Goal: Transaction & Acquisition: Purchase product/service

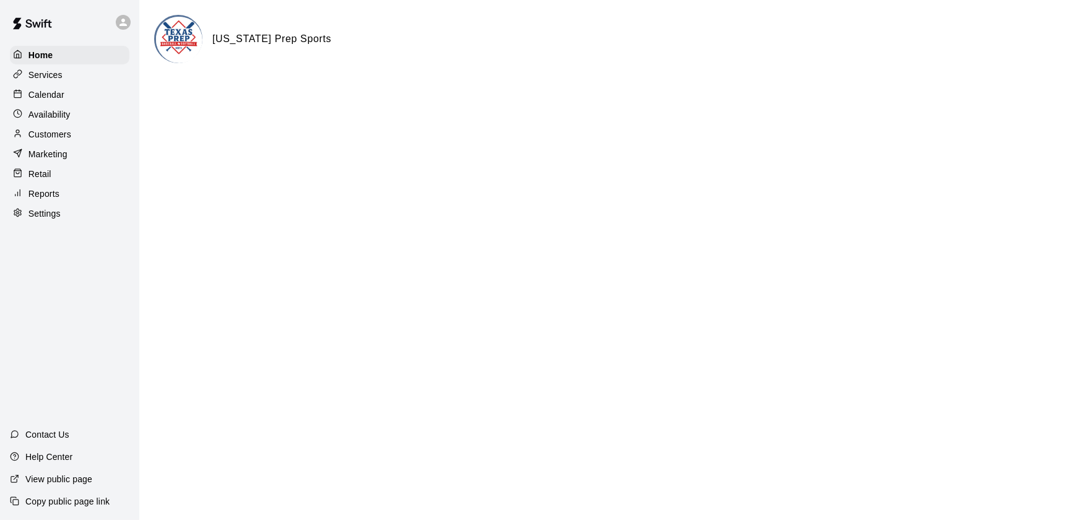
click at [40, 94] on p "Calendar" at bounding box center [46, 95] width 36 height 12
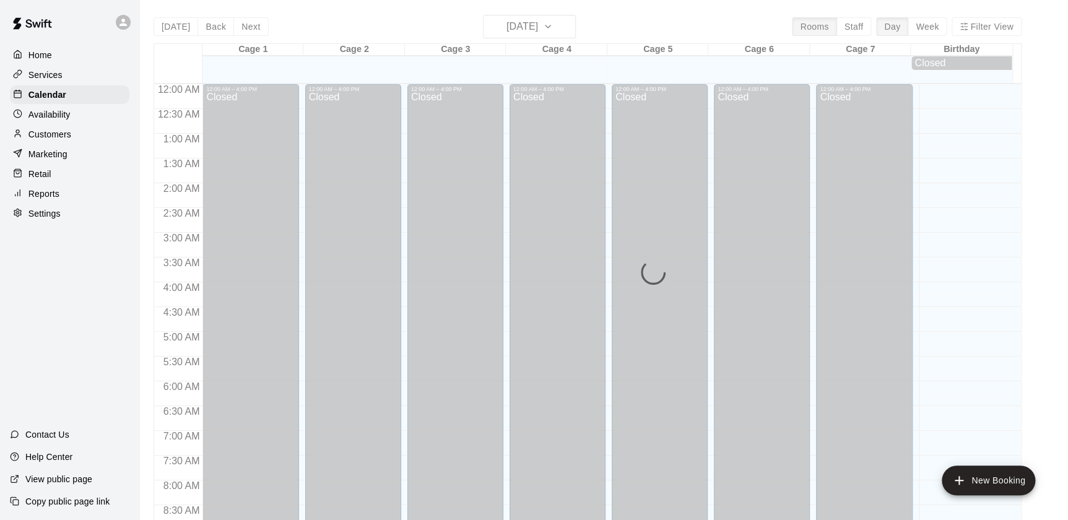
scroll to position [699, 0]
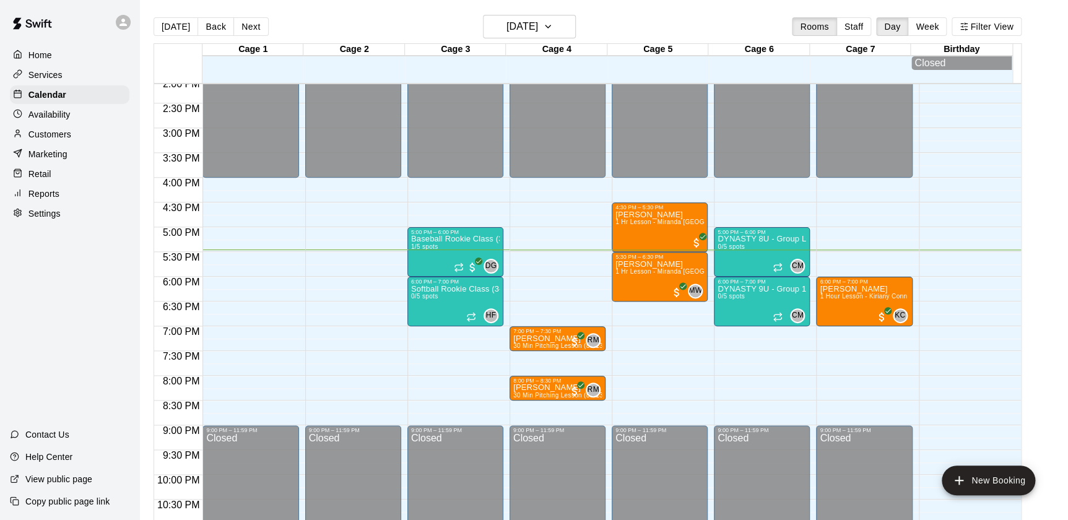
click at [157, 388] on div "8:00 PM" at bounding box center [178, 385] width 48 height 18
click at [45, 180] on p "Retail" at bounding box center [39, 174] width 23 height 12
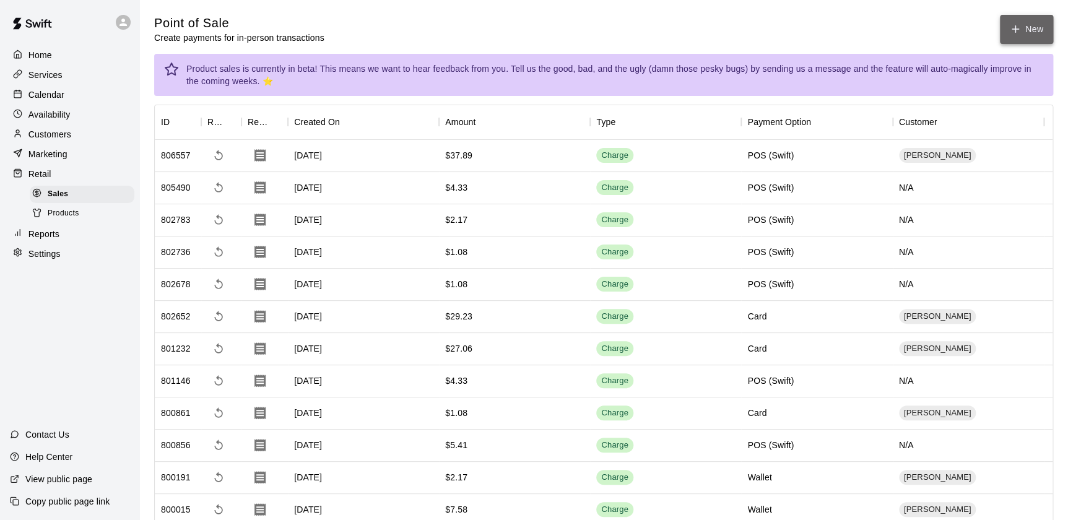
click at [1023, 32] on button "New" at bounding box center [1026, 29] width 53 height 29
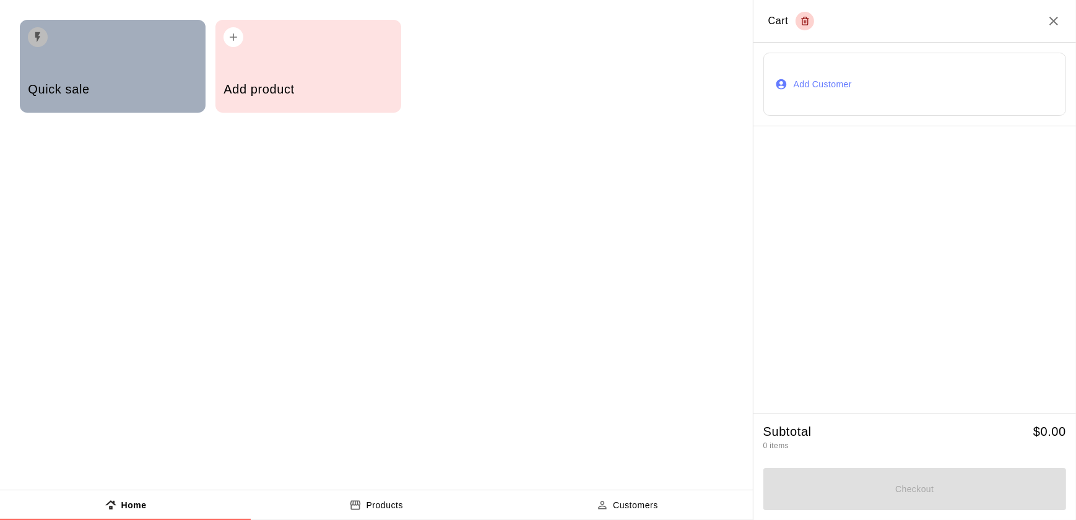
click at [111, 82] on h5 "Quick sale" at bounding box center [112, 89] width 169 height 17
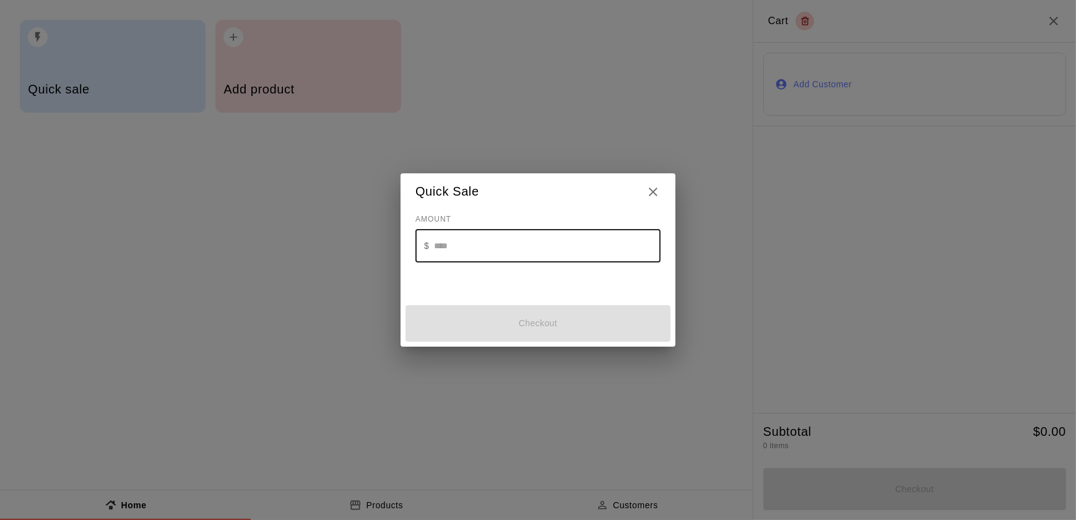
click at [458, 256] on input "text" at bounding box center [547, 246] width 227 height 33
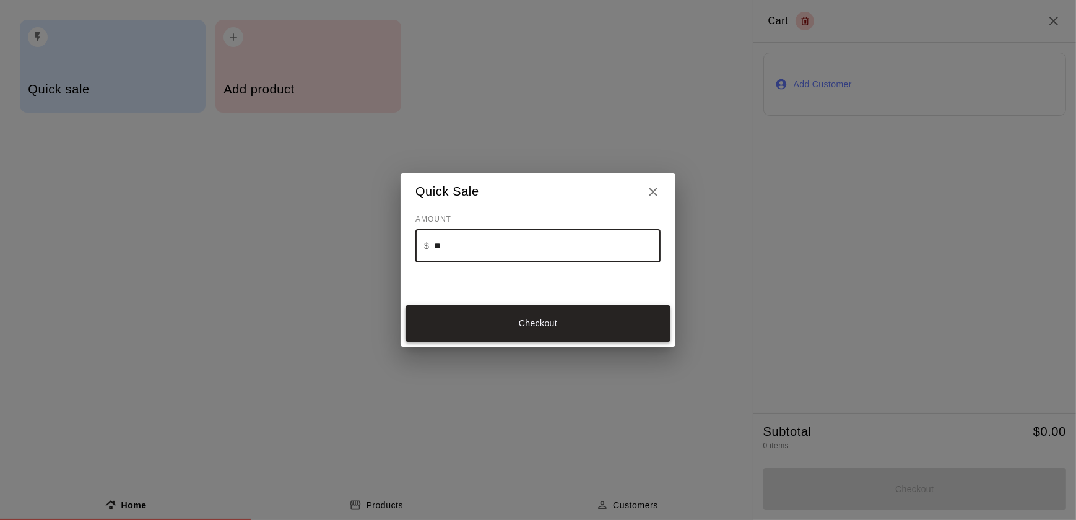
type input "**"
click at [547, 320] on button "Checkout" at bounding box center [538, 323] width 265 height 37
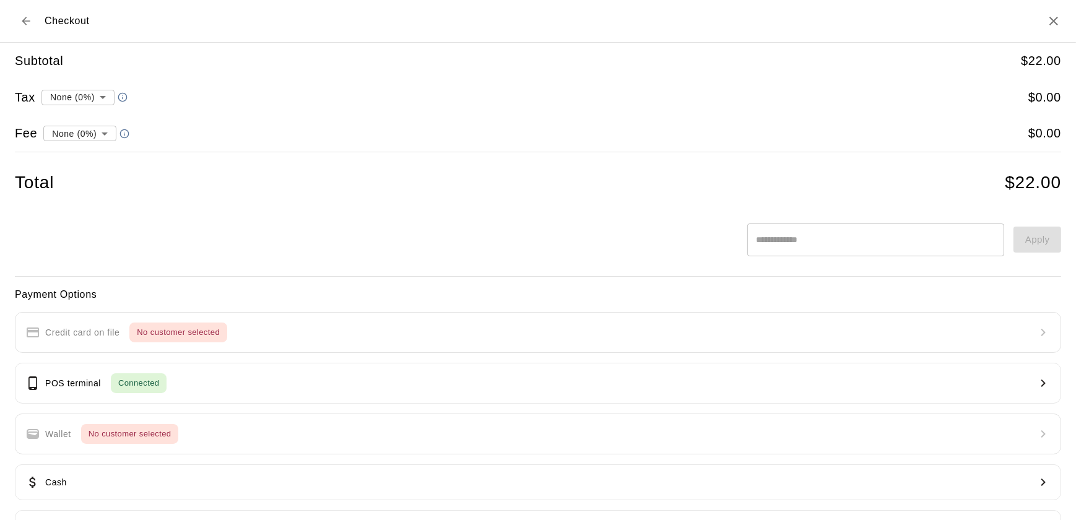
type input "**********"
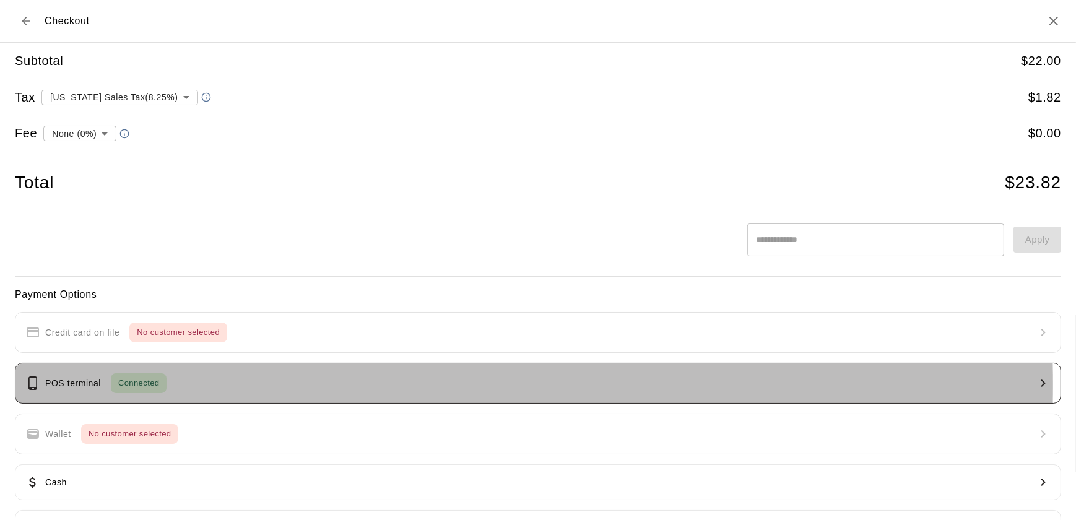
click at [150, 385] on span "Connected" at bounding box center [139, 384] width 56 height 14
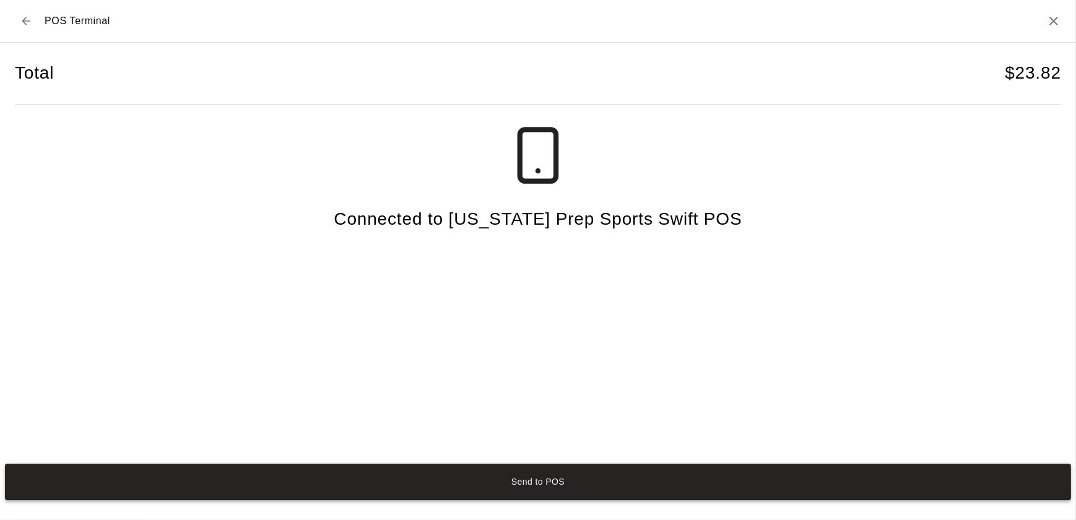
click at [508, 473] on button "Send to POS" at bounding box center [538, 482] width 1066 height 37
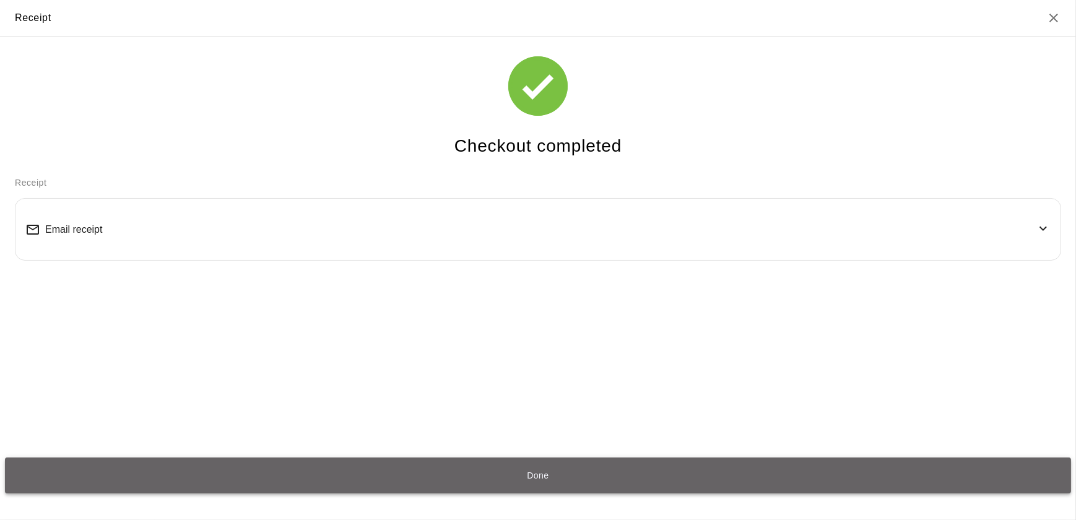
click at [632, 475] on button "Done" at bounding box center [538, 476] width 1066 height 37
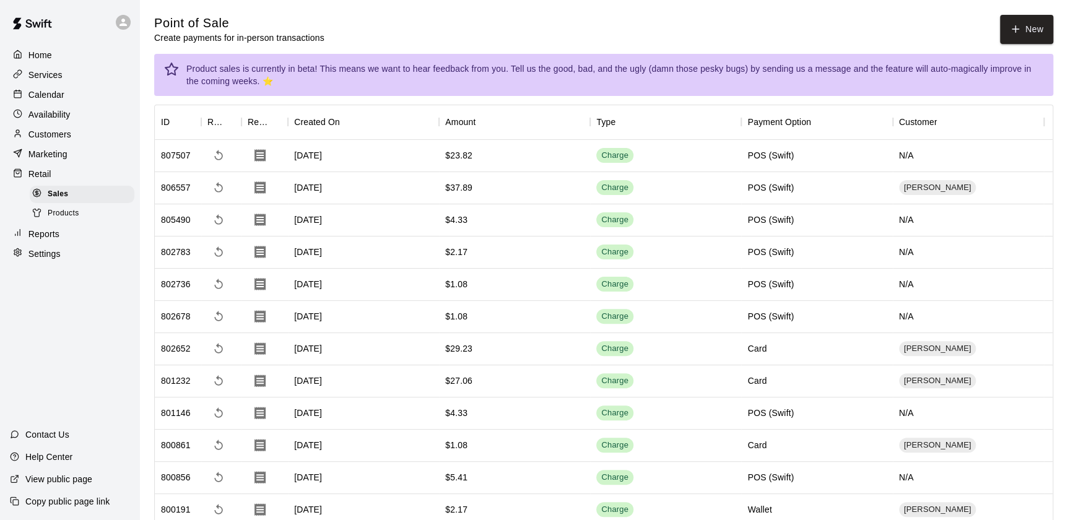
drag, startPoint x: 62, startPoint y: 100, endPoint x: 3, endPoint y: 84, distance: 60.8
click at [3, 84] on div "Home Services Calendar Availability Customers Marketing Retail Sales Products R…" at bounding box center [69, 155] width 139 height 220
click at [31, 100] on p "Calendar" at bounding box center [46, 95] width 36 height 12
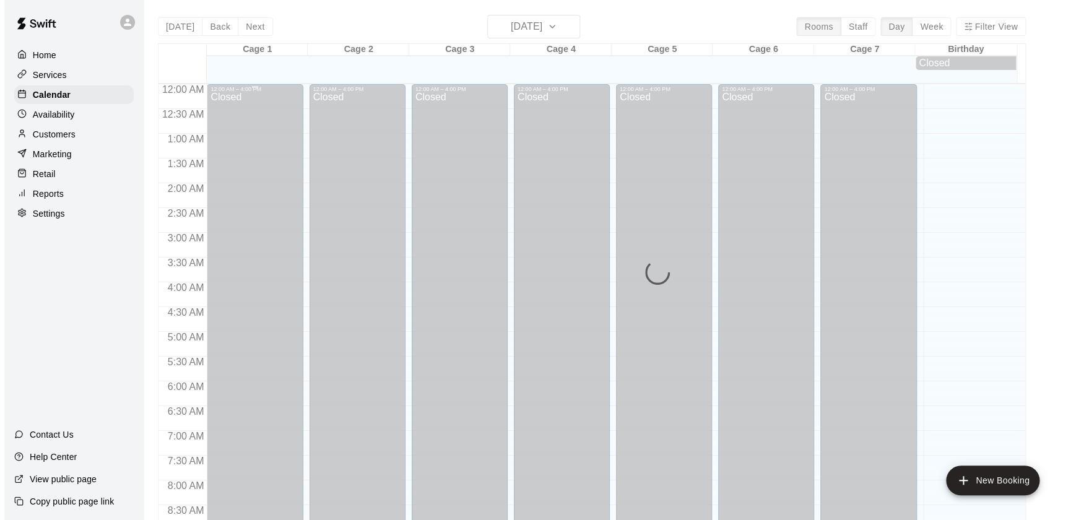
scroll to position [699, 0]
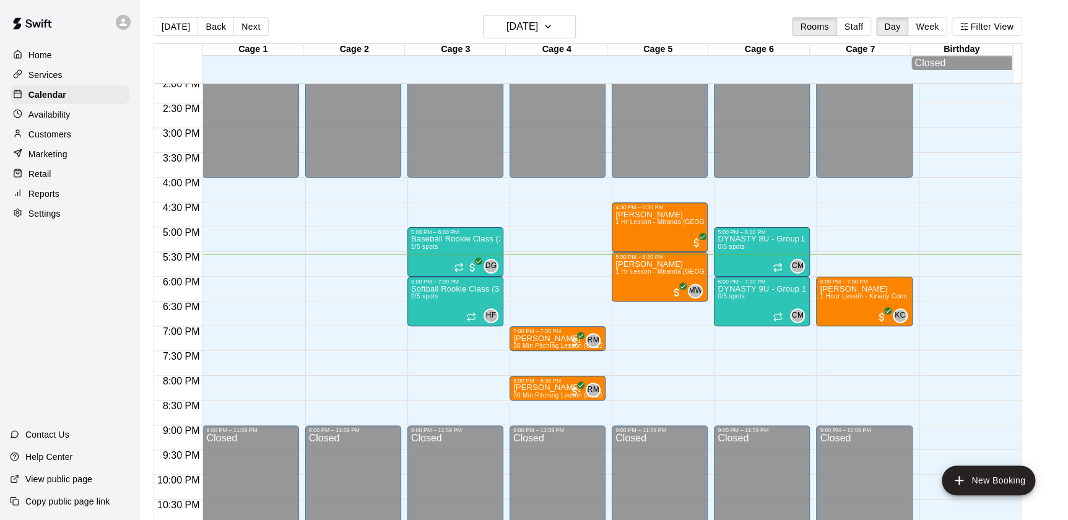
click at [33, 180] on p "Retail" at bounding box center [39, 174] width 23 height 12
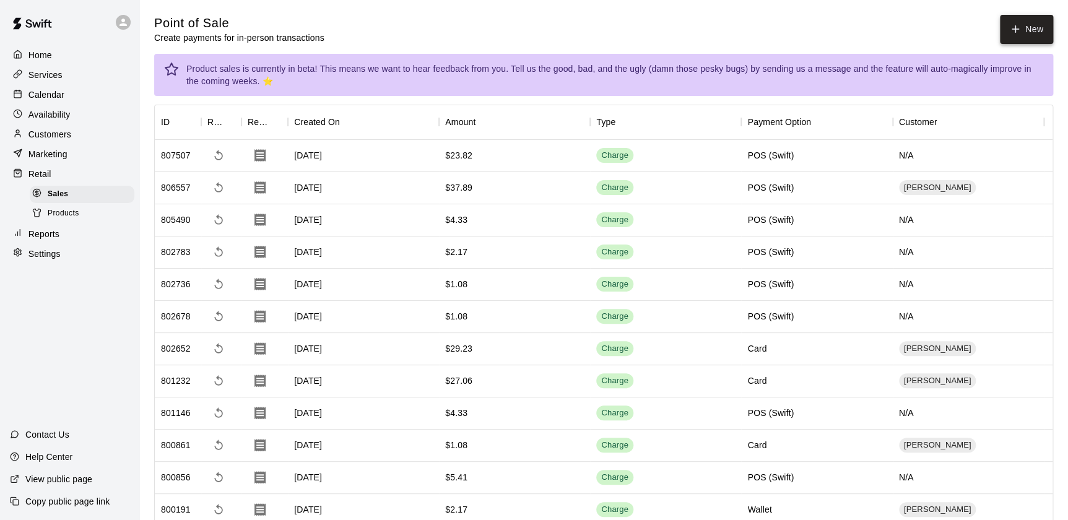
click at [1014, 22] on button "New" at bounding box center [1026, 29] width 53 height 29
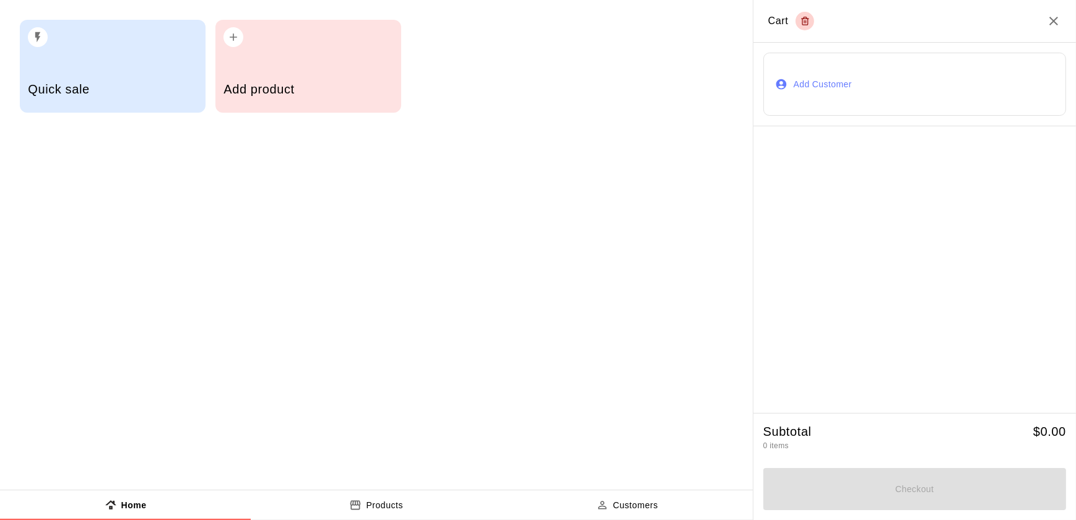
click at [802, 81] on button "Add Customer" at bounding box center [915, 84] width 303 height 63
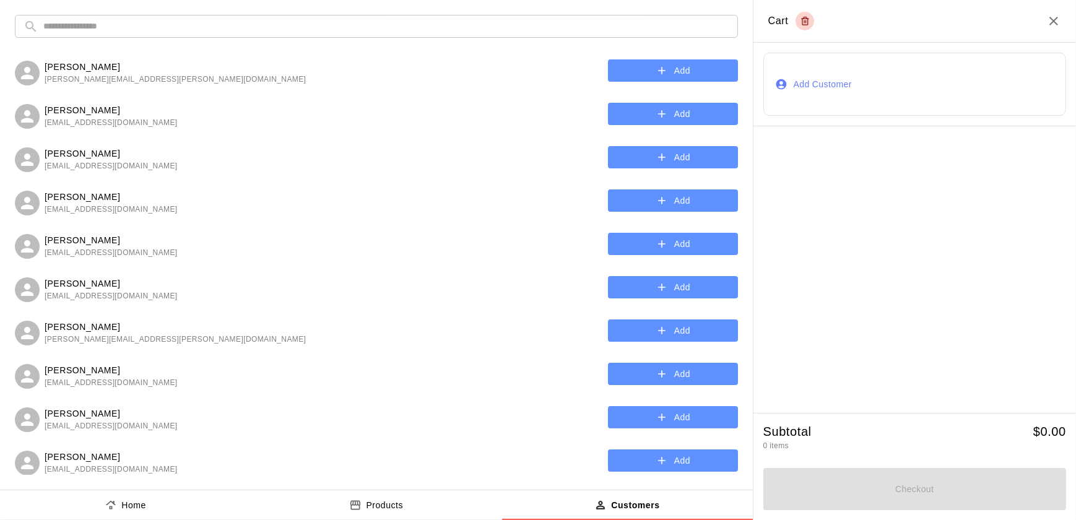
click at [87, 25] on input "text" at bounding box center [386, 26] width 686 height 23
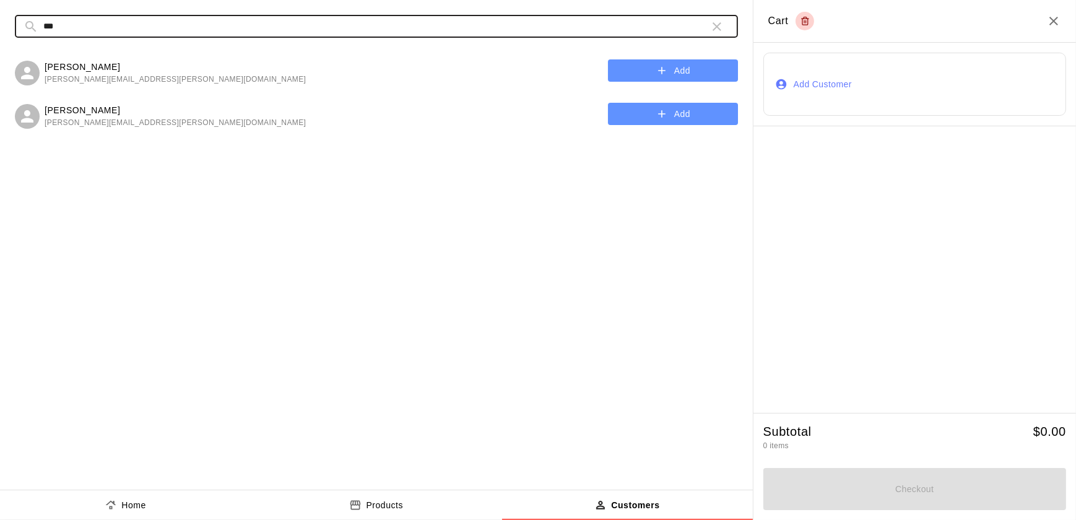
type input "***"
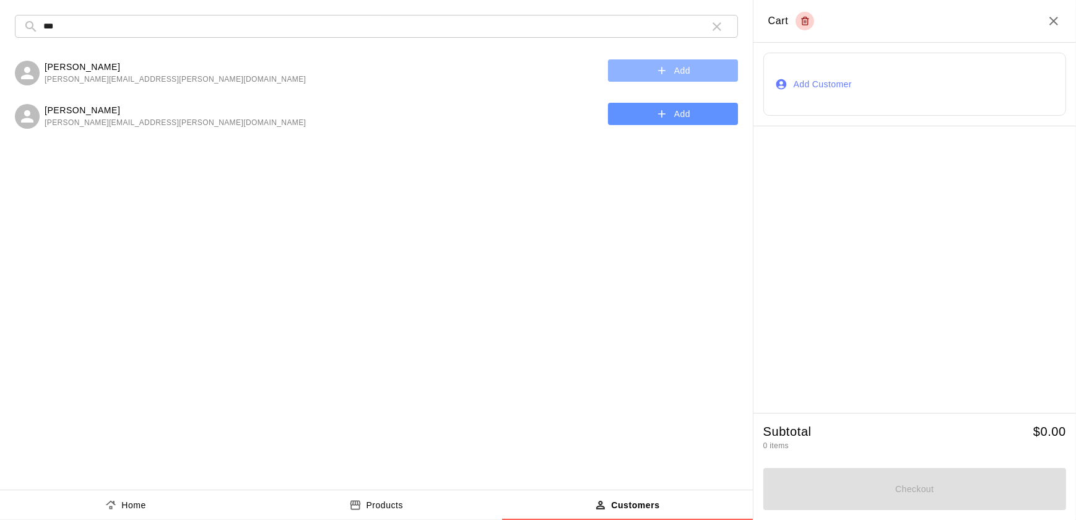
click at [650, 71] on button "Add" at bounding box center [673, 70] width 130 height 23
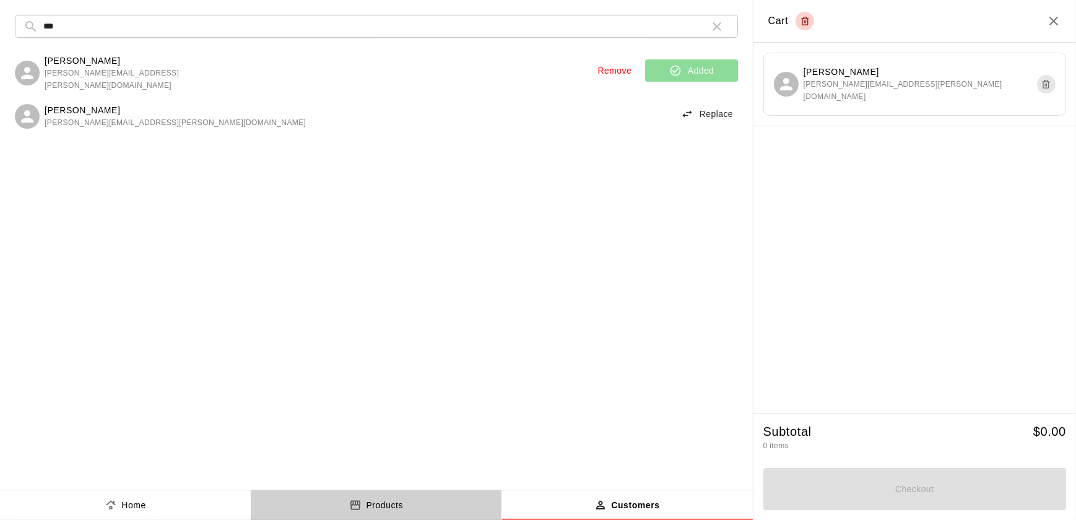
click at [367, 507] on p "Products" at bounding box center [384, 505] width 37 height 13
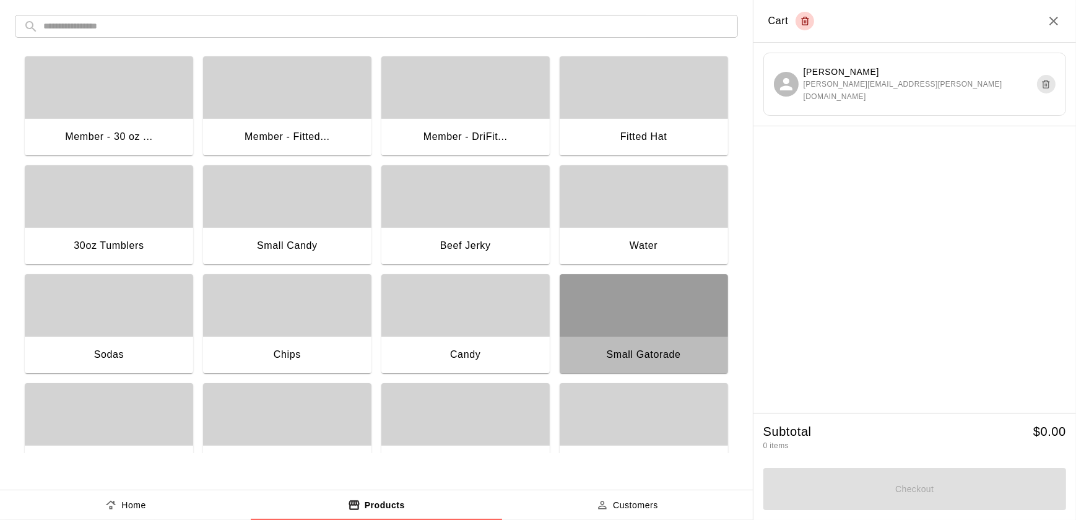
click at [653, 314] on div "button" at bounding box center [644, 305] width 168 height 62
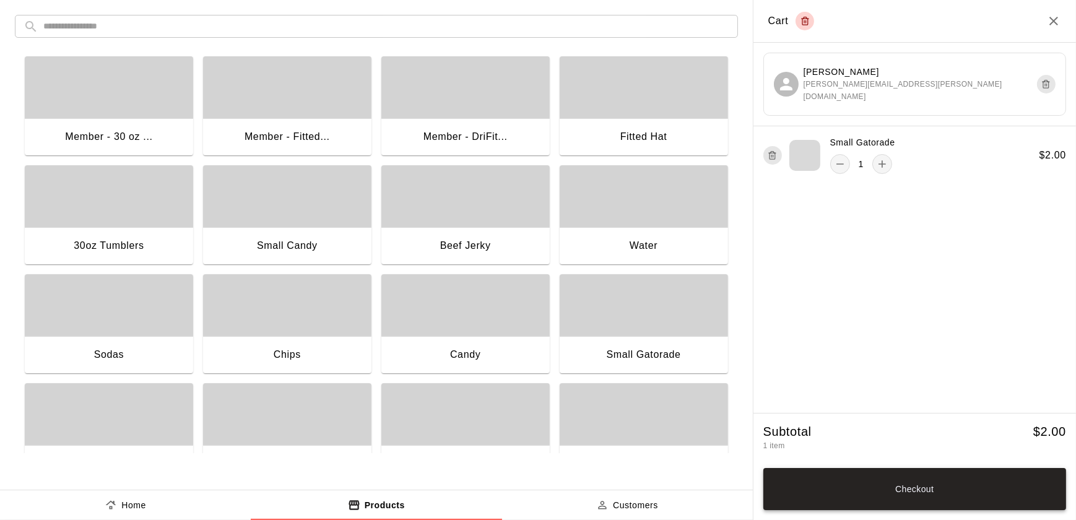
click at [912, 494] on button "Checkout" at bounding box center [915, 489] width 303 height 42
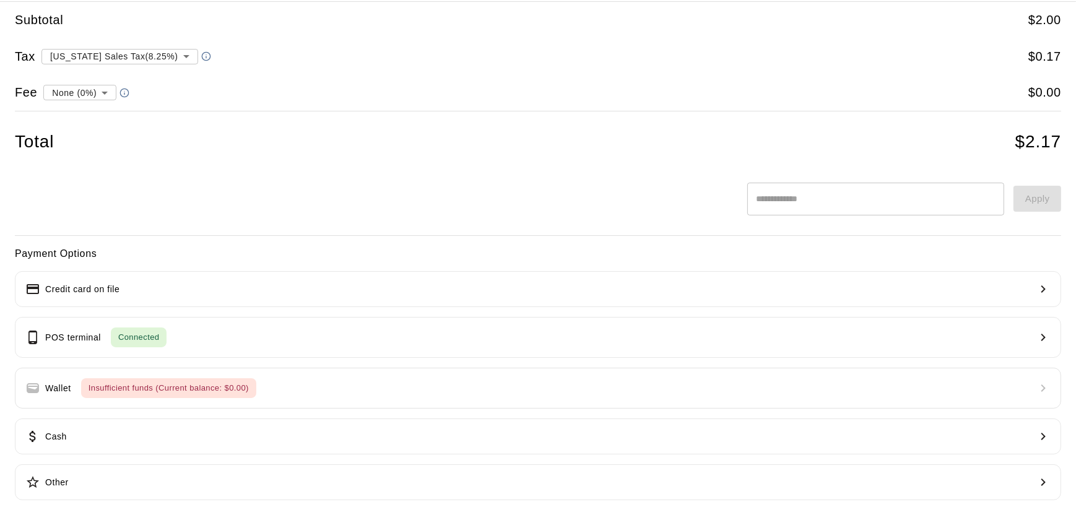
scroll to position [43, 0]
click at [731, 281] on button "Credit card on file" at bounding box center [538, 287] width 1047 height 36
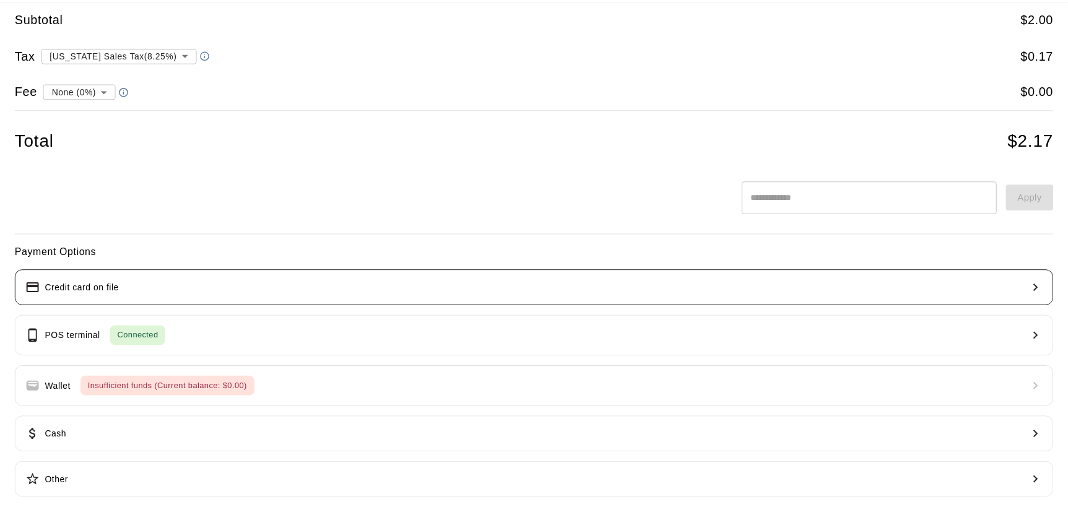
scroll to position [0, 0]
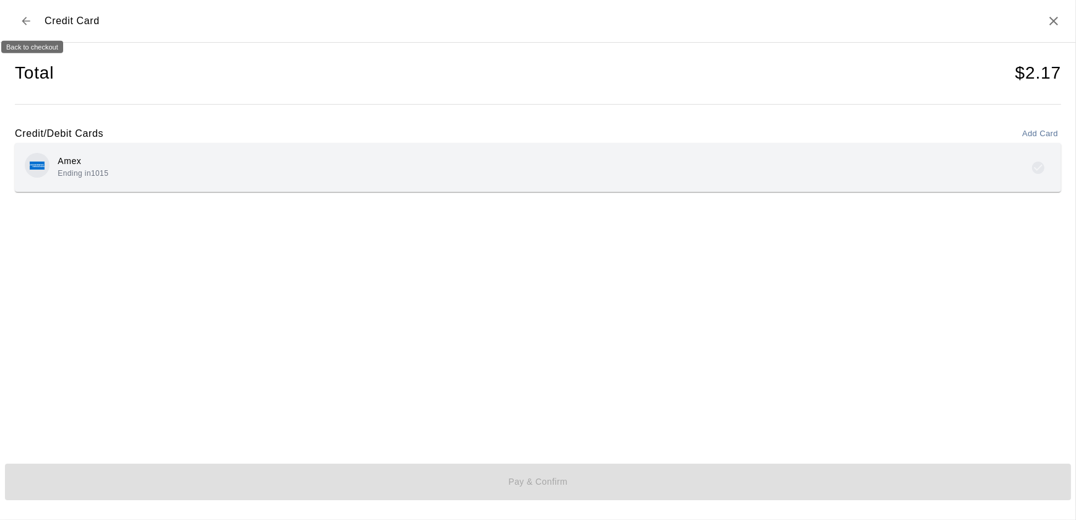
click at [27, 19] on icon "Back to checkout" at bounding box center [26, 21] width 12 height 12
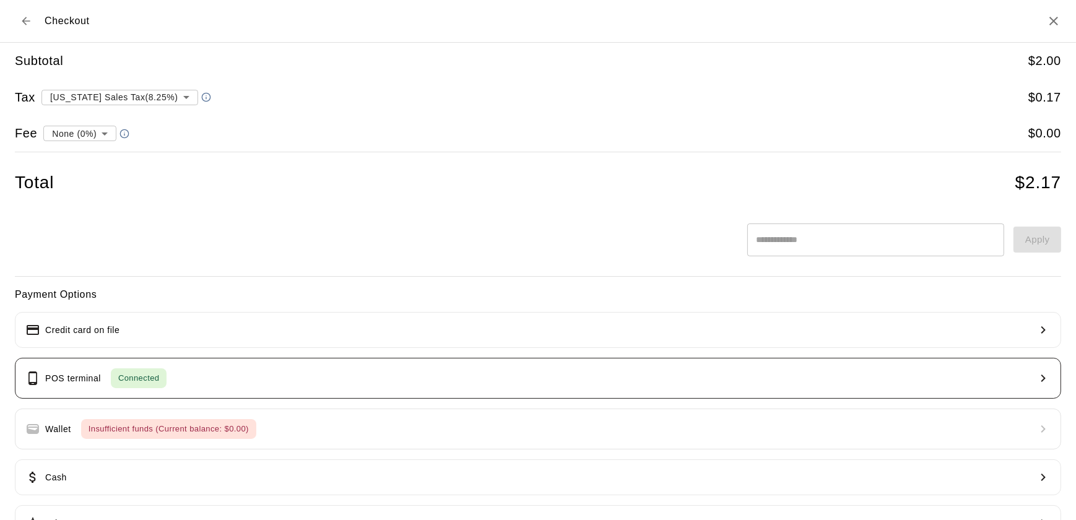
click at [163, 382] on span "Connected" at bounding box center [139, 379] width 56 height 14
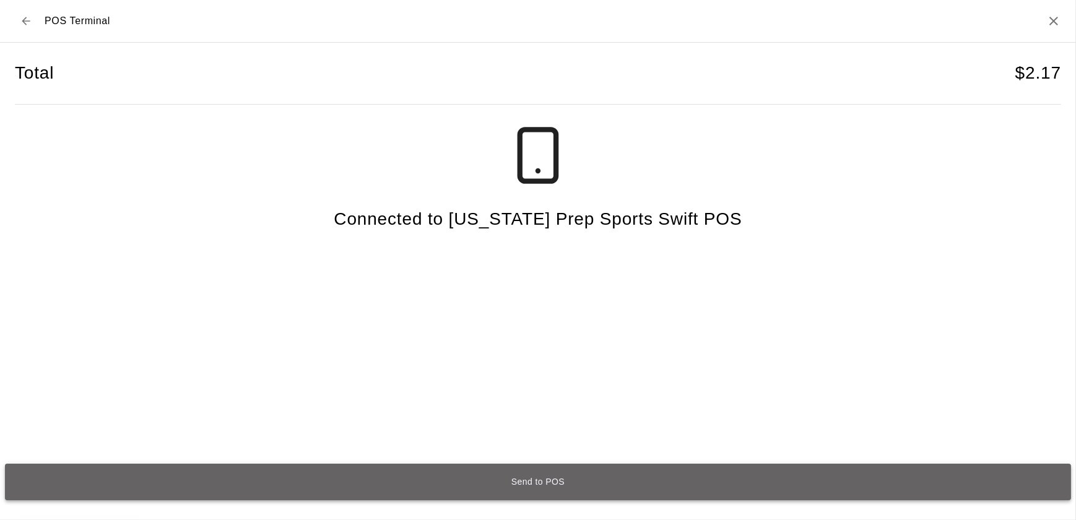
click at [568, 479] on button "Send to POS" at bounding box center [538, 482] width 1066 height 37
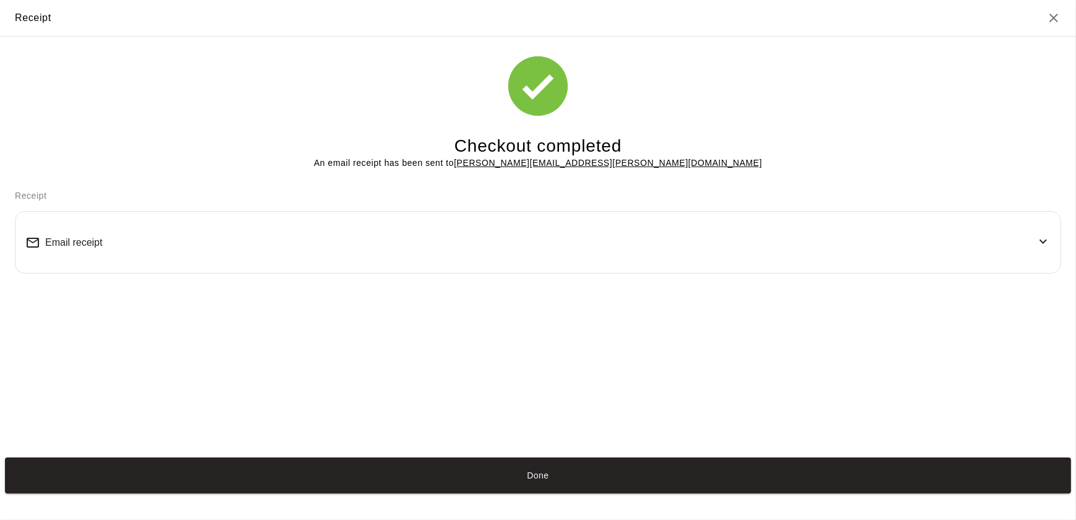
drag, startPoint x: 568, startPoint y: 477, endPoint x: 434, endPoint y: 398, distance: 156.0
click at [434, 398] on div "Checkout completed An email receipt has been sent to emily.dunnam@outlook.com R…" at bounding box center [538, 245] width 1076 height 416
click at [465, 476] on button "Done" at bounding box center [538, 476] width 1066 height 37
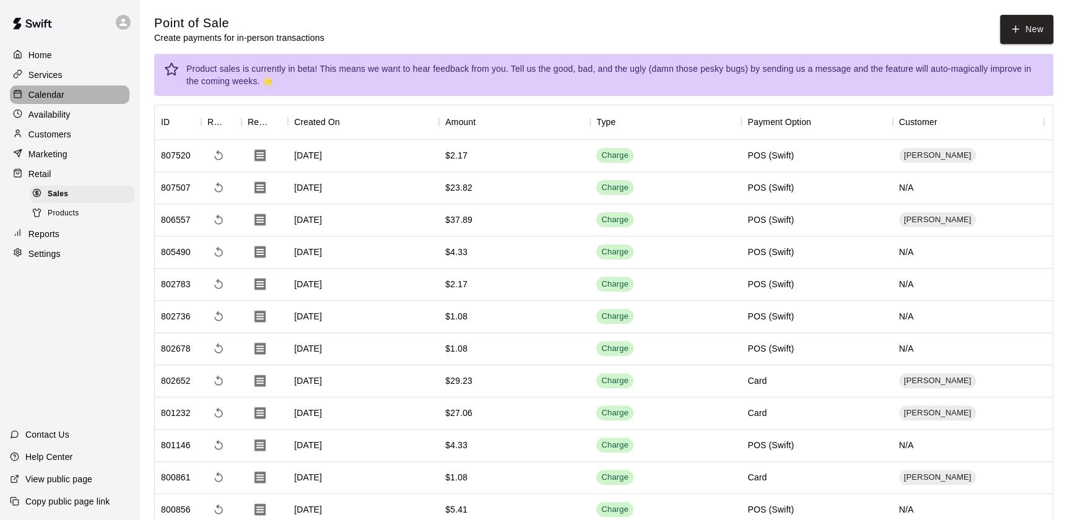
click at [52, 89] on div "Calendar" at bounding box center [70, 94] width 120 height 19
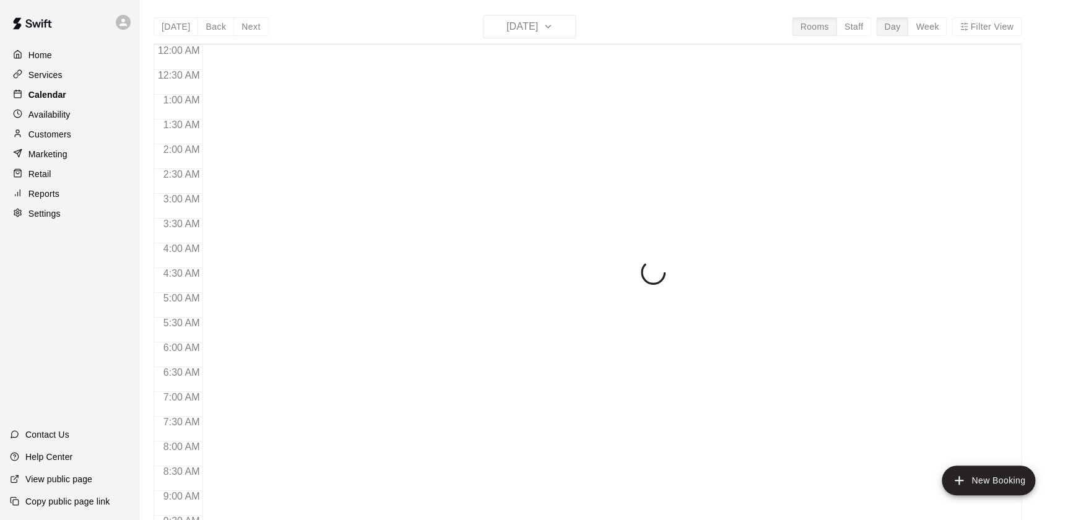
scroll to position [699, 0]
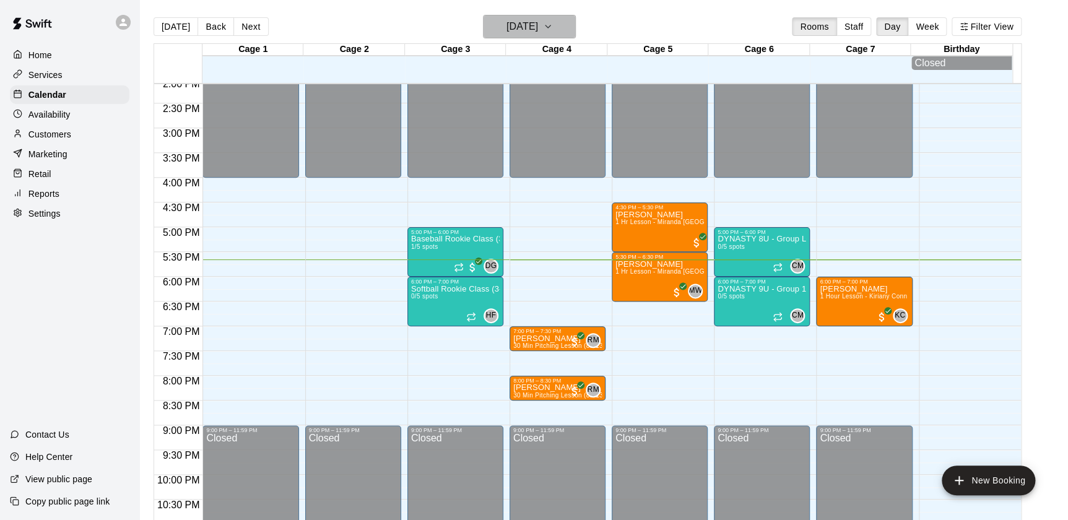
click at [553, 25] on icon "button" at bounding box center [548, 26] width 10 height 15
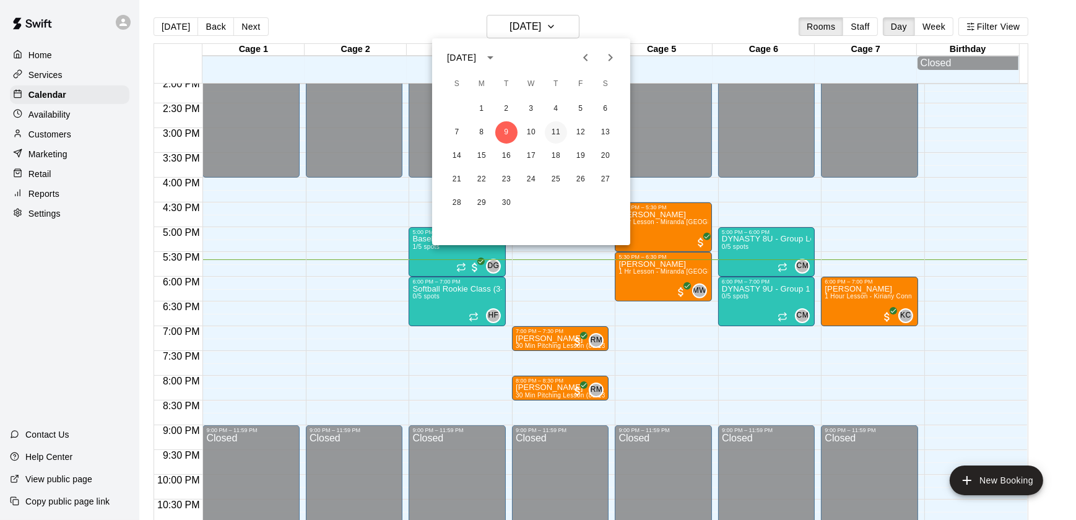
click at [557, 131] on button "11" at bounding box center [556, 132] width 22 height 22
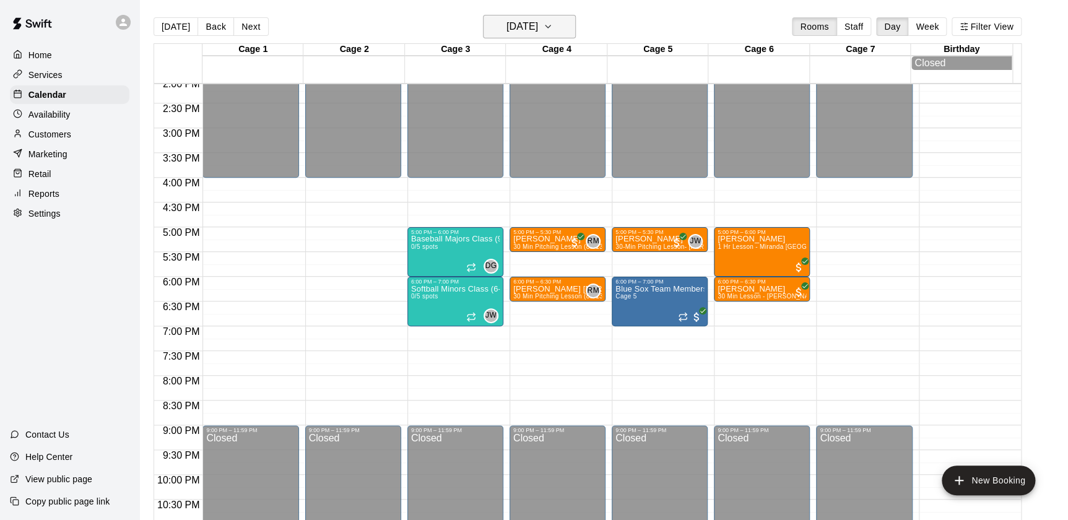
click at [576, 35] on button "Thursday Sep 11" at bounding box center [529, 27] width 93 height 24
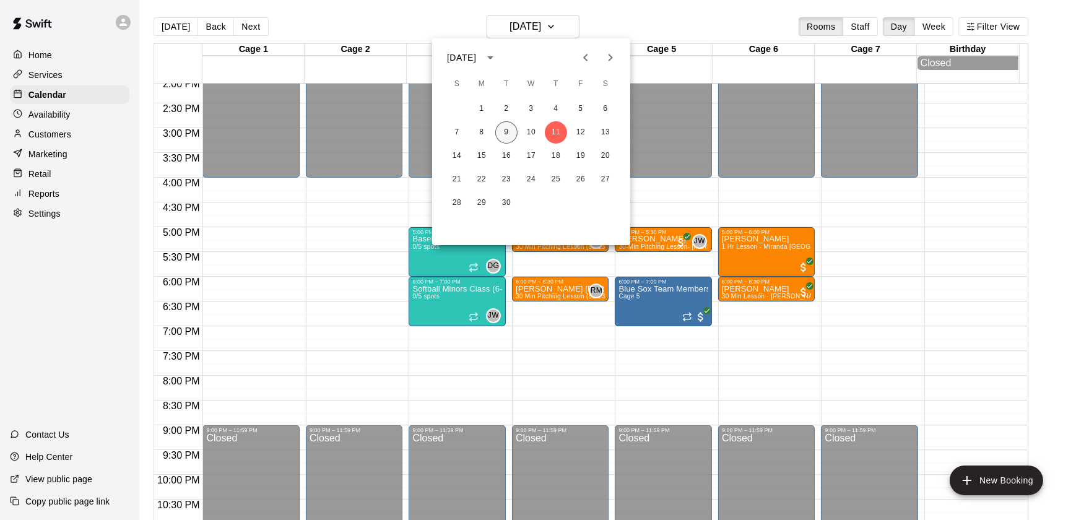
click at [508, 134] on button "9" at bounding box center [506, 132] width 22 height 22
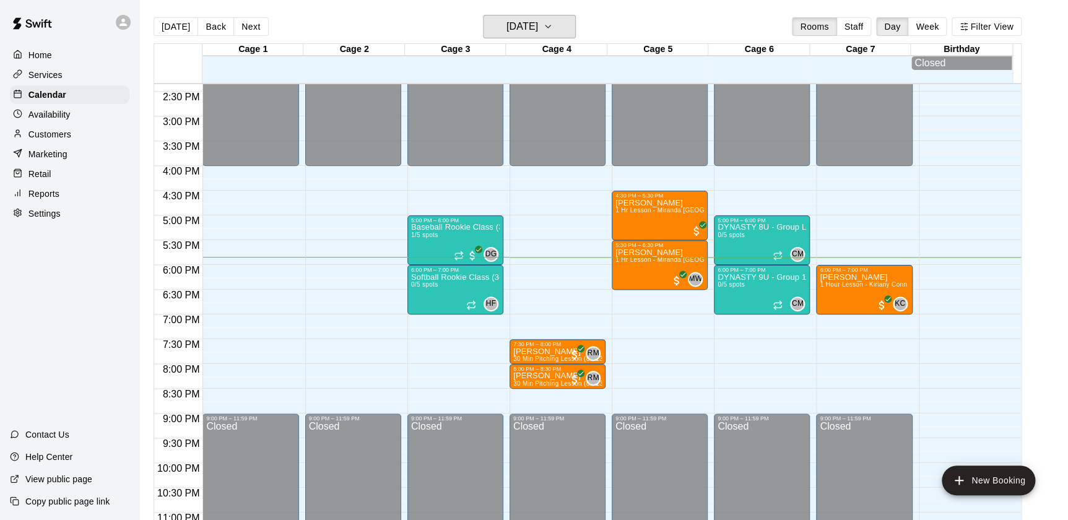
scroll to position [712, 0]
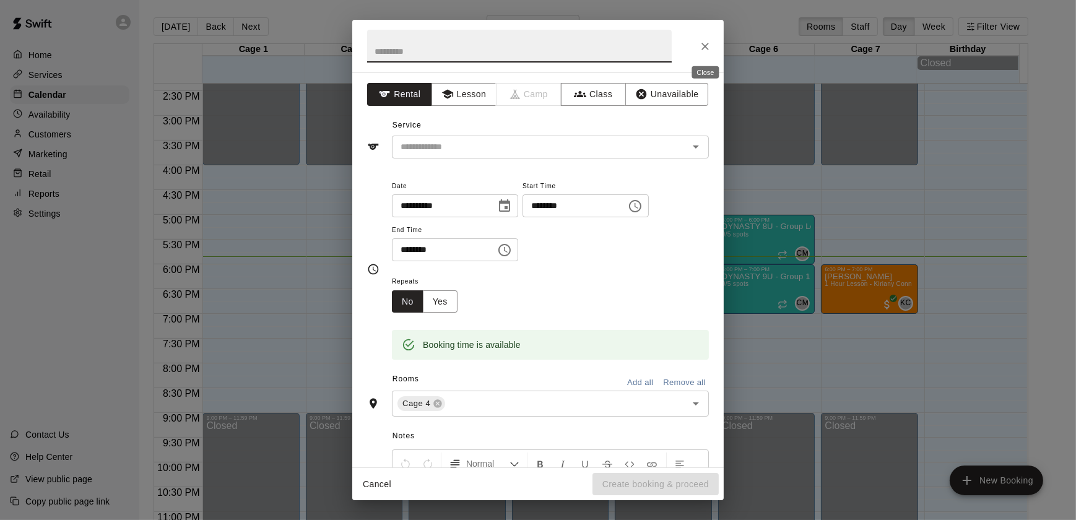
click at [704, 48] on icon "Close" at bounding box center [705, 46] width 7 height 7
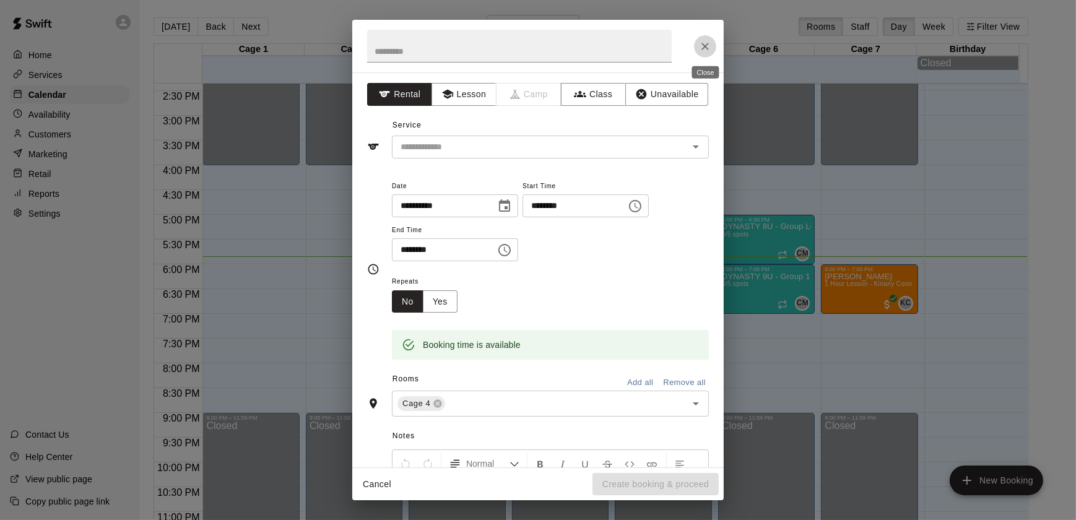
click at [709, 51] on icon "Close" at bounding box center [705, 46] width 12 height 12
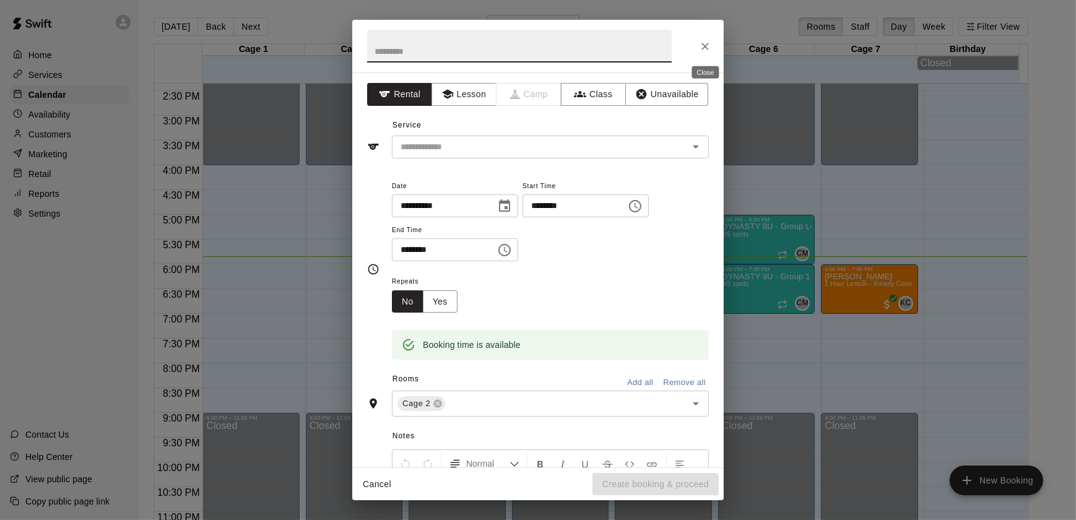
click at [705, 45] on icon "Close" at bounding box center [705, 46] width 7 height 7
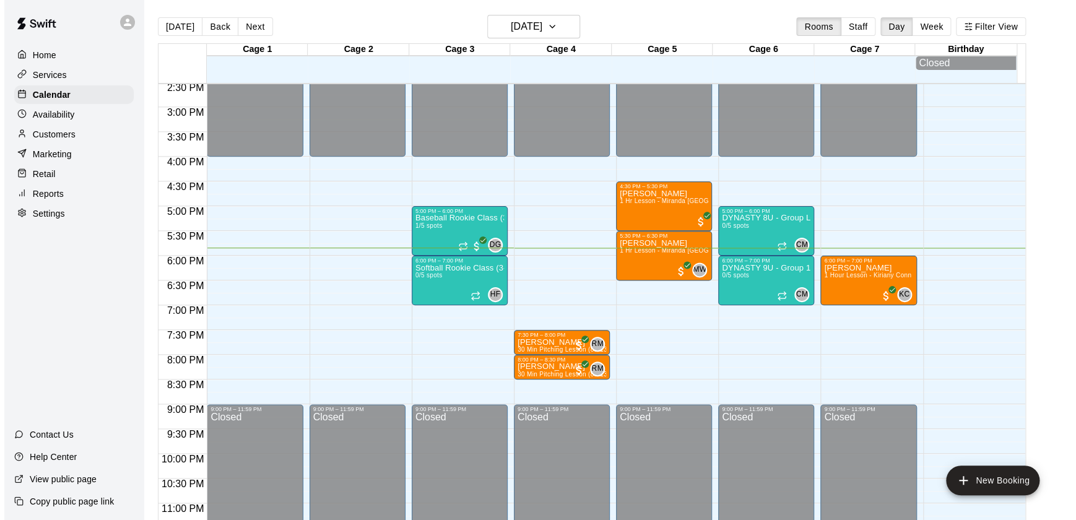
scroll to position [719, 0]
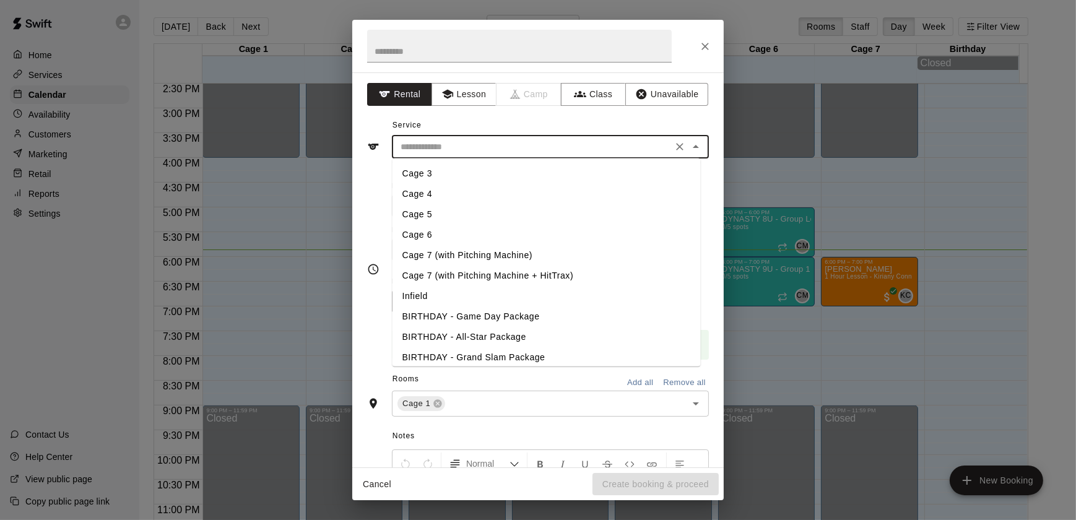
click at [532, 144] on input "text" at bounding box center [532, 146] width 273 height 15
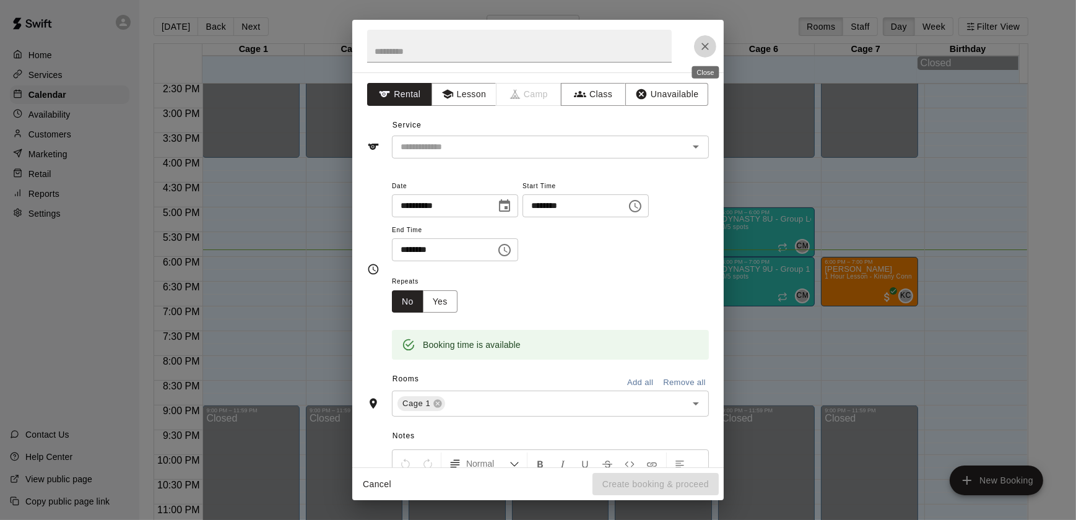
click at [706, 50] on icon "Close" at bounding box center [705, 46] width 12 height 12
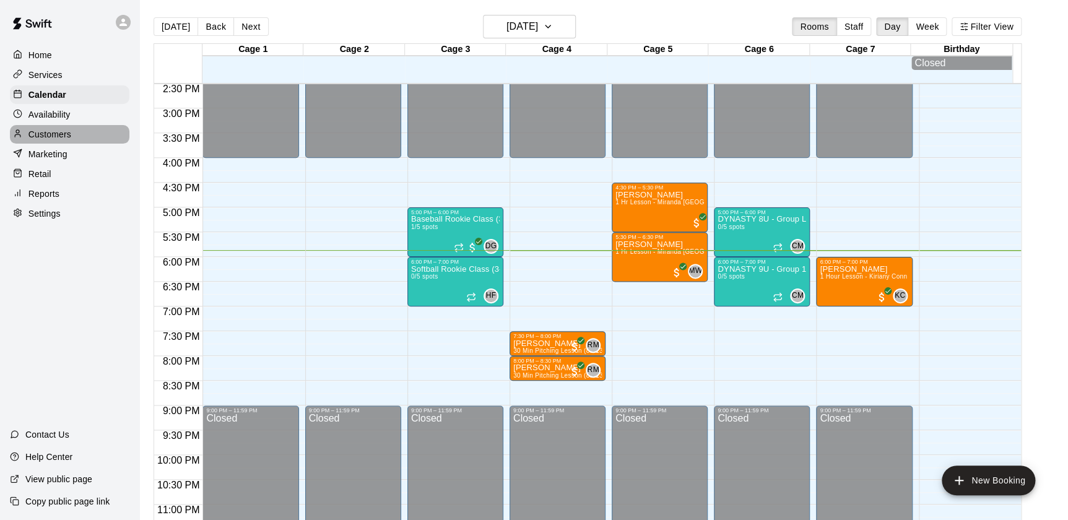
click at [49, 136] on p "Customers" at bounding box center [49, 134] width 43 height 12
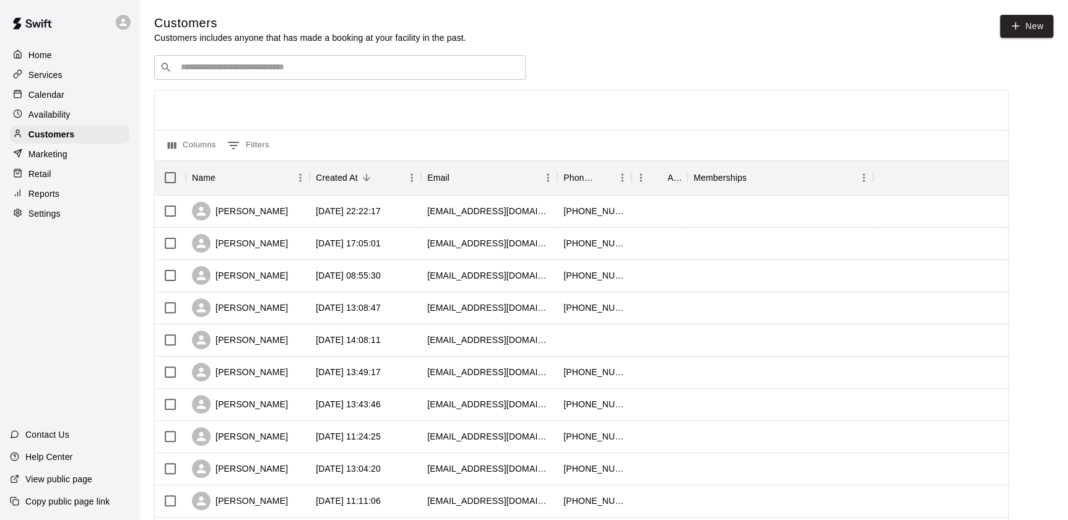
click at [311, 69] on input "Search customers by name or email" at bounding box center [348, 67] width 343 height 12
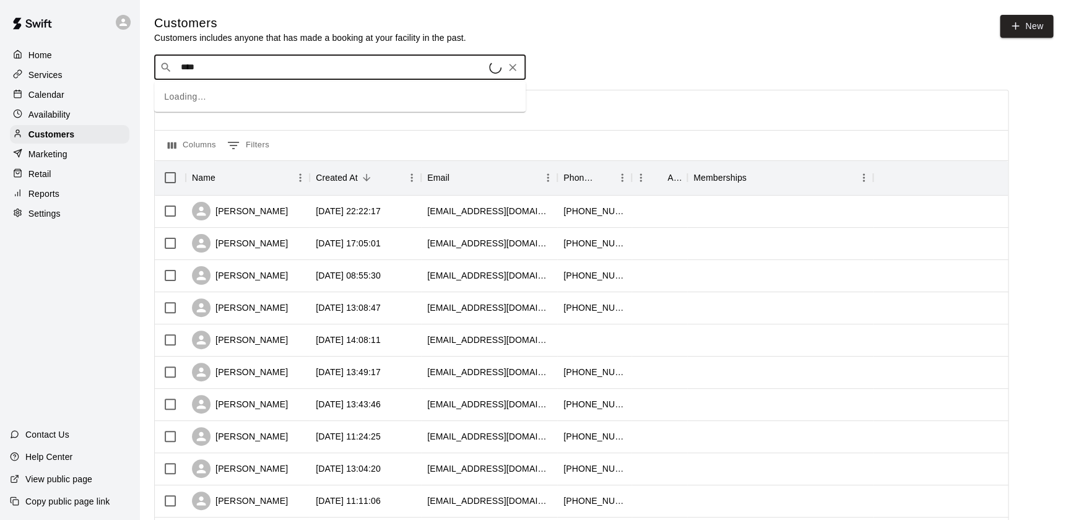
type input "*****"
click at [290, 99] on div "Robby Bowerman rbowermanjr@gmail.com" at bounding box center [352, 101] width 327 height 27
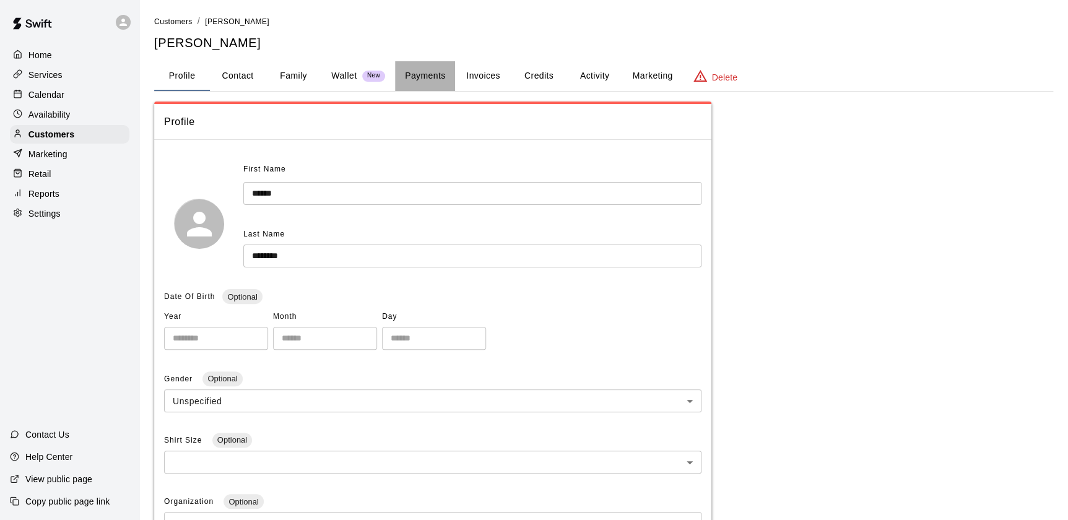
click at [417, 76] on button "Payments" at bounding box center [425, 76] width 60 height 30
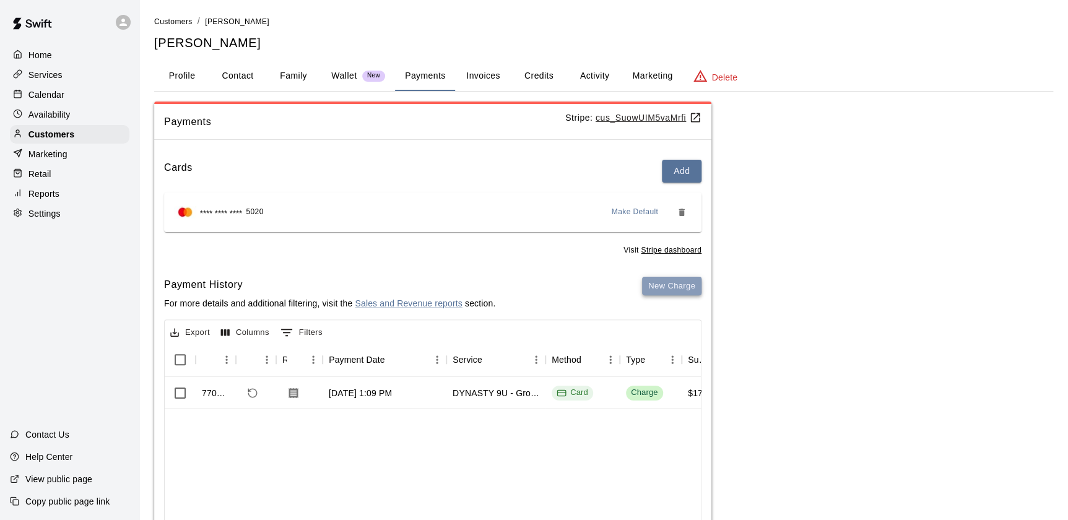
click at [678, 287] on button "New Charge" at bounding box center [671, 286] width 59 height 19
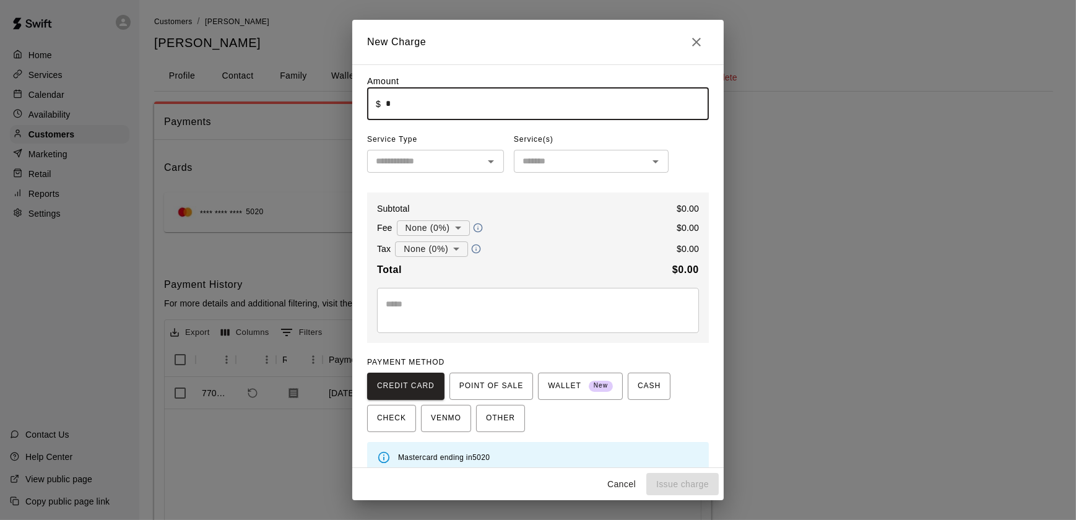
click at [434, 105] on input "*" at bounding box center [547, 103] width 323 height 33
type input "*****"
click at [422, 165] on input "text" at bounding box center [425, 161] width 109 height 15
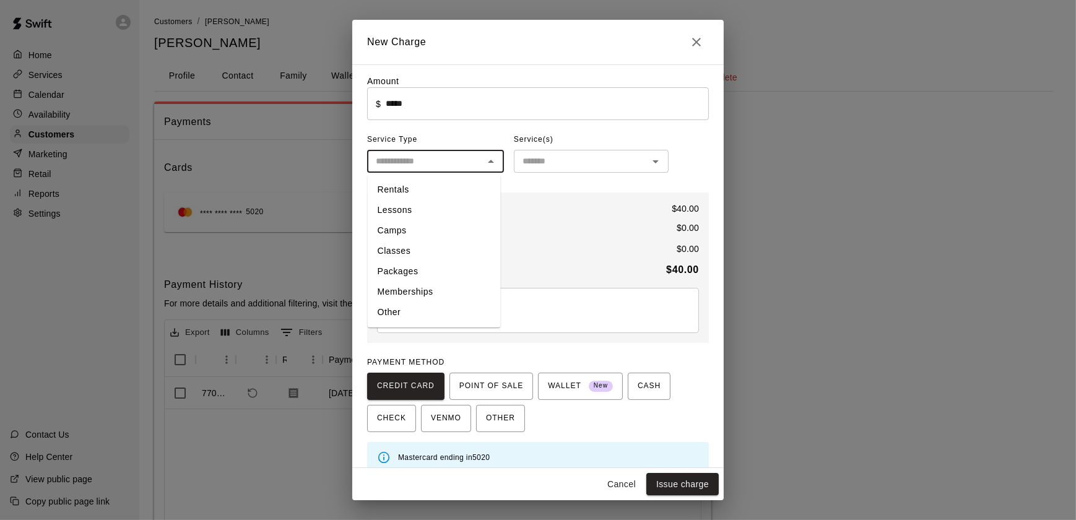
click at [399, 316] on li "Other" at bounding box center [434, 312] width 133 height 20
type input "*****"
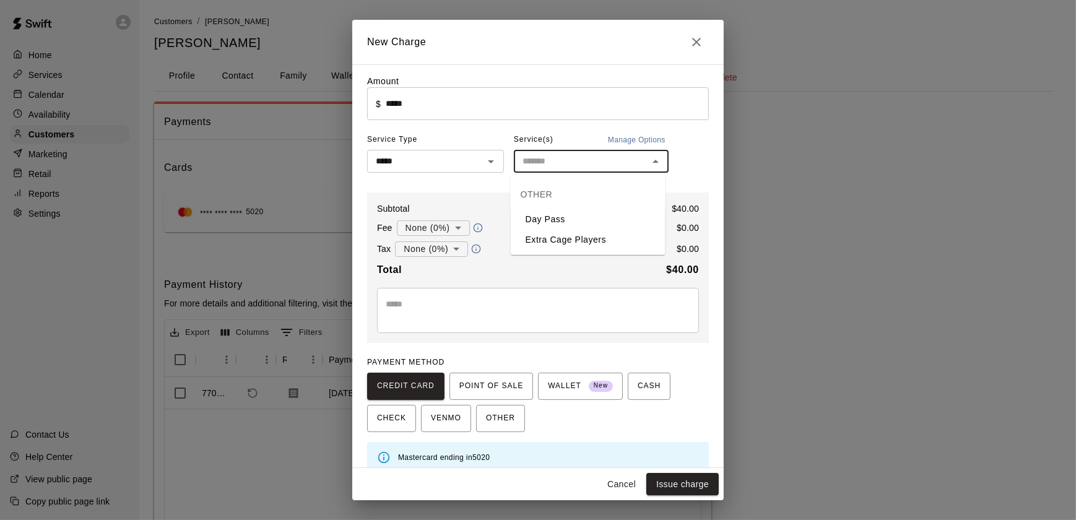
click at [597, 163] on input "text" at bounding box center [581, 161] width 127 height 15
click at [569, 218] on li "Day Pass" at bounding box center [588, 219] width 155 height 20
type input "********"
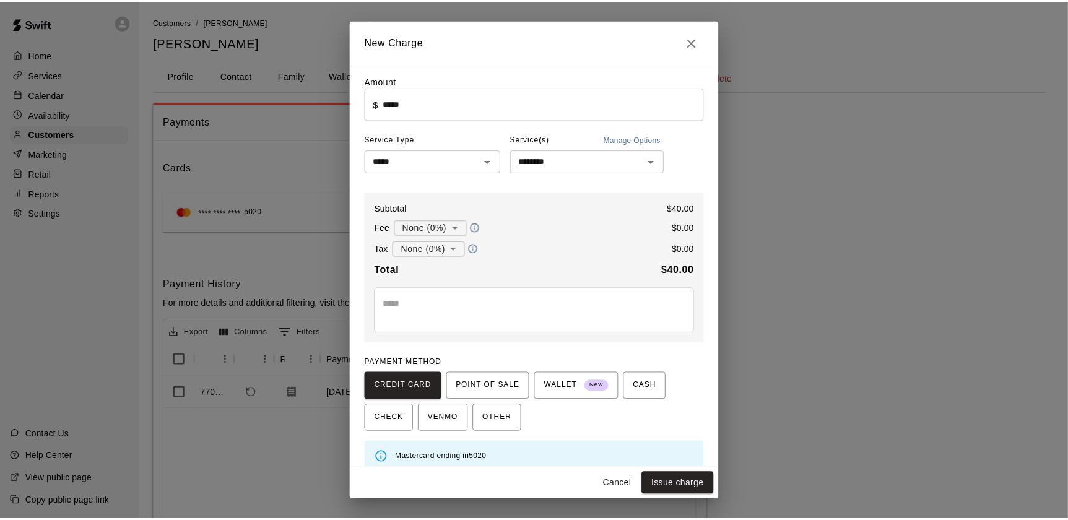
scroll to position [15, 0]
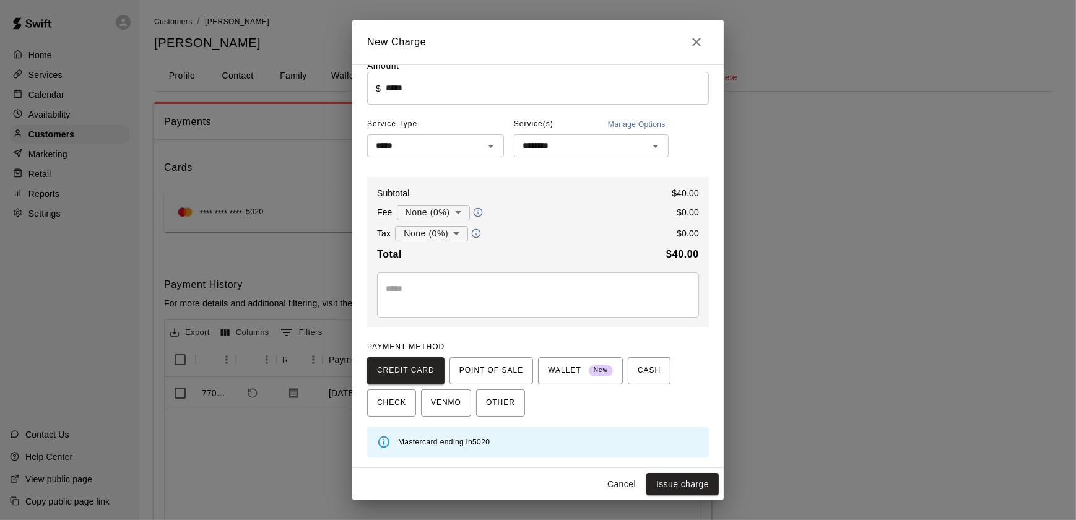
click at [458, 448] on div "Mastercard ending in 5020" at bounding box center [548, 442] width 301 height 24
click at [668, 489] on button "Issue charge" at bounding box center [683, 484] width 72 height 23
type input "*"
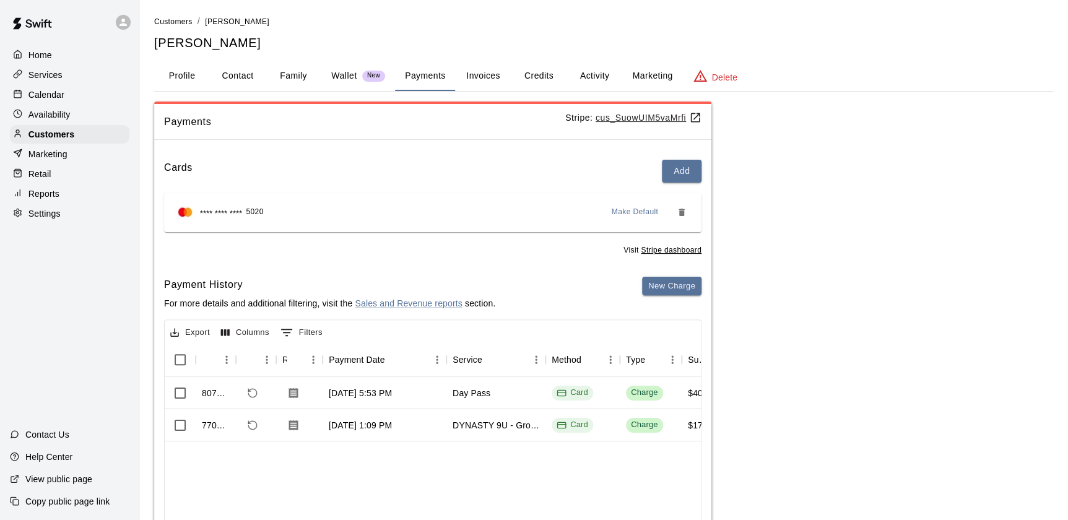
click at [49, 198] on p "Reports" at bounding box center [43, 194] width 31 height 12
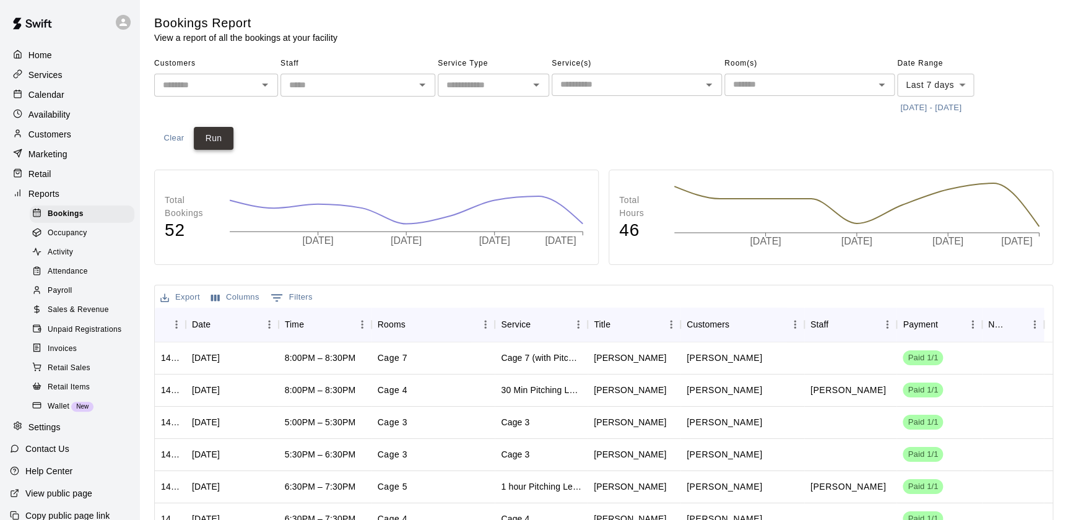
click at [217, 137] on button "Run" at bounding box center [214, 138] width 40 height 23
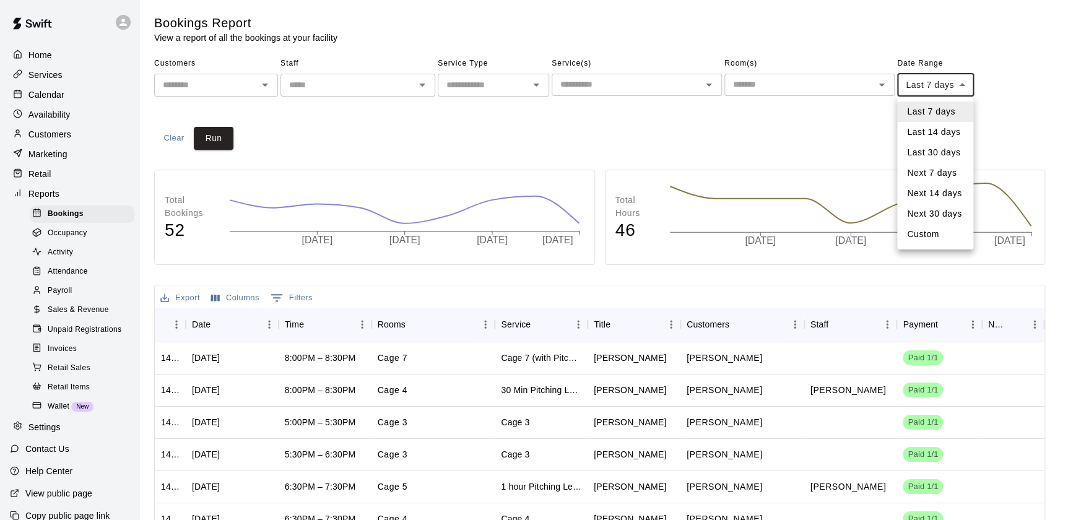
click at [939, 84] on body "Home Services Calendar Availability Customers Marketing Retail Reports Bookings…" at bounding box center [534, 361] width 1068 height 723
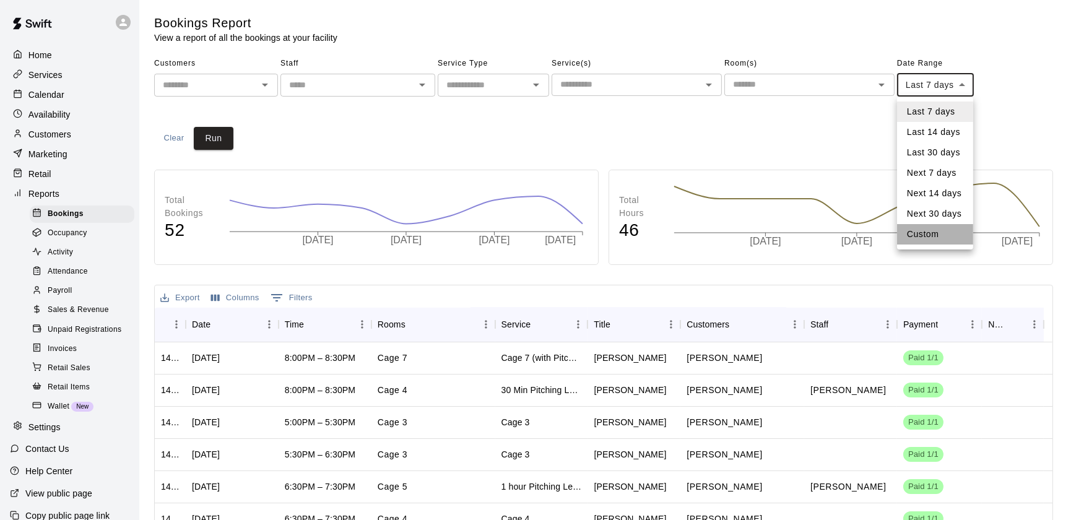
click at [931, 233] on li "Custom" at bounding box center [935, 234] width 76 height 20
type input "******"
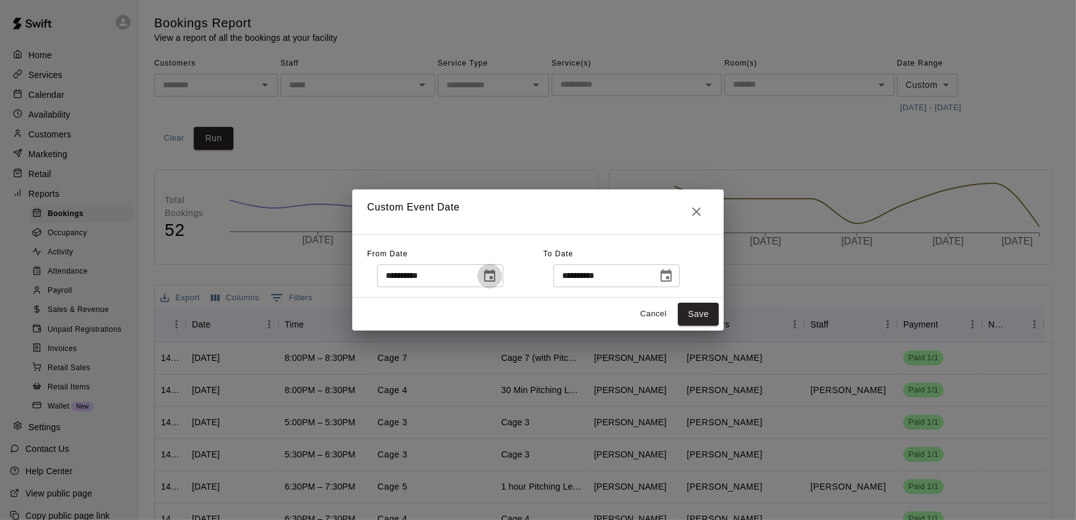
click at [497, 283] on icon "Choose date, selected date is Sep 2, 2025" at bounding box center [489, 276] width 15 height 15
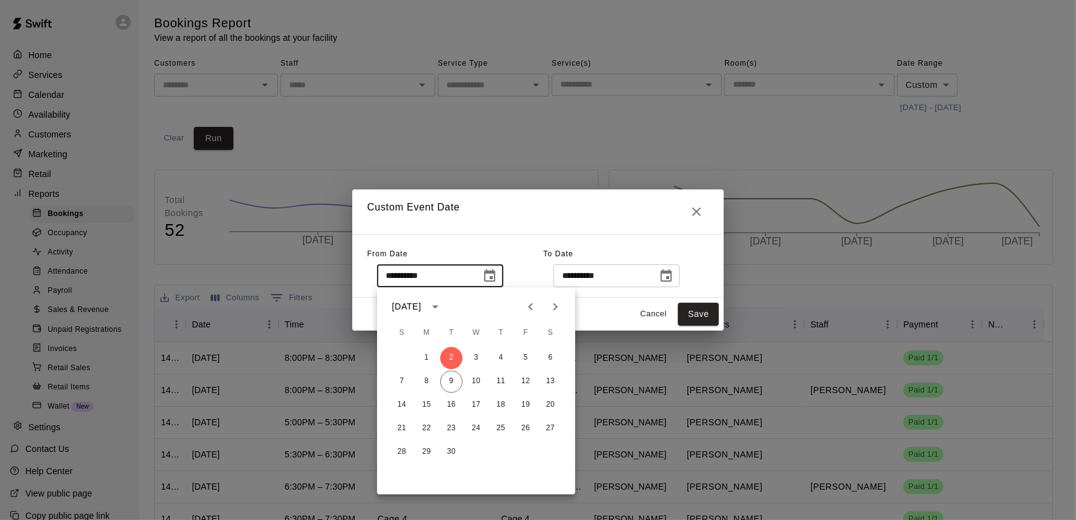
click at [534, 306] on icon "Previous month" at bounding box center [530, 307] width 15 height 15
click at [432, 430] on button "21" at bounding box center [427, 429] width 22 height 22
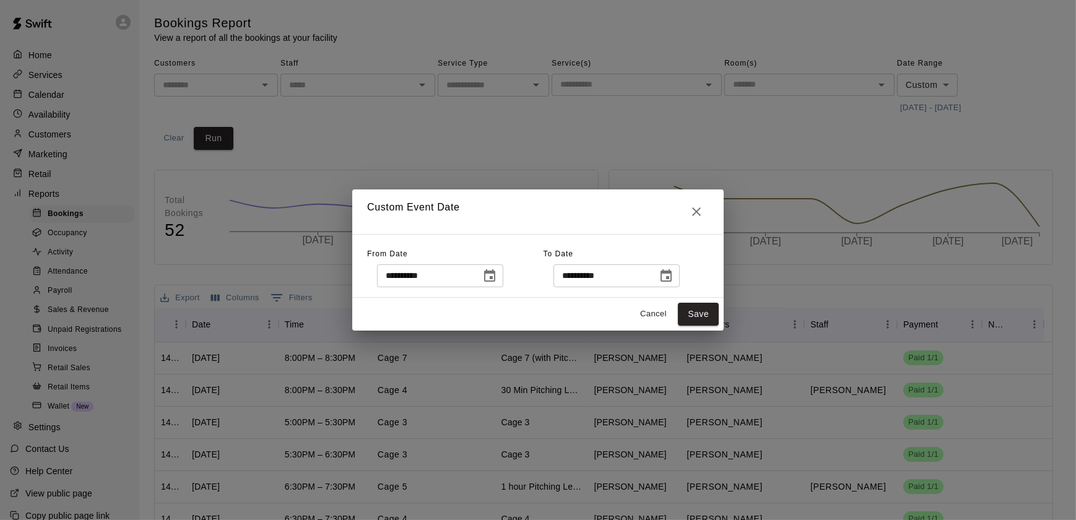
type input "**********"
click at [672, 278] on icon "Choose date, selected date is Sep 9, 2025" at bounding box center [666, 275] width 11 height 12
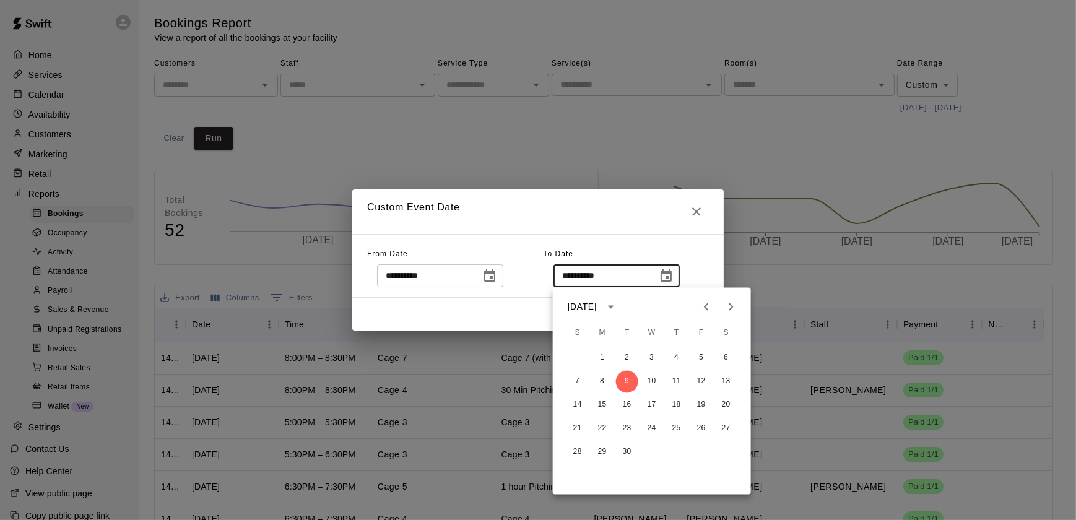
click at [691, 246] on div "**********" at bounding box center [626, 266] width 165 height 43
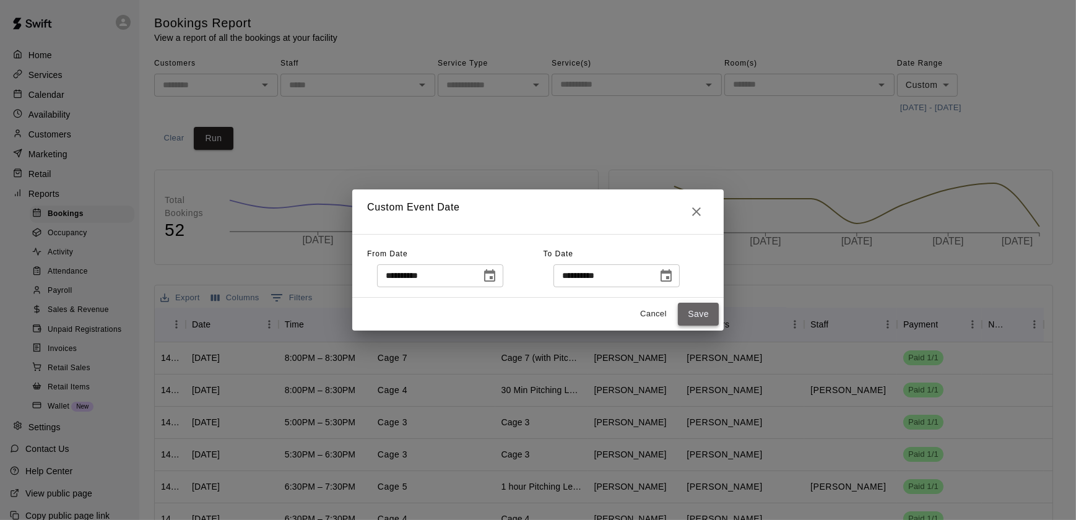
click at [694, 308] on button "Save" at bounding box center [698, 314] width 41 height 23
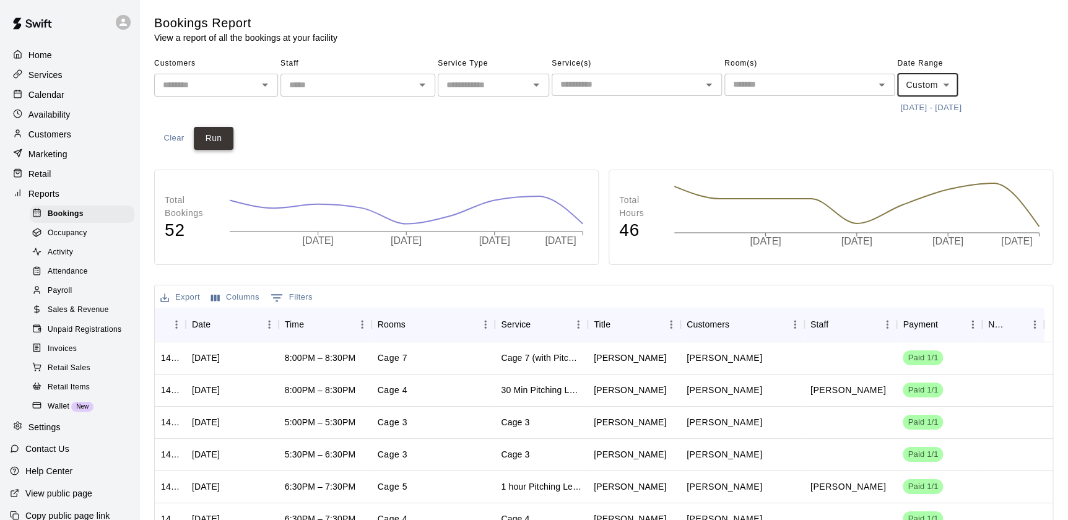
click at [209, 139] on button "Run" at bounding box center [214, 138] width 40 height 23
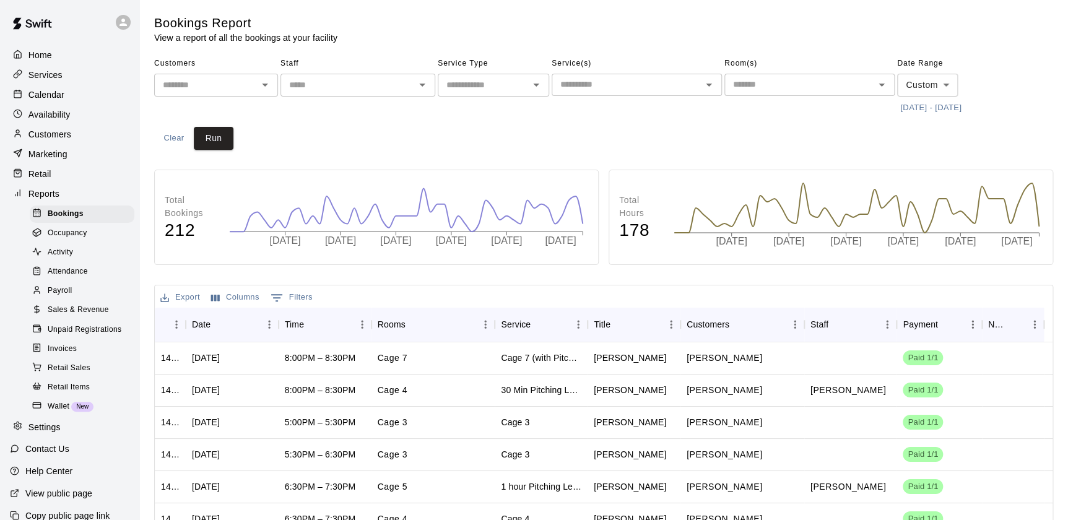
click at [71, 316] on span "Sales & Revenue" at bounding box center [78, 310] width 61 height 12
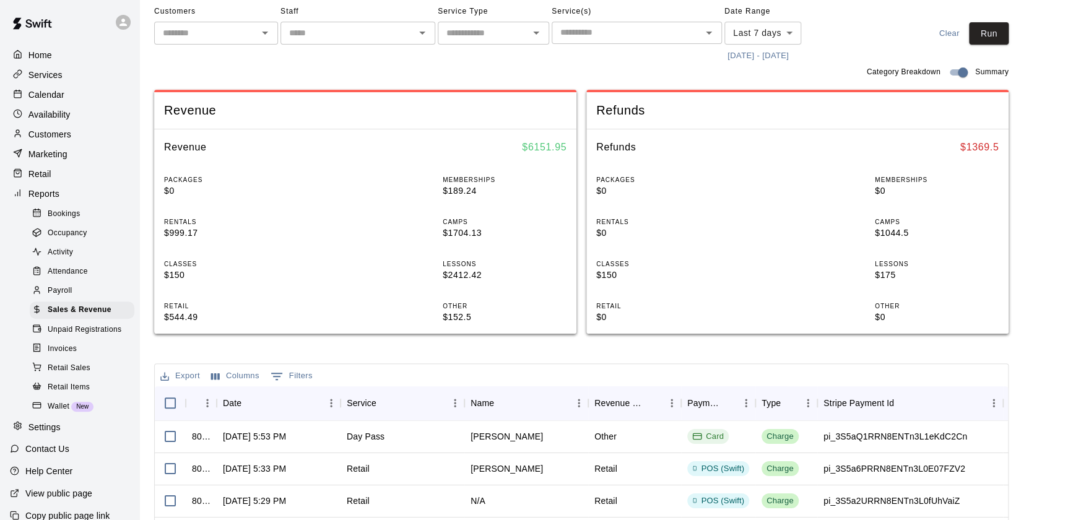
scroll to position [94, 0]
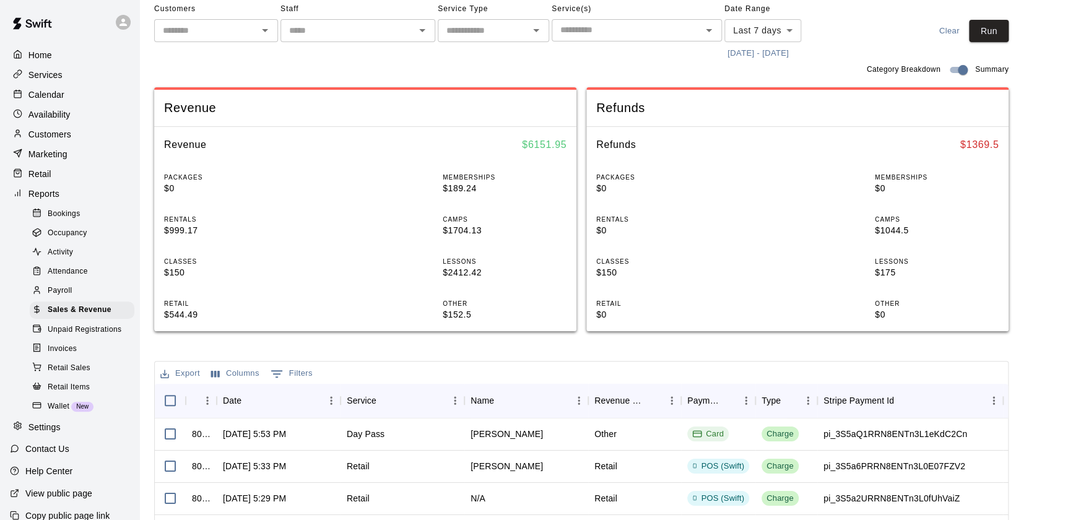
click at [792, 33] on body "Home Services Calendar Availability Customers Marketing Retail Reports Bookings…" at bounding box center [534, 353] width 1068 height 894
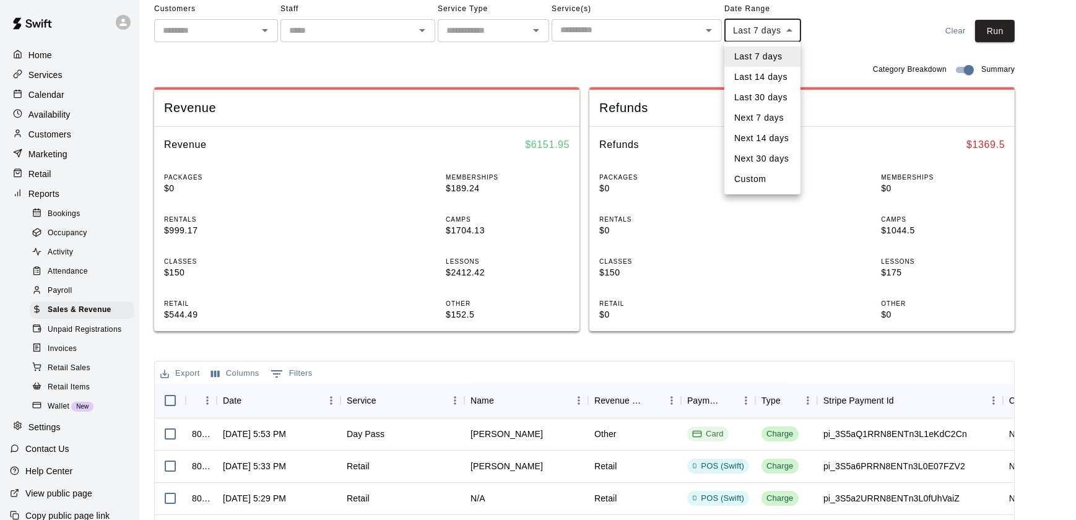
click at [748, 177] on li "Custom" at bounding box center [763, 179] width 76 height 20
type input "******"
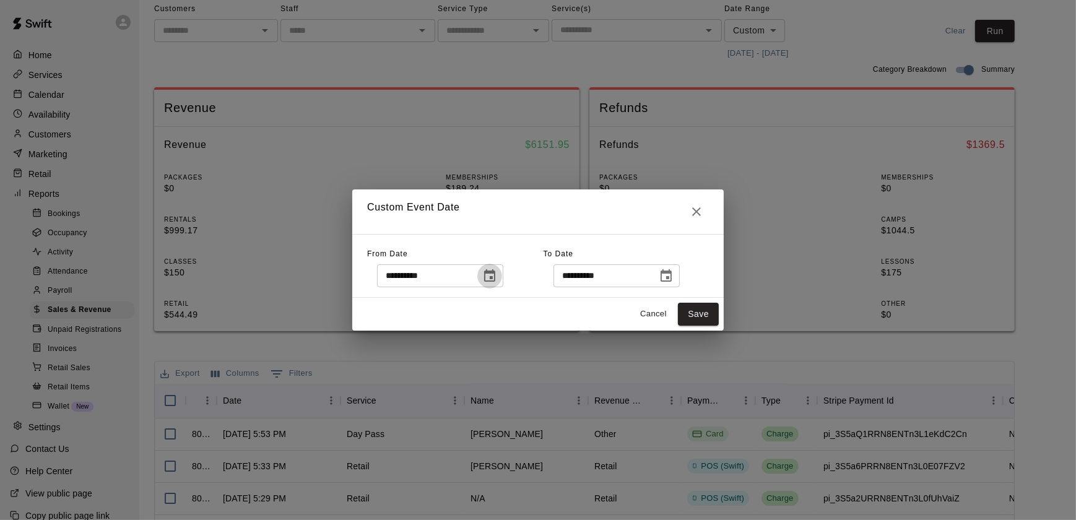
click at [495, 278] on icon "Choose date, selected date is Sep 2, 2025" at bounding box center [489, 275] width 11 height 12
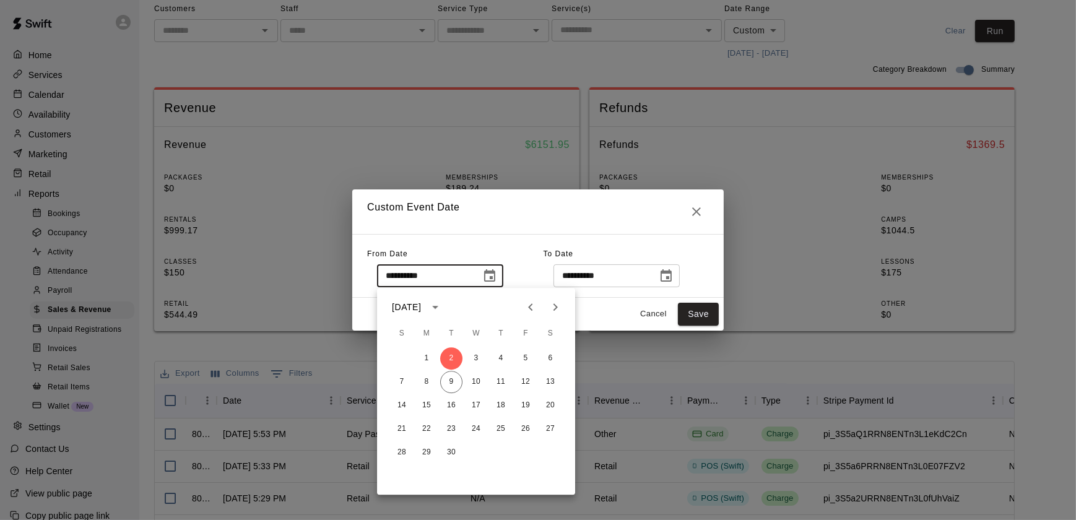
click at [528, 309] on icon "Previous month" at bounding box center [530, 307] width 15 height 15
click at [426, 427] on button "21" at bounding box center [427, 429] width 22 height 22
type input "**********"
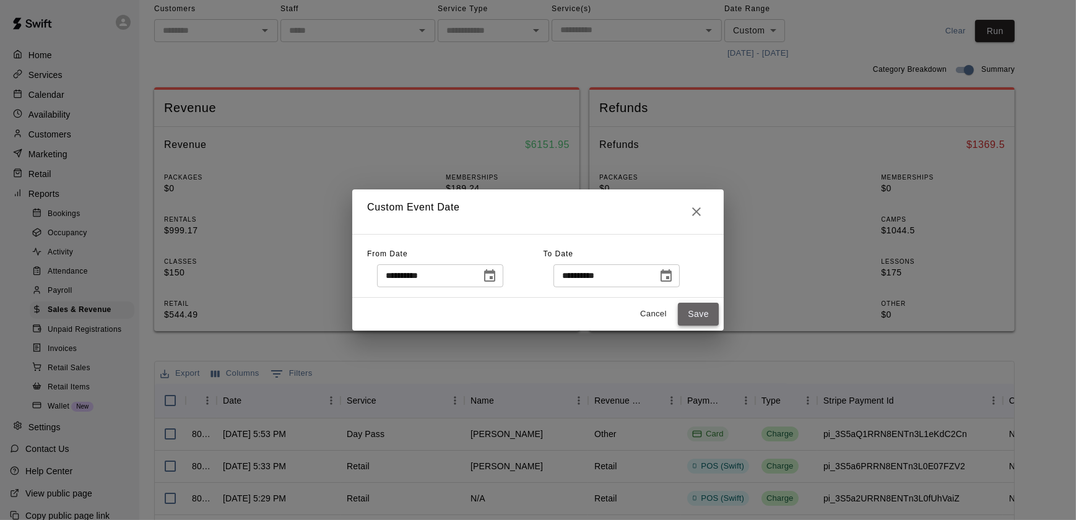
click at [700, 308] on button "Save" at bounding box center [698, 314] width 41 height 23
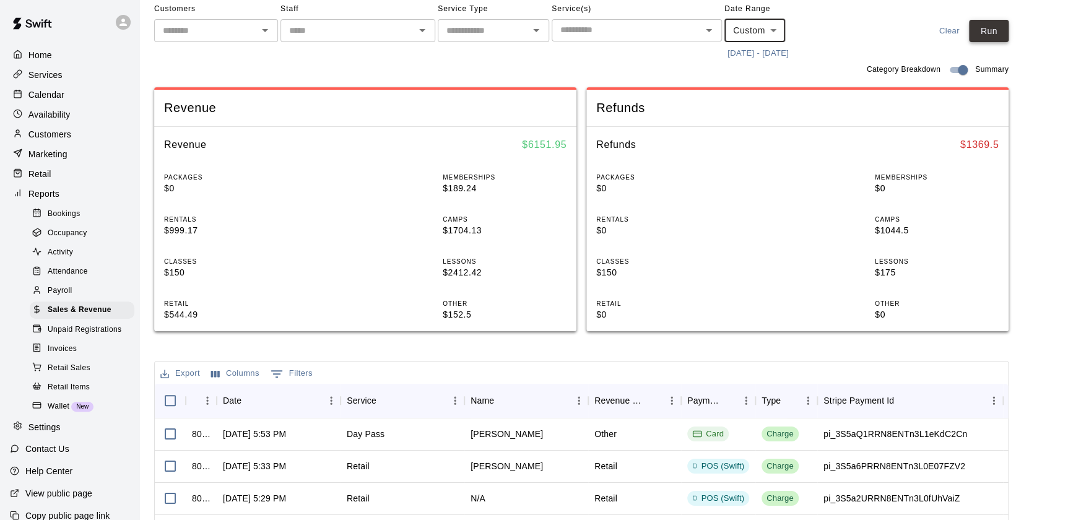
click at [1000, 31] on button "Run" at bounding box center [989, 31] width 40 height 23
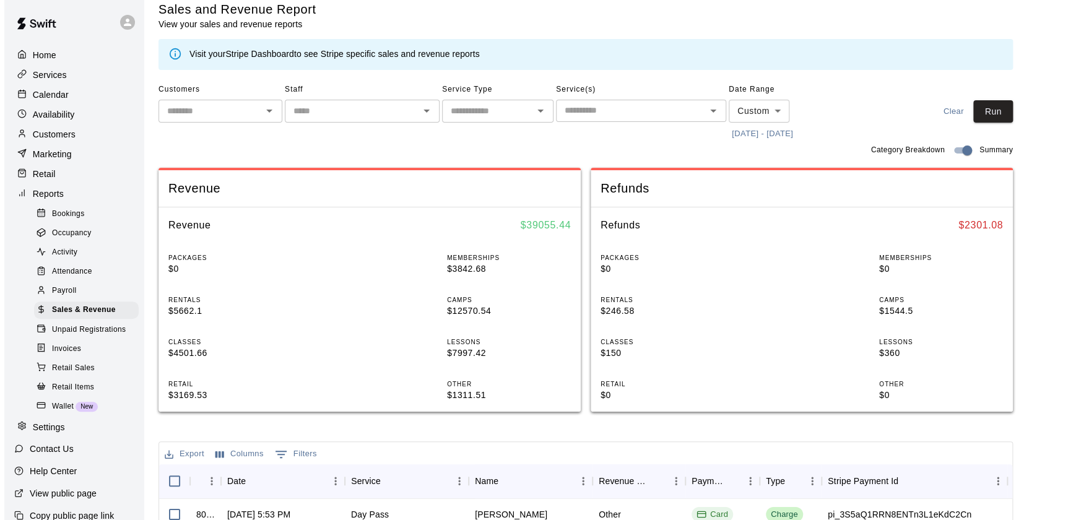
scroll to position [0, 0]
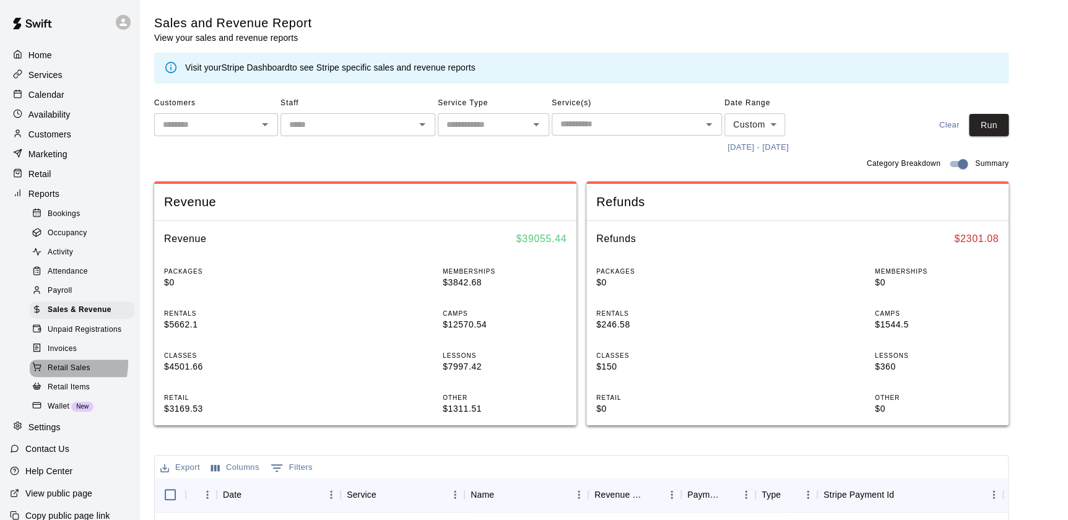
click at [59, 372] on span "Retail Sales" at bounding box center [69, 368] width 43 height 12
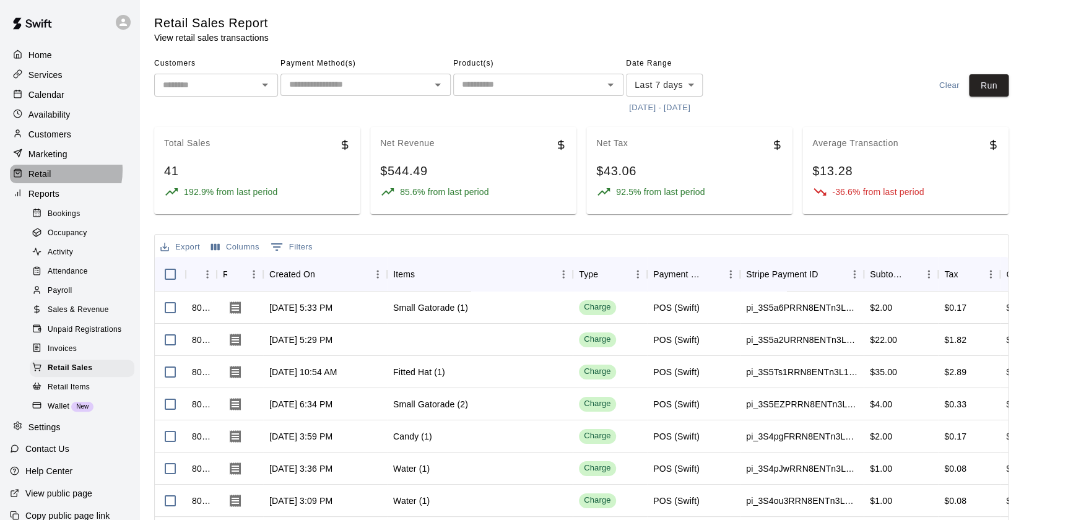
click at [50, 173] on p "Retail" at bounding box center [39, 174] width 23 height 12
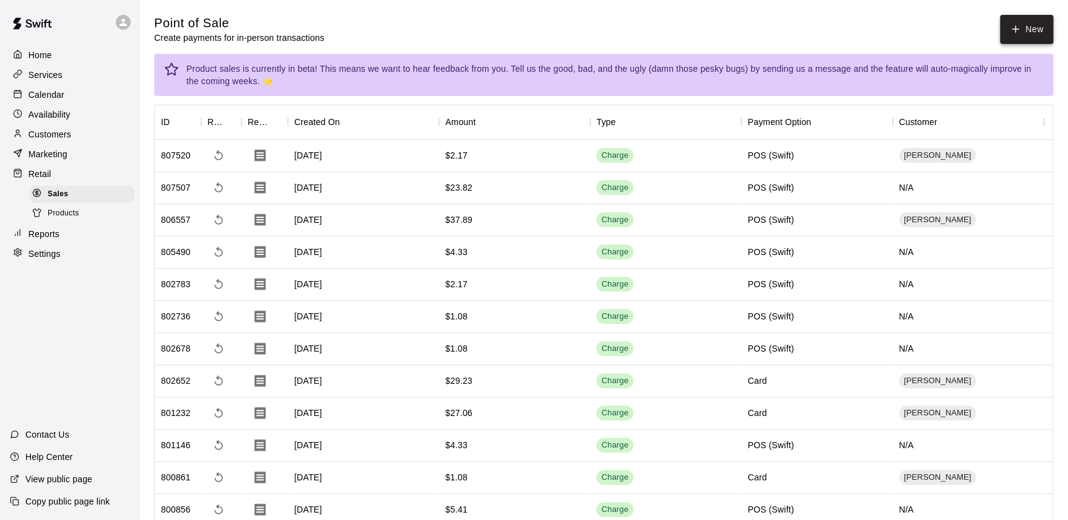
click at [1024, 27] on button "New" at bounding box center [1026, 29] width 53 height 29
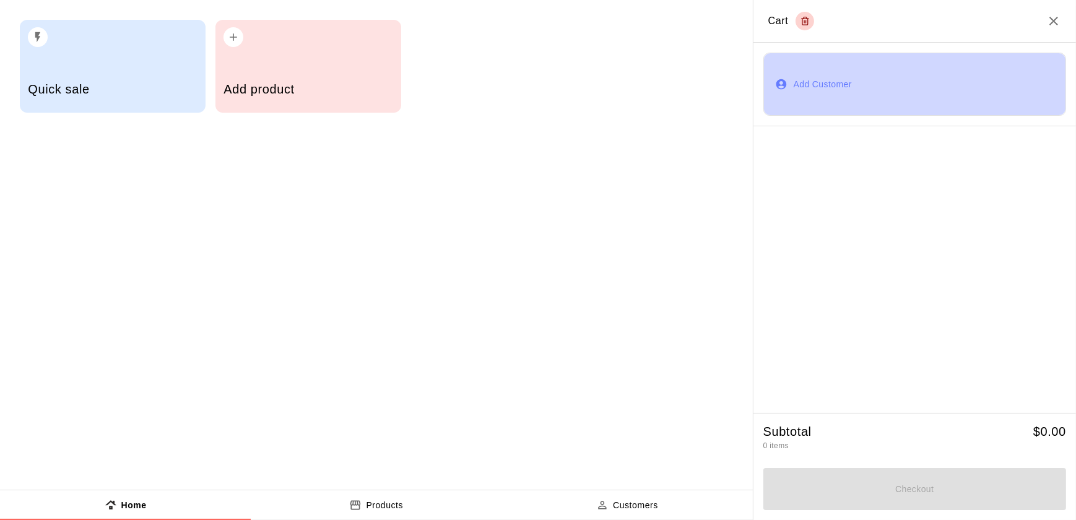
click at [821, 81] on button "Add Customer" at bounding box center [915, 84] width 303 height 63
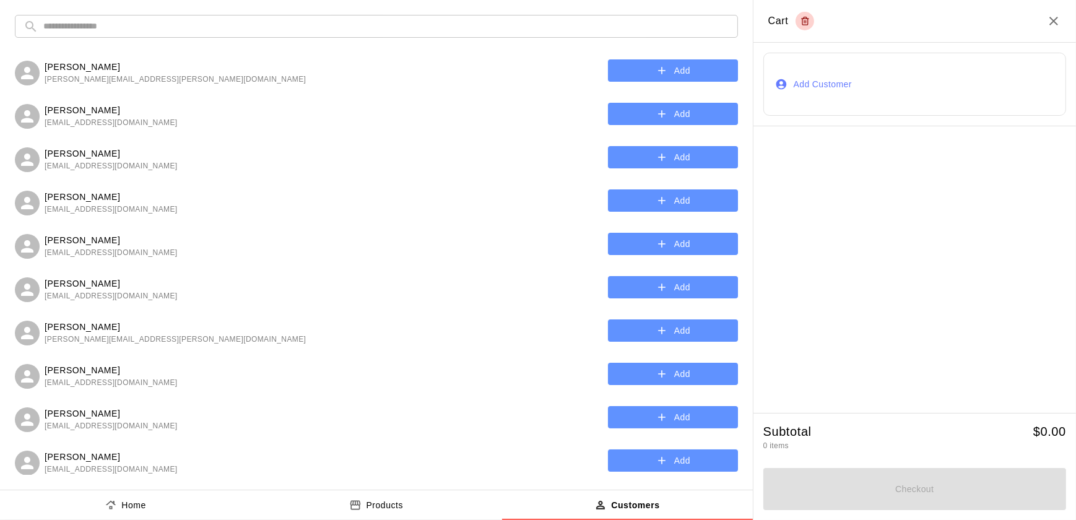
click at [272, 25] on input "text" at bounding box center [386, 26] width 686 height 23
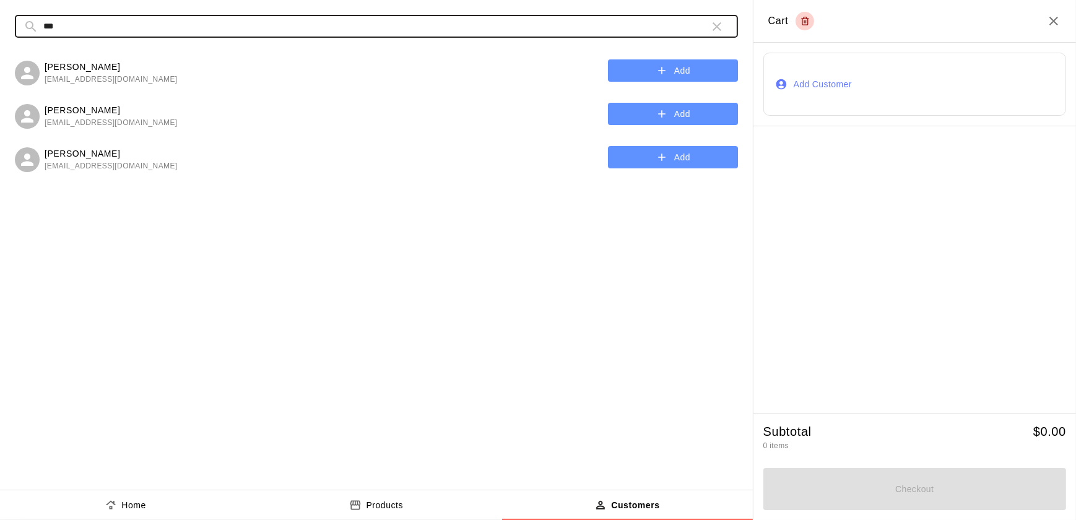
type input "***"
click at [650, 71] on button "Add" at bounding box center [673, 70] width 130 height 23
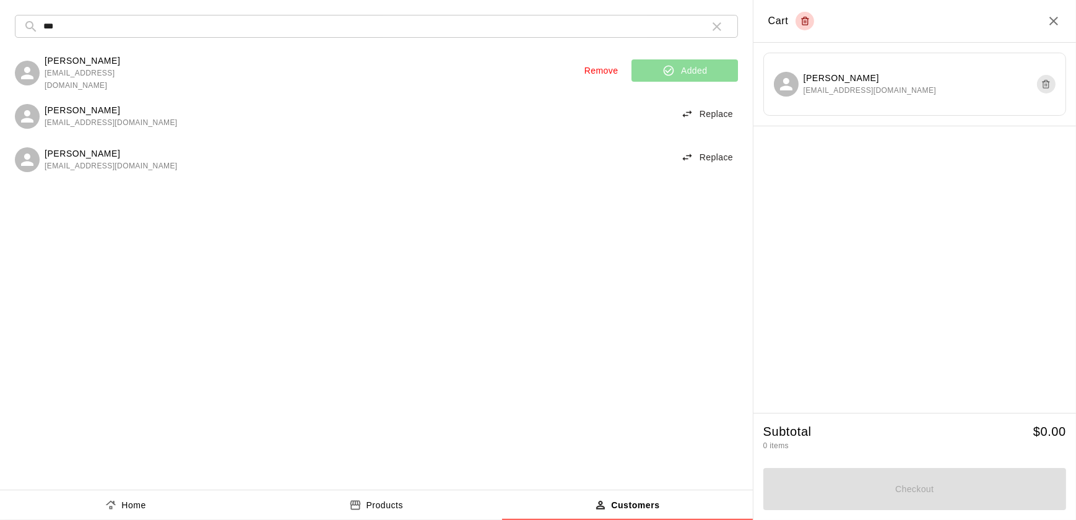
click at [384, 497] on button "Products" at bounding box center [376, 506] width 251 height 30
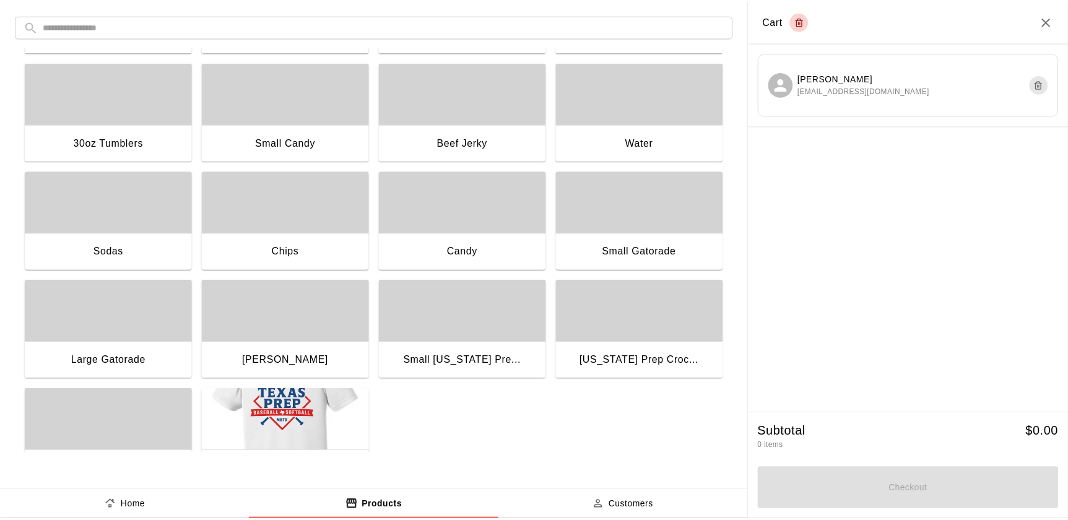
scroll to position [94, 0]
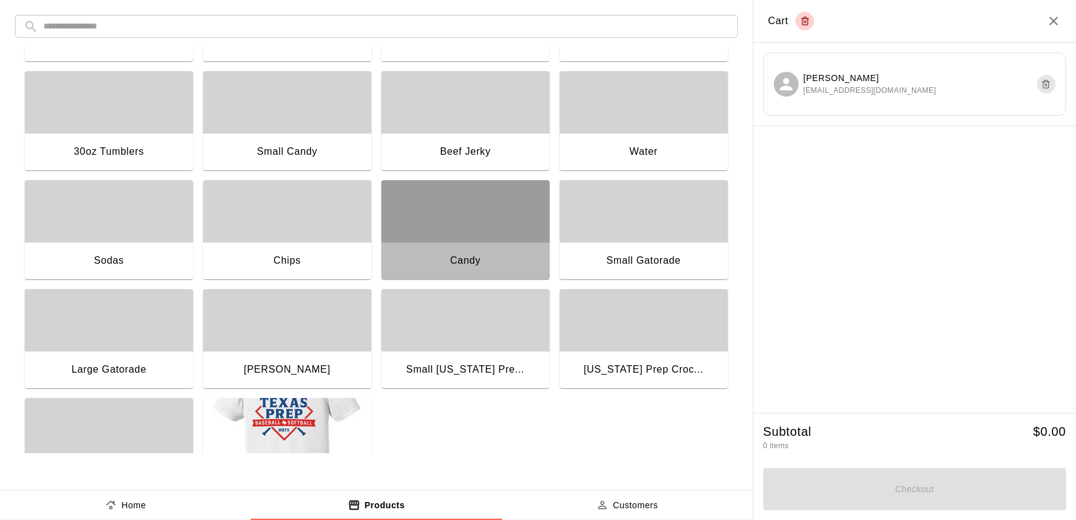
click at [460, 216] on div "button" at bounding box center [466, 211] width 168 height 62
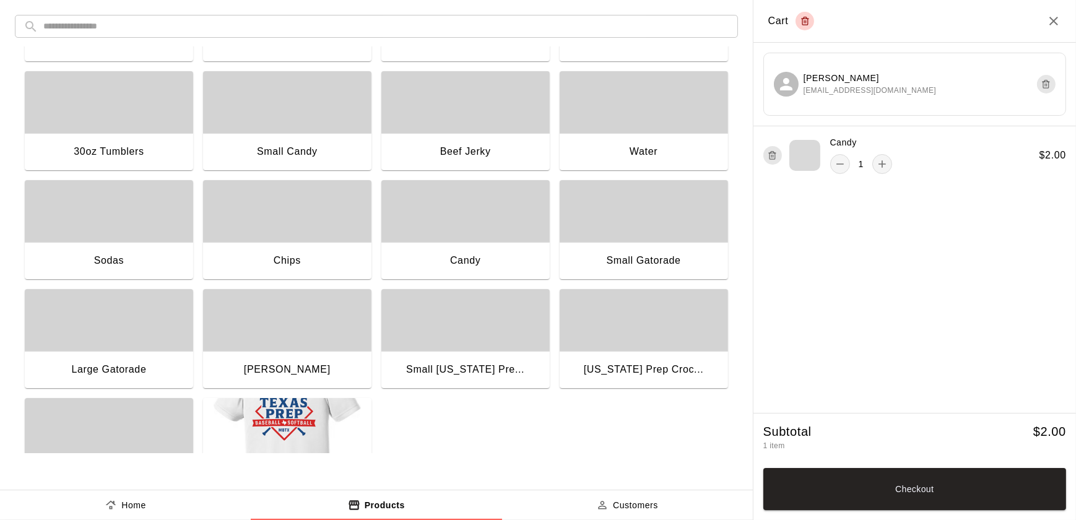
click at [316, 120] on div "button" at bounding box center [287, 102] width 168 height 62
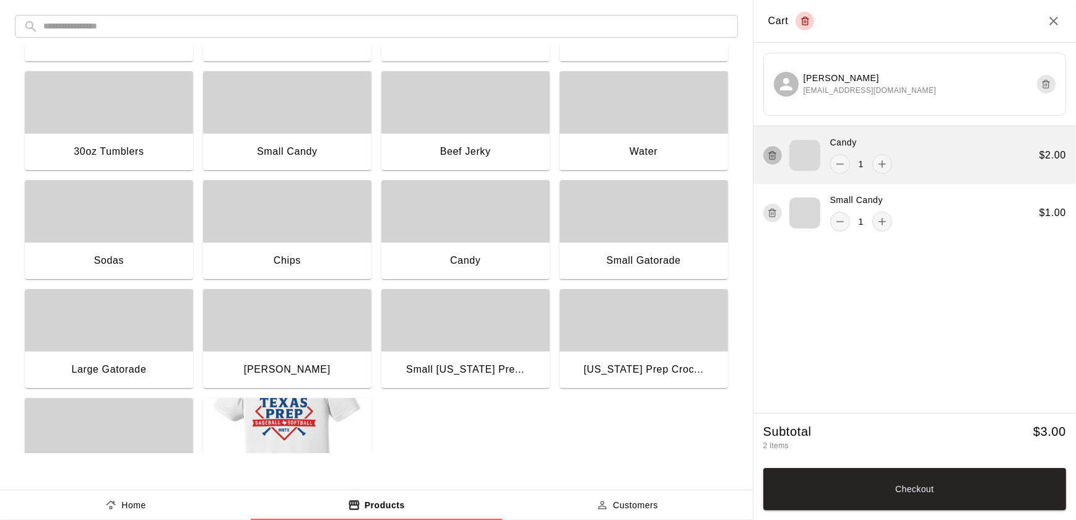
click at [767, 154] on button "button" at bounding box center [773, 155] width 19 height 19
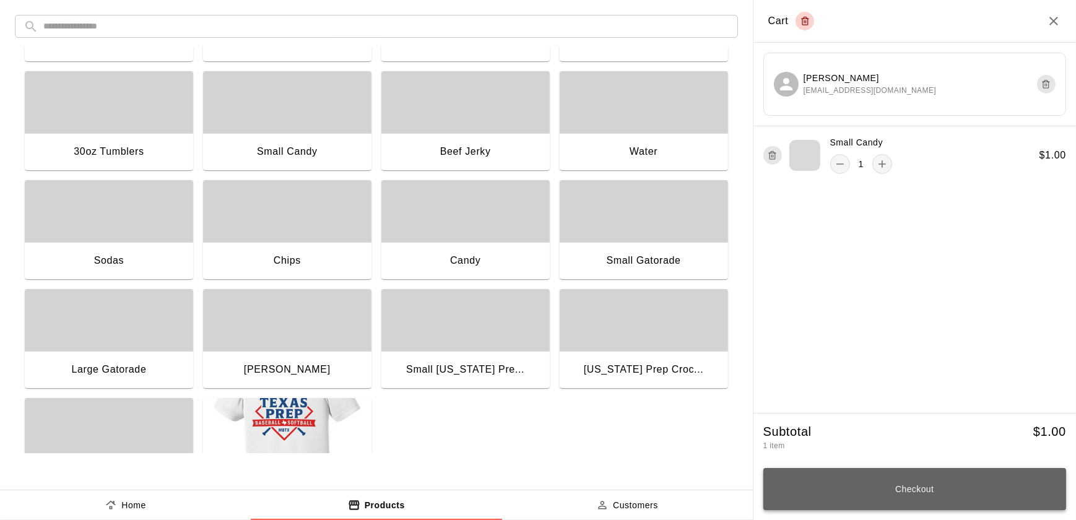
click at [910, 477] on button "Checkout" at bounding box center [915, 489] width 303 height 42
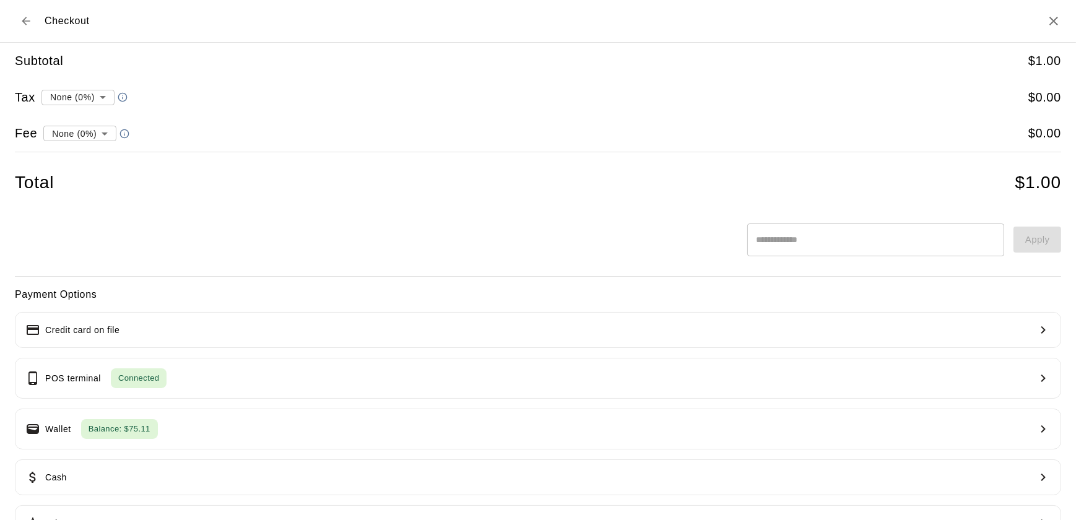
type input "**********"
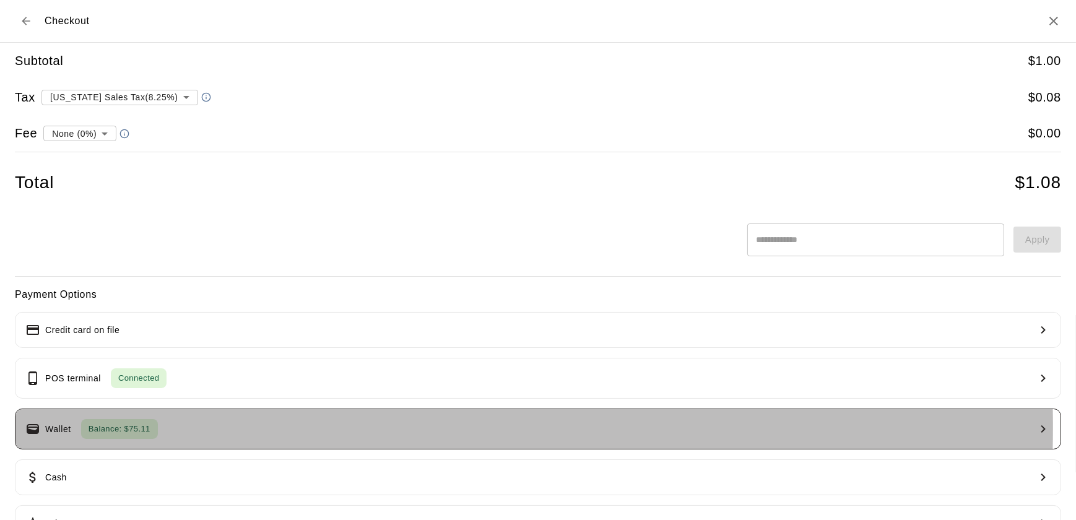
click at [192, 426] on button "Wallet Balance: $75.11" at bounding box center [538, 429] width 1047 height 41
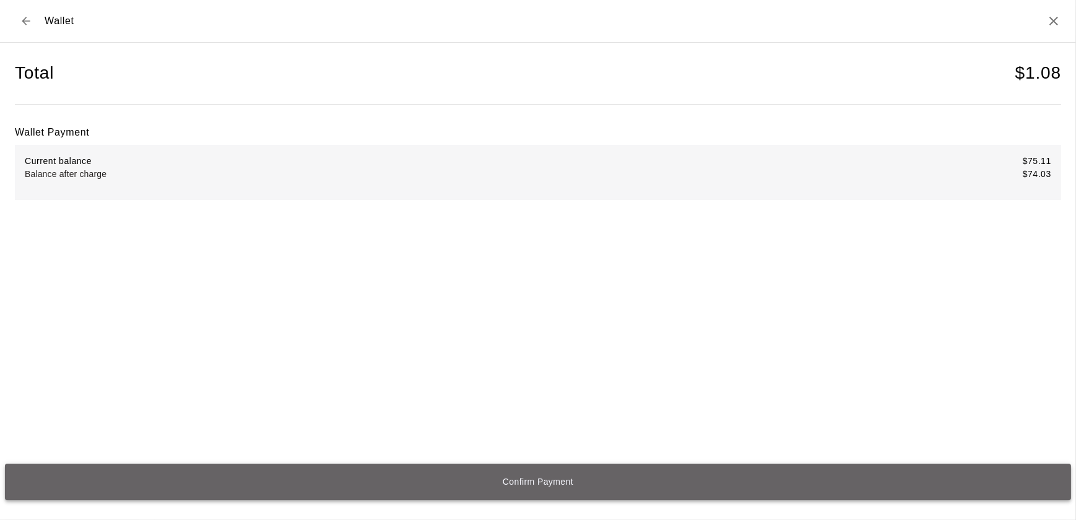
click at [511, 477] on button "Confirm Payment" at bounding box center [538, 482] width 1066 height 37
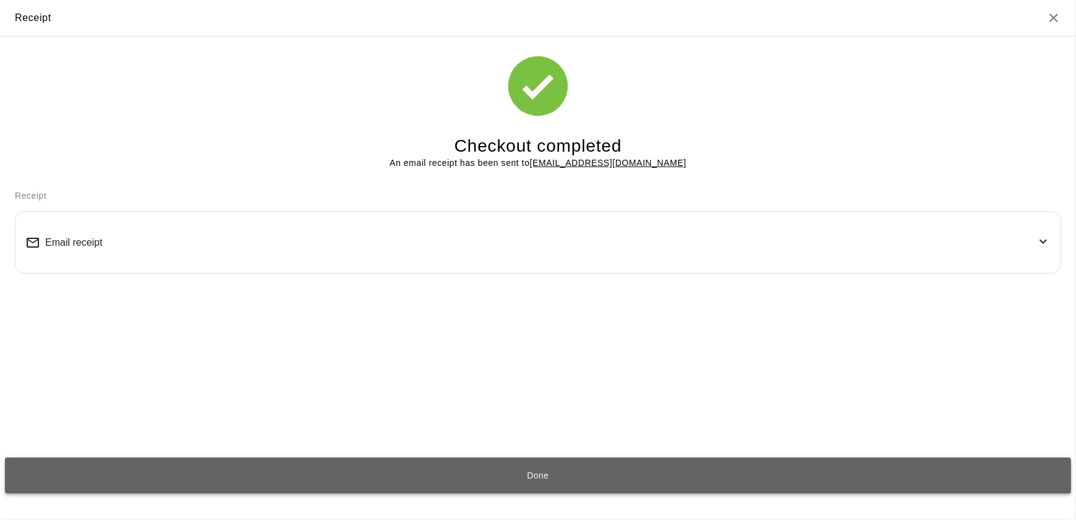
click at [522, 464] on button "Done" at bounding box center [538, 476] width 1066 height 37
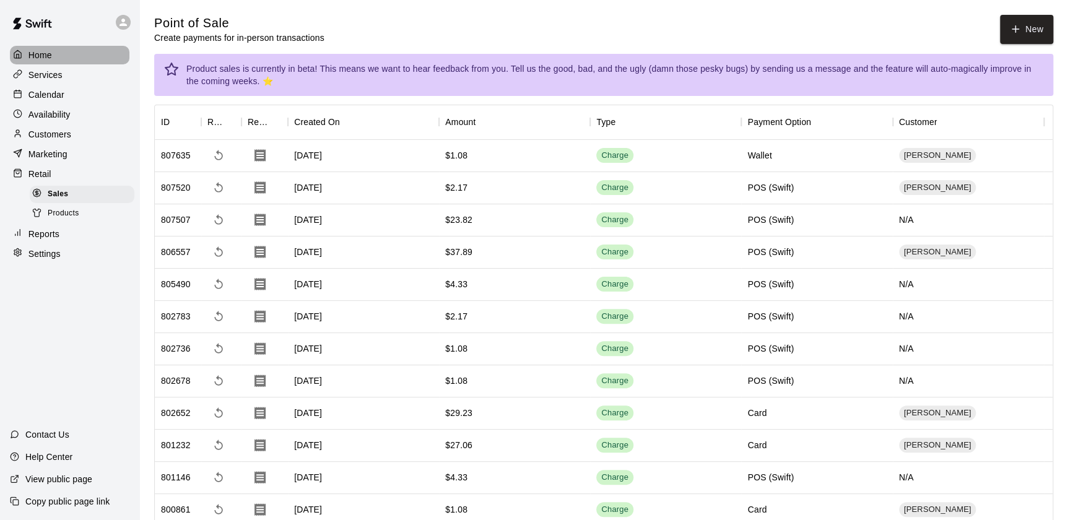
click at [40, 50] on p "Home" at bounding box center [40, 55] width 24 height 12
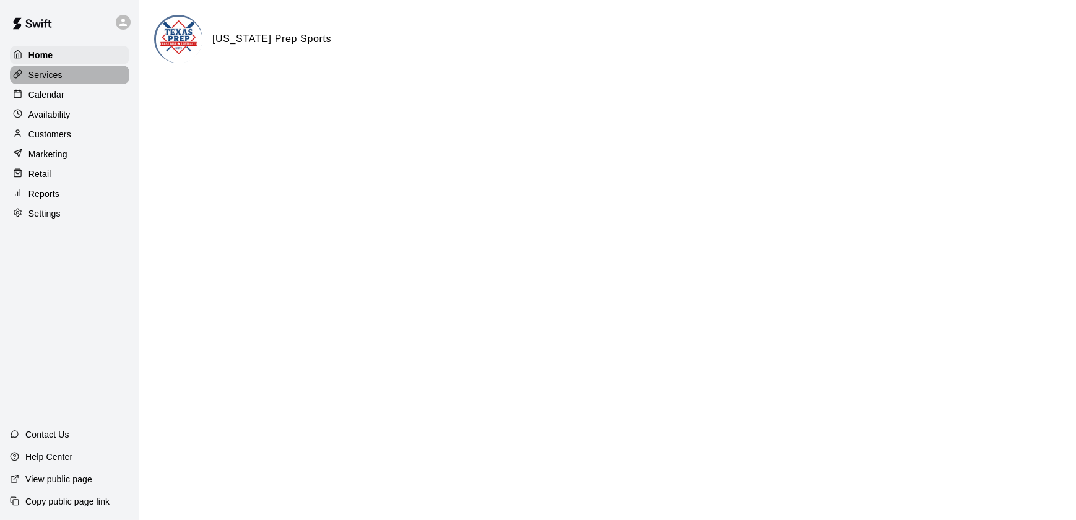
click at [66, 84] on div "Services" at bounding box center [70, 75] width 120 height 19
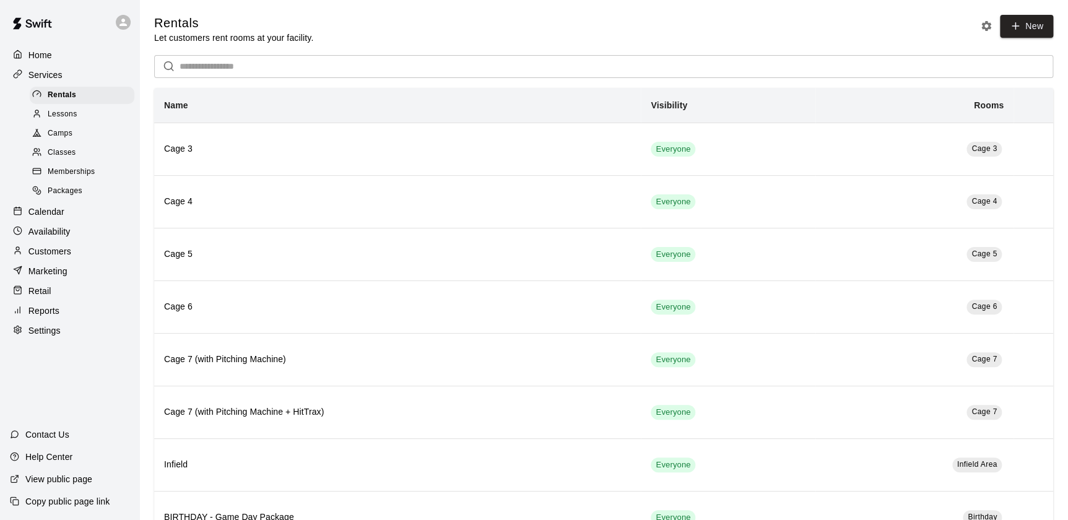
click at [71, 219] on div "Calendar" at bounding box center [70, 212] width 120 height 19
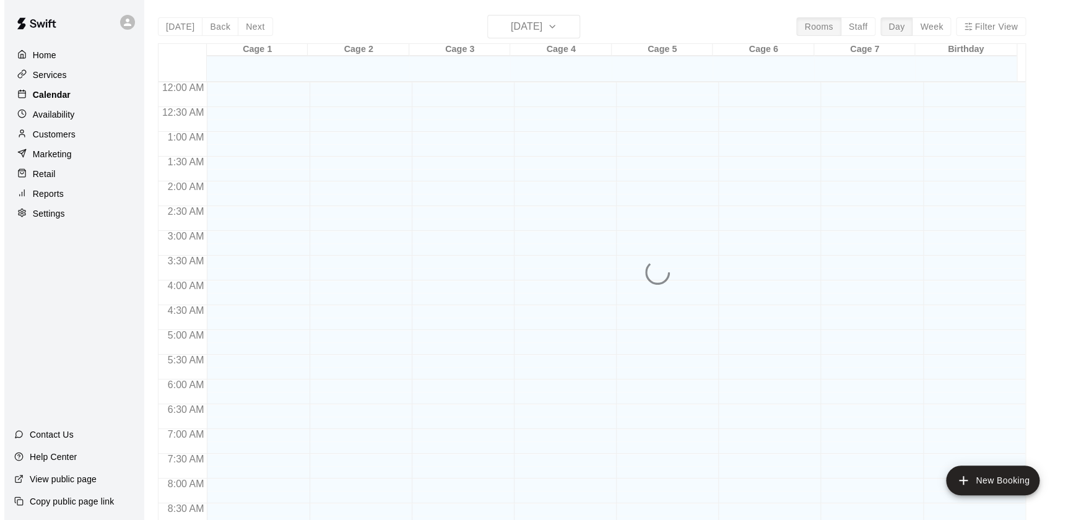
scroll to position [699, 0]
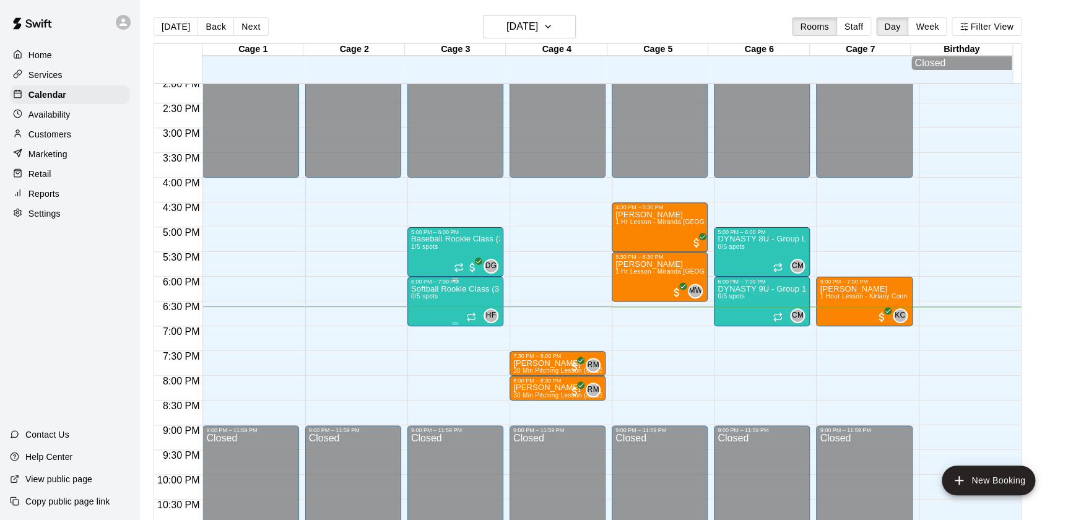
click at [476, 289] on p "Softball Rookie Class (3-5)" at bounding box center [455, 289] width 89 height 0
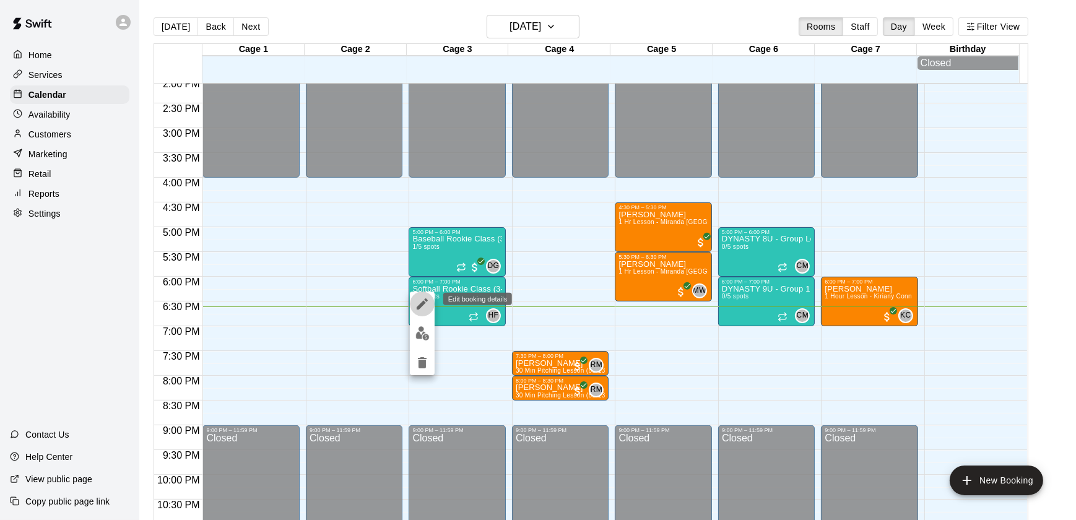
click at [419, 307] on icon "edit" at bounding box center [422, 304] width 11 height 11
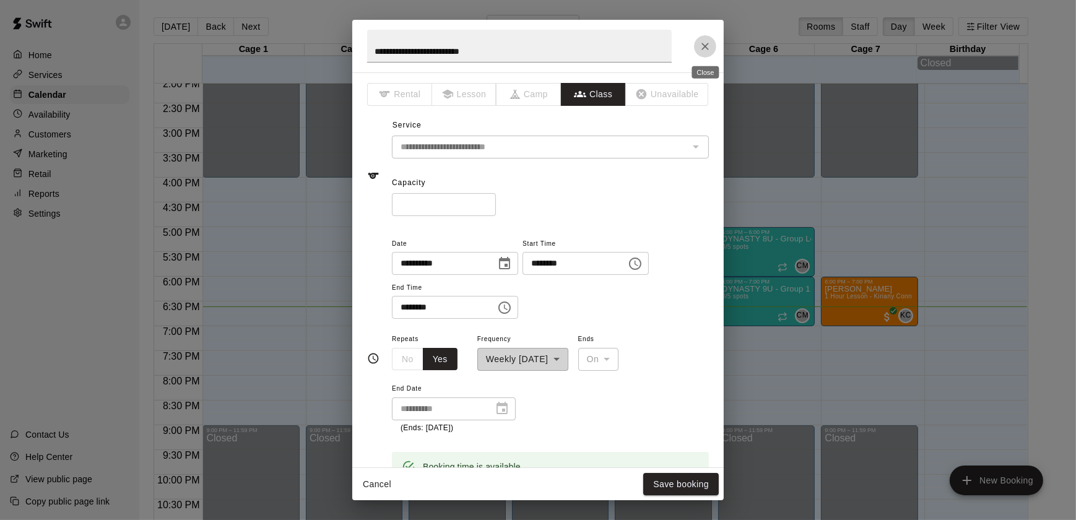
click at [705, 45] on icon "Close" at bounding box center [705, 46] width 7 height 7
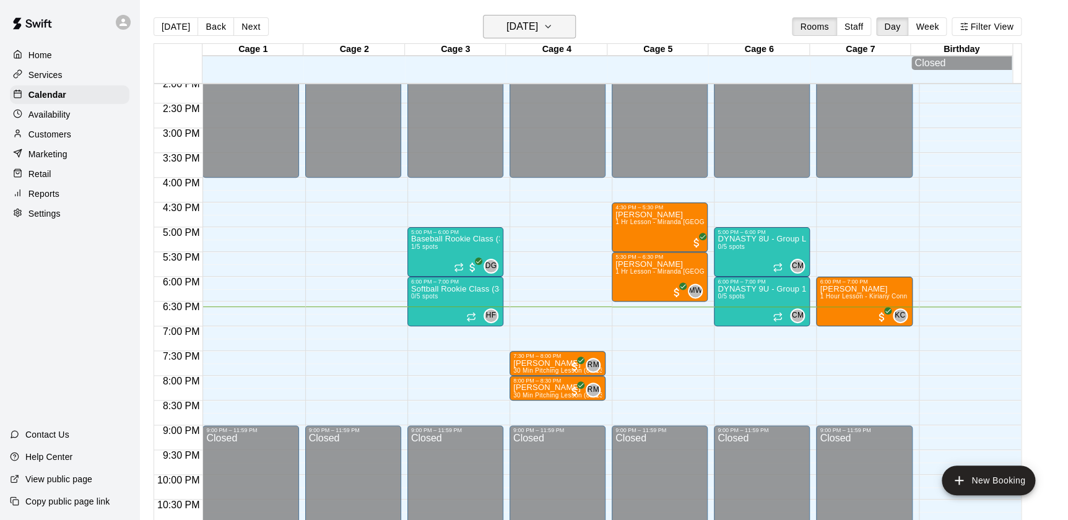
drag, startPoint x: 538, startPoint y: 23, endPoint x: 520, endPoint y: 20, distance: 18.2
click at [520, 20] on h6 "Tuesday Sep 09" at bounding box center [523, 26] width 32 height 17
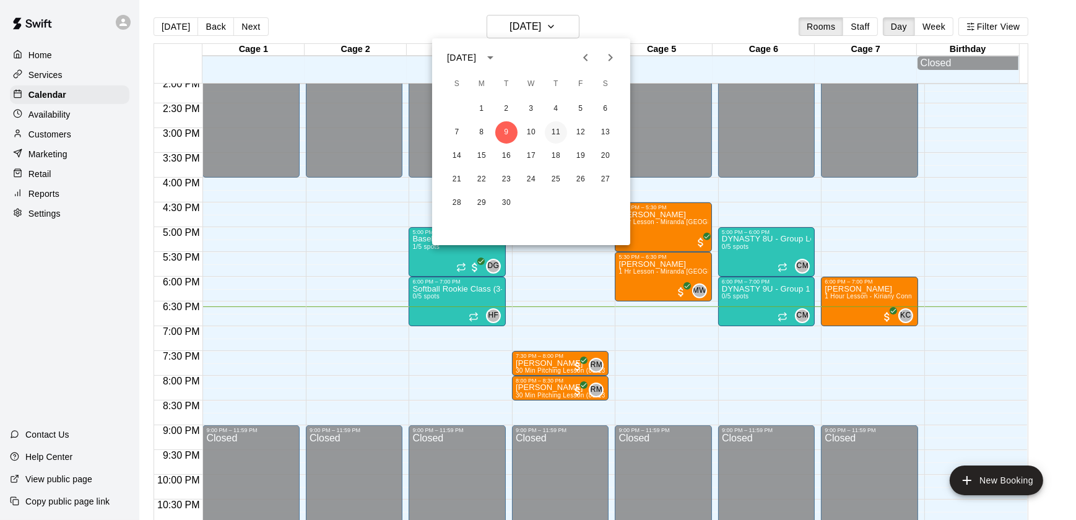
click at [551, 137] on button "11" at bounding box center [556, 132] width 22 height 22
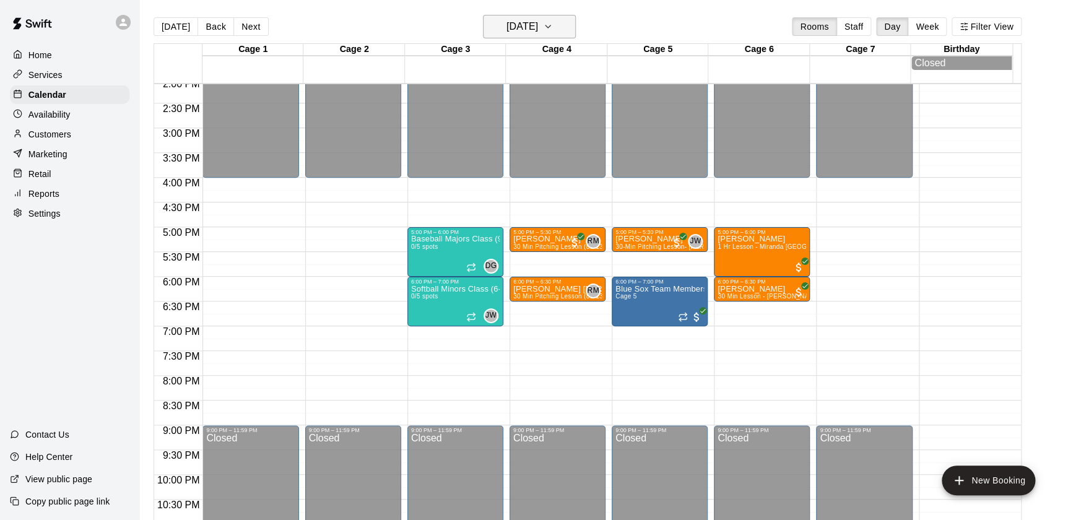
click at [507, 28] on h6 "Thursday Sep 11" at bounding box center [523, 26] width 32 height 17
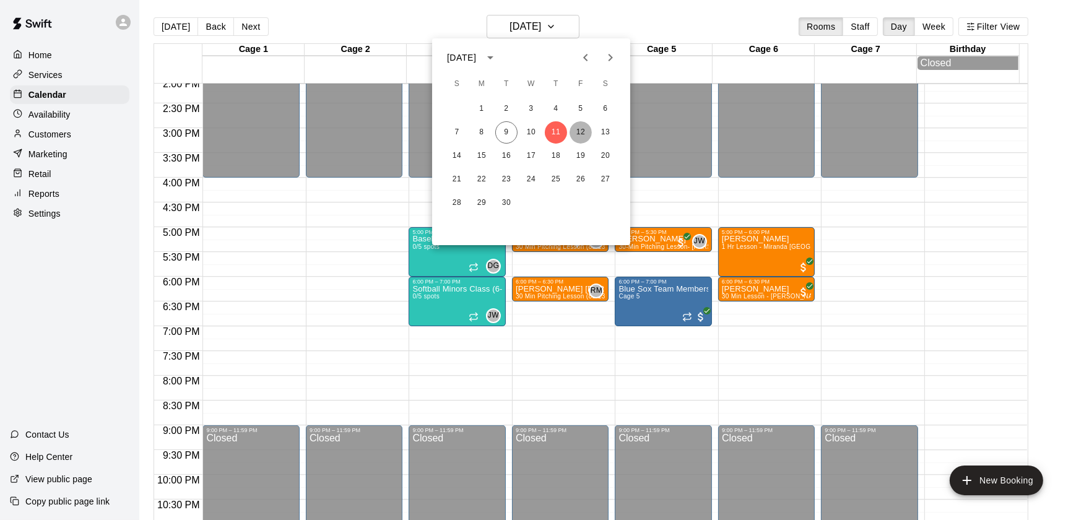
click at [580, 127] on button "12" at bounding box center [581, 132] width 22 height 22
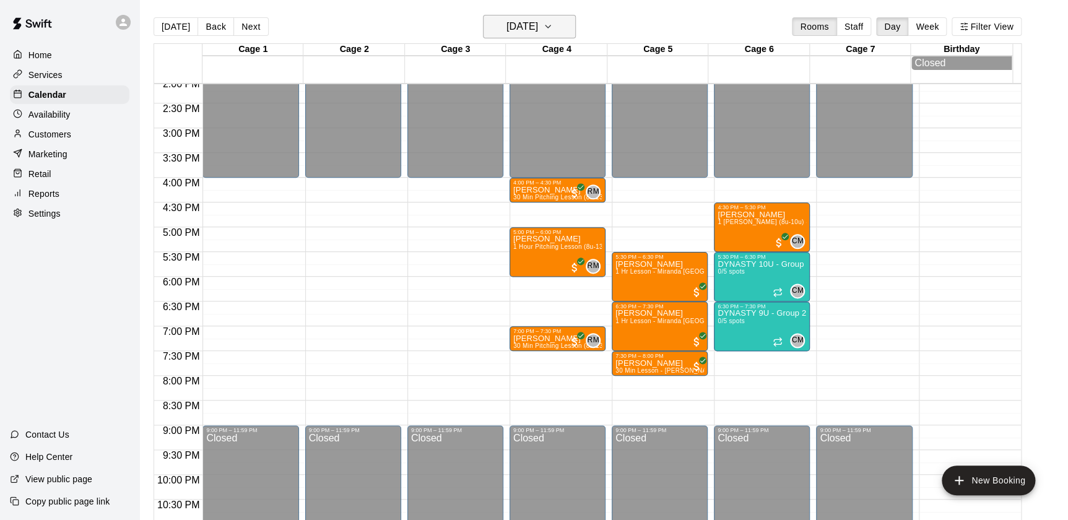
click at [507, 23] on h6 "Friday Sep 12" at bounding box center [523, 26] width 32 height 17
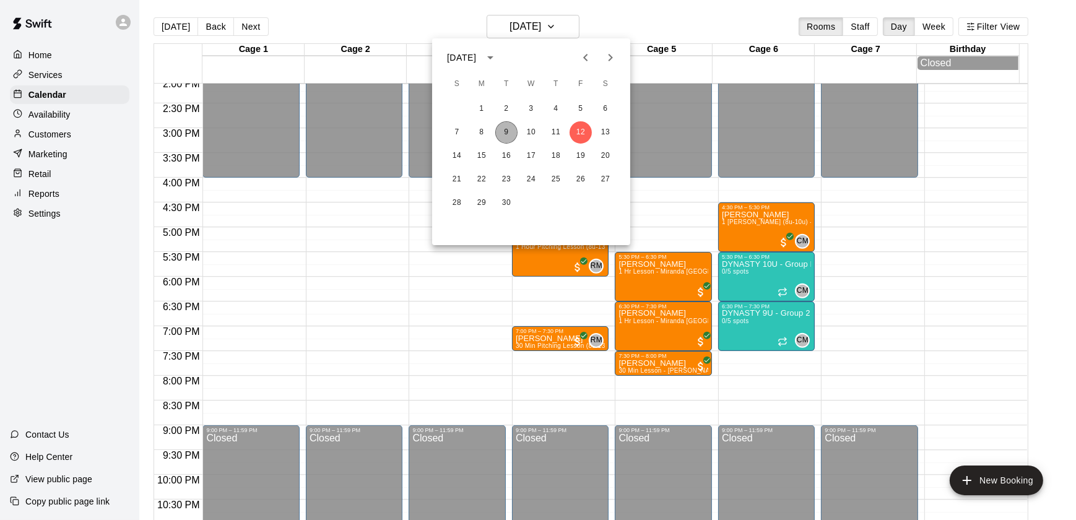
click at [503, 130] on button "9" at bounding box center [506, 132] width 22 height 22
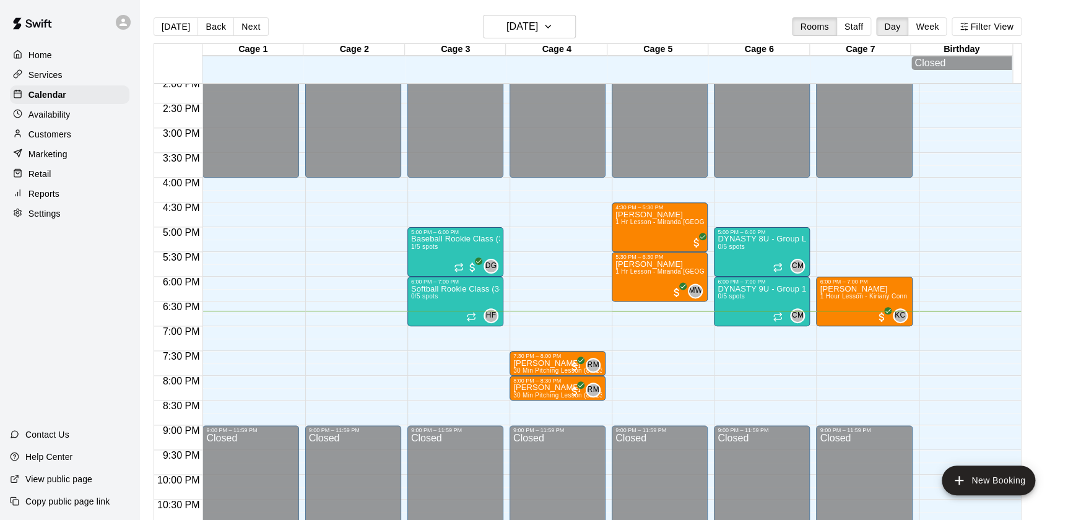
click at [94, 180] on div "Retail" at bounding box center [70, 174] width 120 height 19
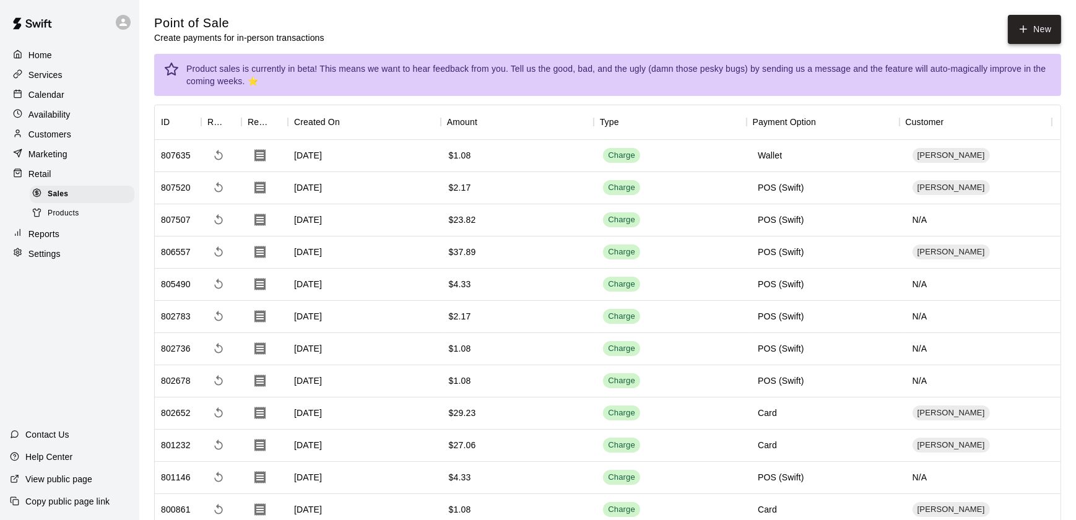
click at [1030, 29] on button "New" at bounding box center [1034, 29] width 53 height 29
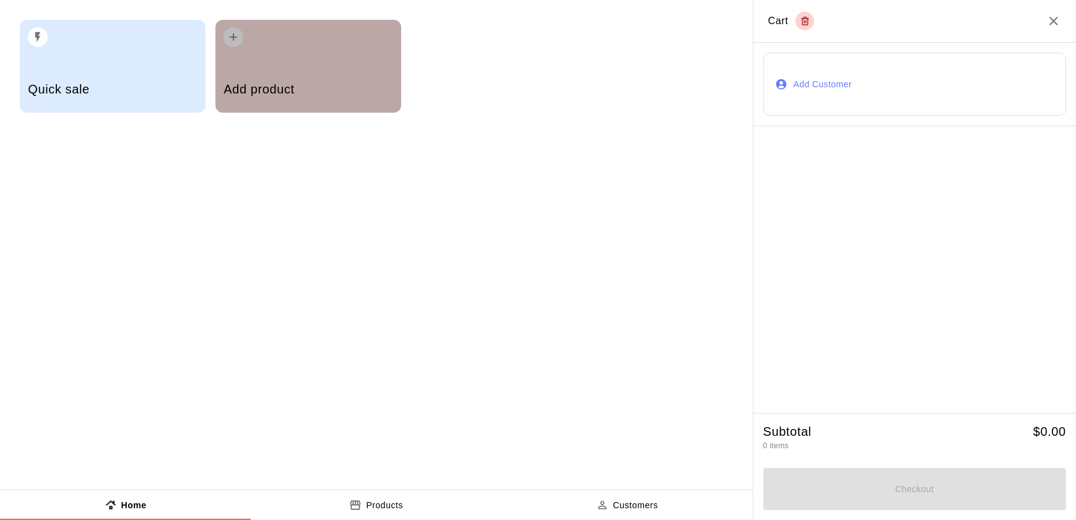
click at [274, 74] on div "Add product" at bounding box center [308, 91] width 169 height 44
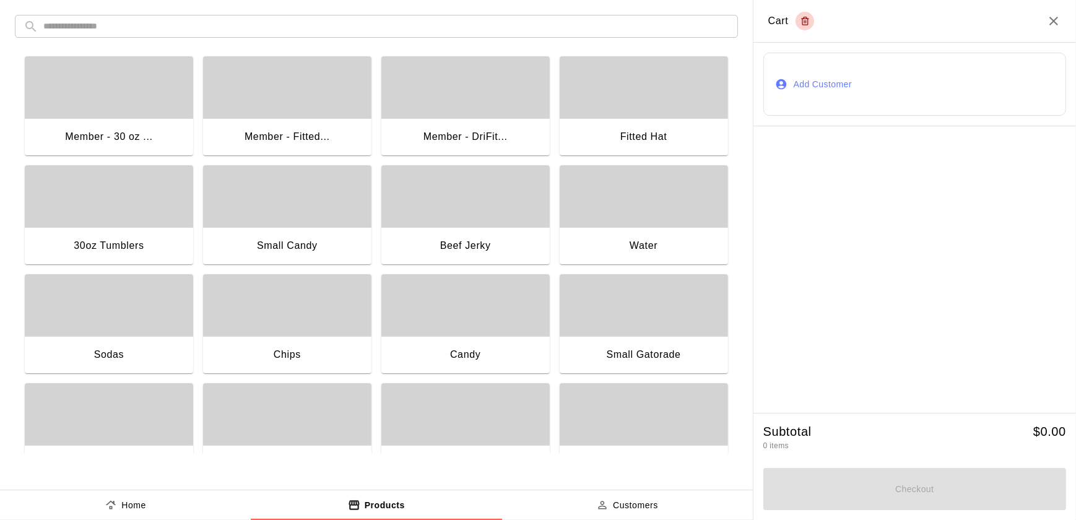
click at [456, 365] on div "Candy" at bounding box center [466, 356] width 168 height 40
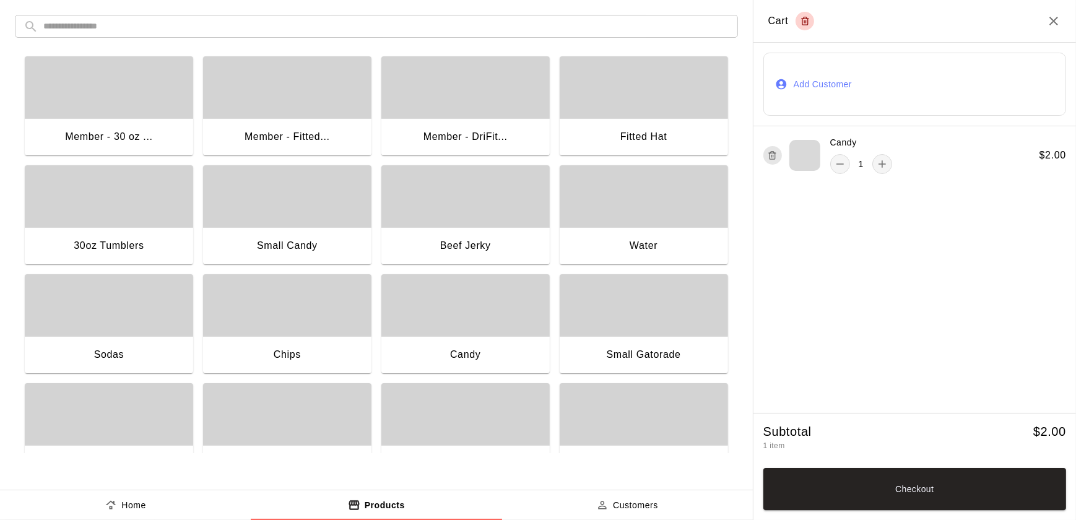
drag, startPoint x: 456, startPoint y: 365, endPoint x: 803, endPoint y: 323, distance: 349.4
click at [803, 323] on div "Candy 1 $ 2.00" at bounding box center [915, 269] width 323 height 286
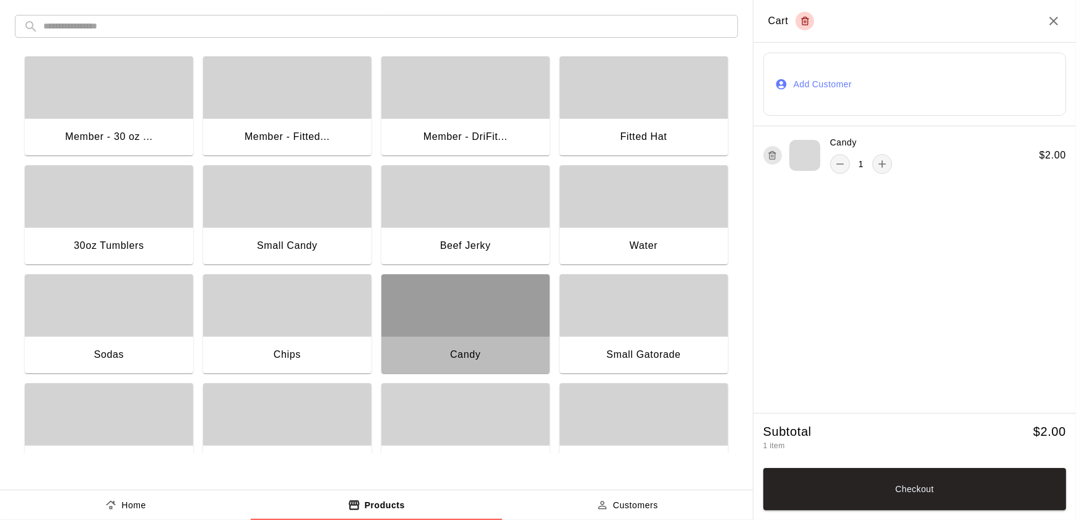
click at [481, 320] on div "button" at bounding box center [466, 305] width 168 height 62
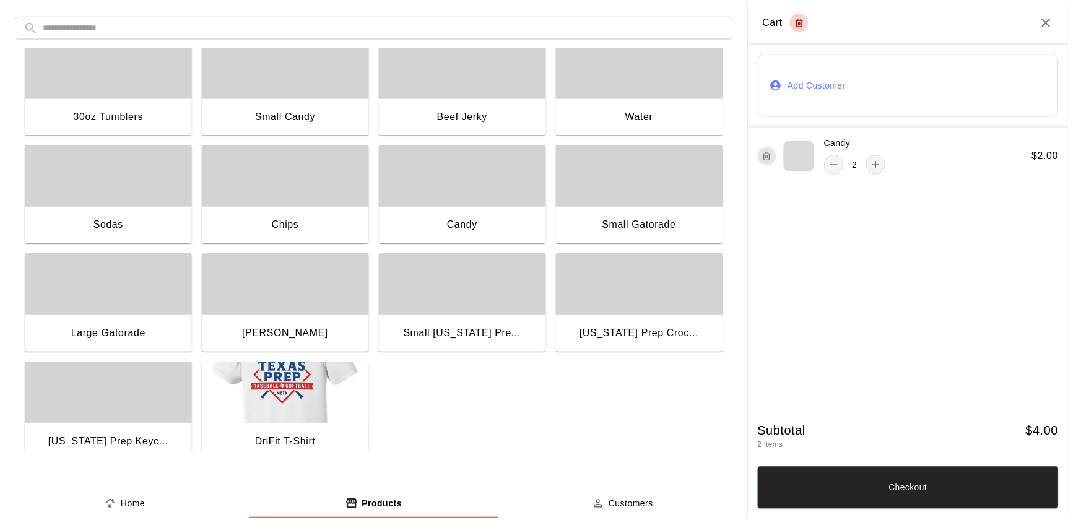
scroll to position [135, 0]
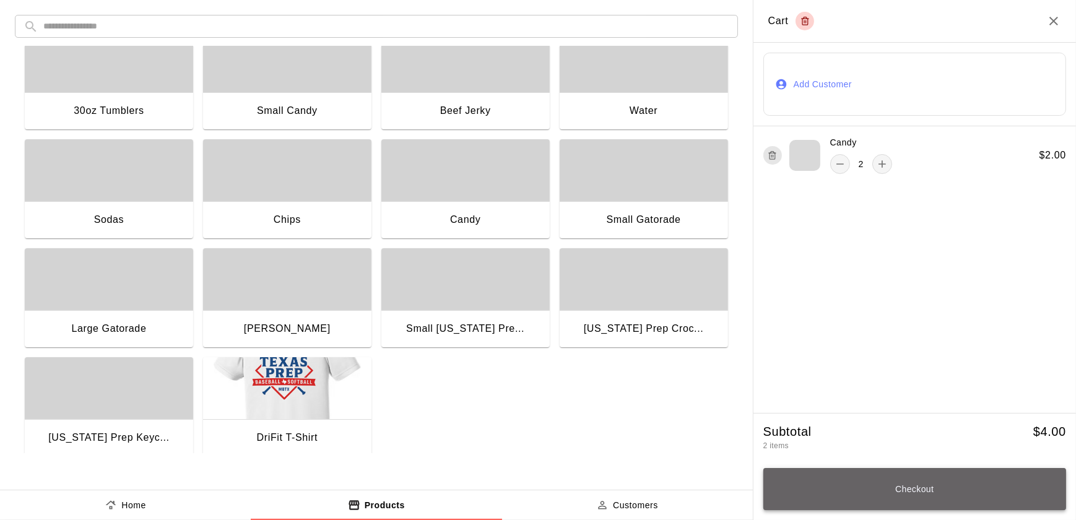
click at [831, 485] on button "Checkout" at bounding box center [915, 489] width 303 height 42
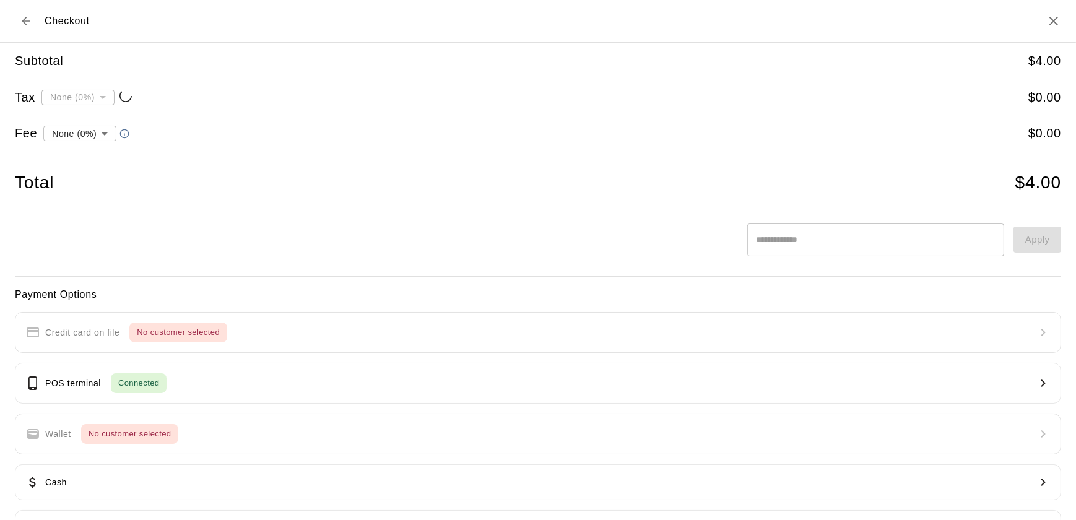
type input "**********"
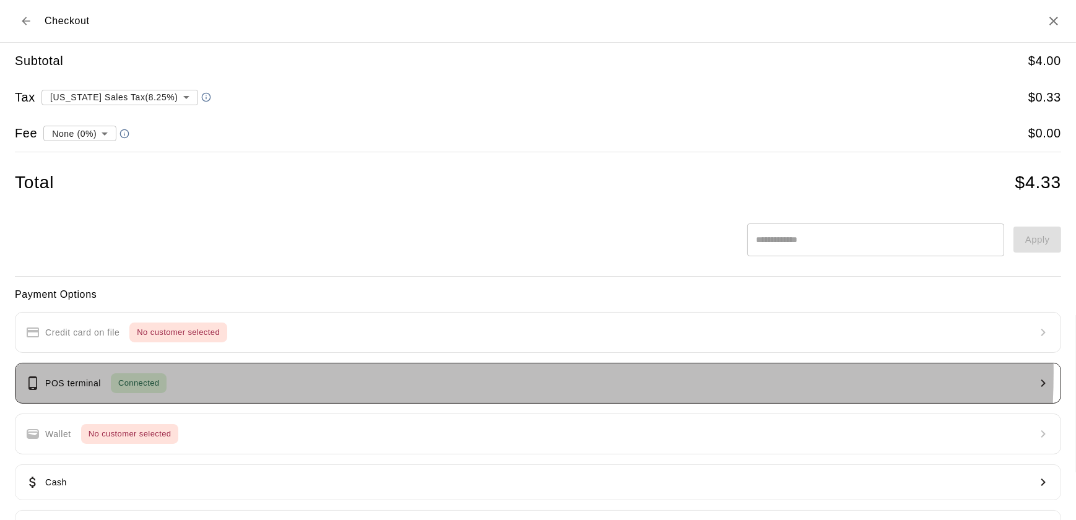
click at [398, 372] on button "POS terminal Connected" at bounding box center [538, 383] width 1047 height 41
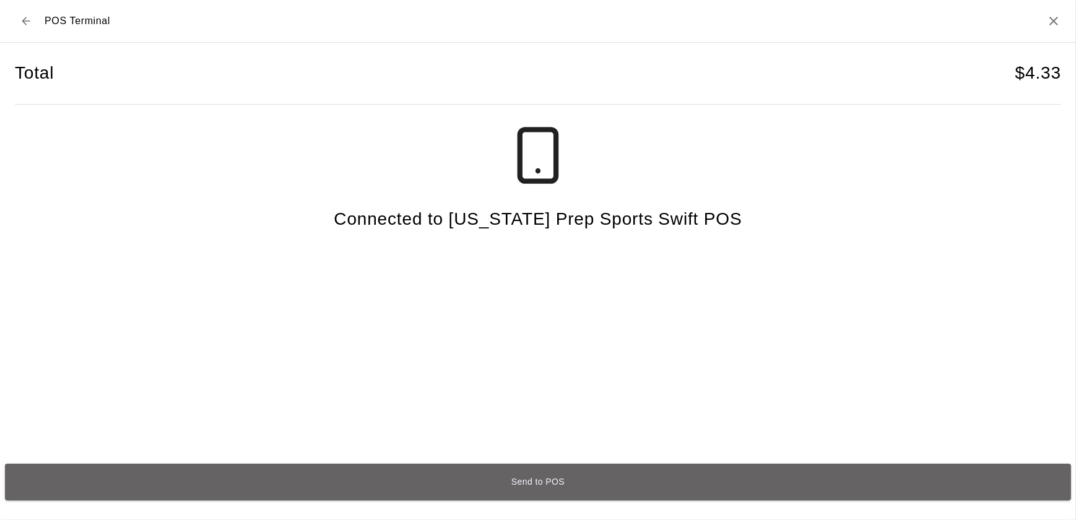
click at [290, 478] on button "Send to POS" at bounding box center [538, 482] width 1066 height 37
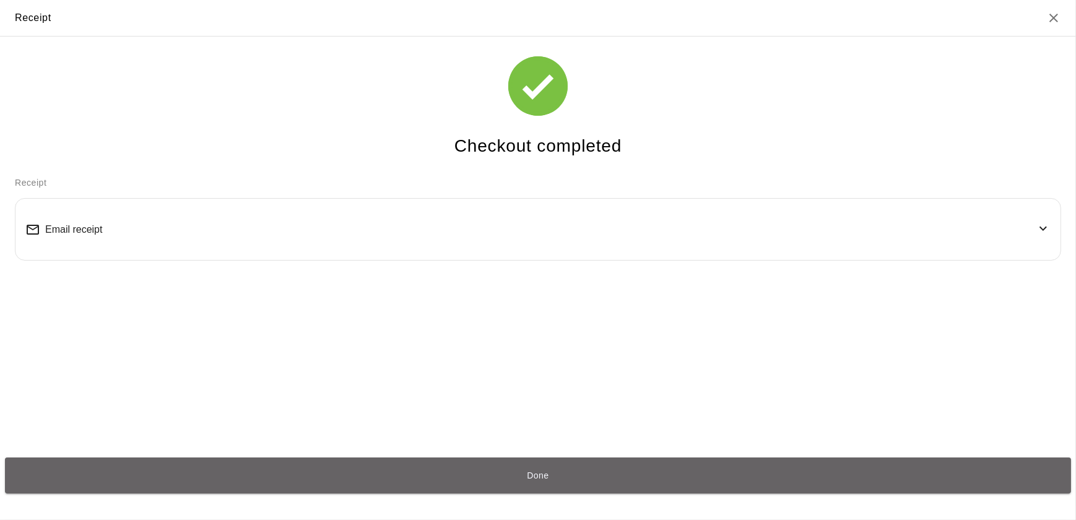
click at [290, 478] on button "Done" at bounding box center [538, 476] width 1066 height 37
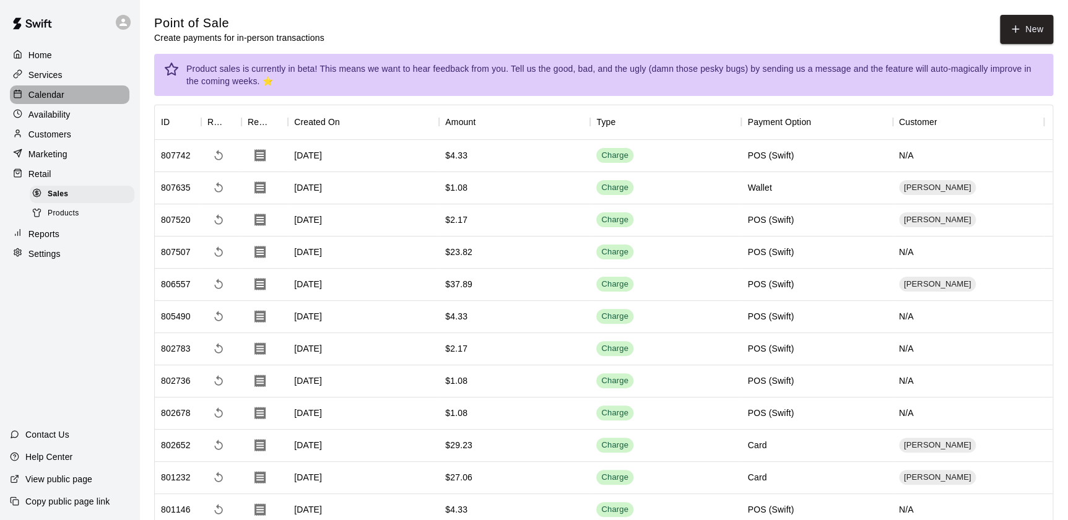
click at [72, 96] on div "Calendar" at bounding box center [70, 94] width 120 height 19
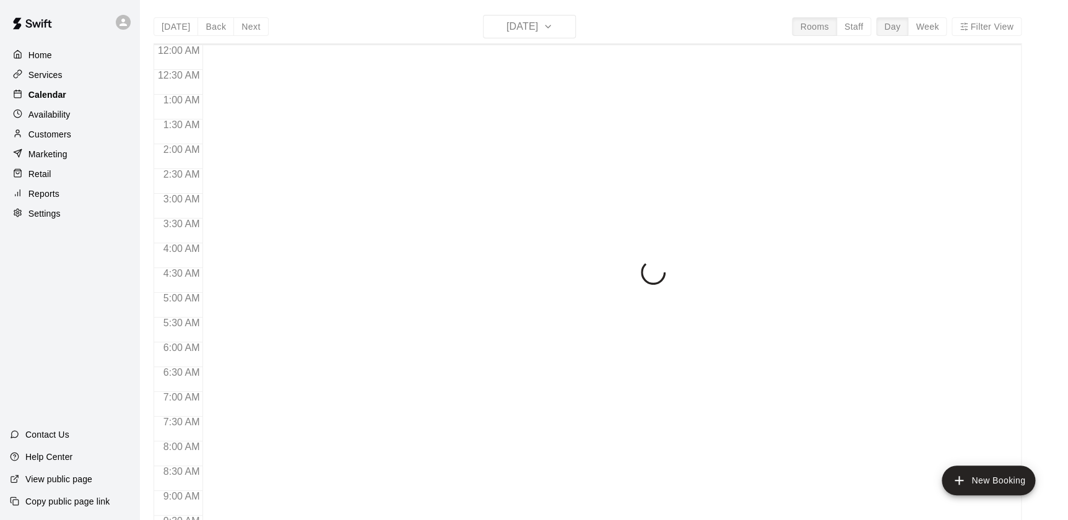
scroll to position [699, 0]
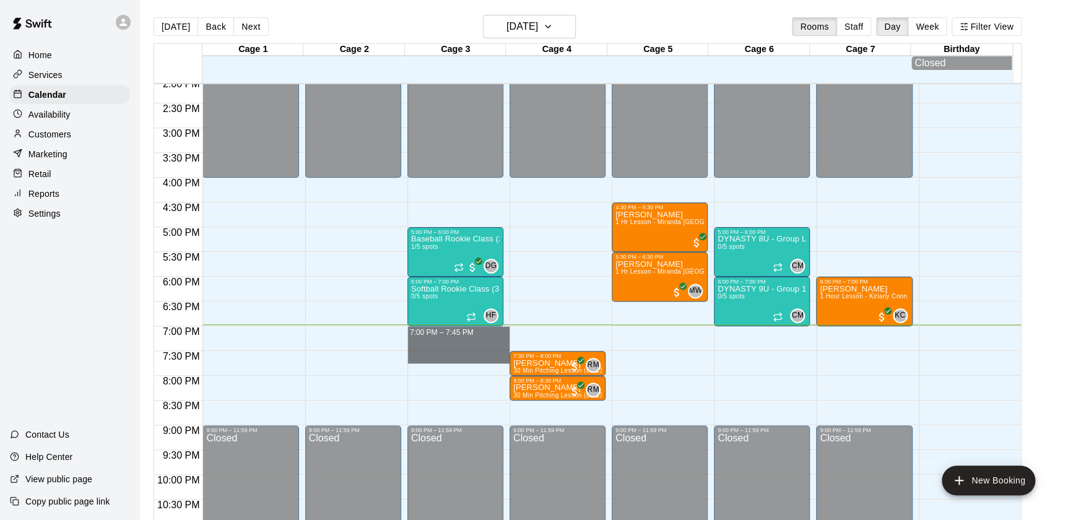
drag, startPoint x: 458, startPoint y: 341, endPoint x: 478, endPoint y: 354, distance: 24.1
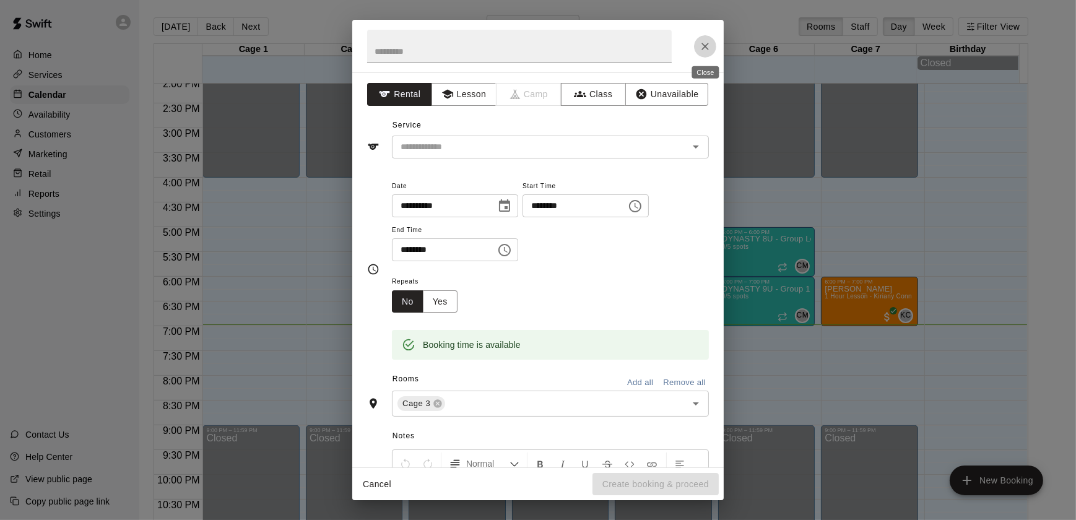
click at [705, 45] on icon "Close" at bounding box center [705, 46] width 12 height 12
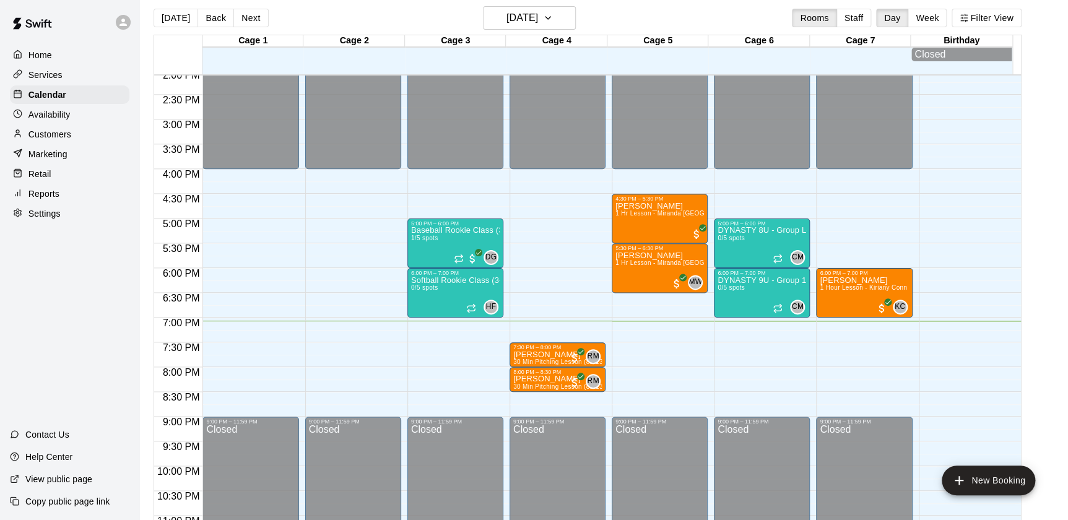
scroll to position [6, 0]
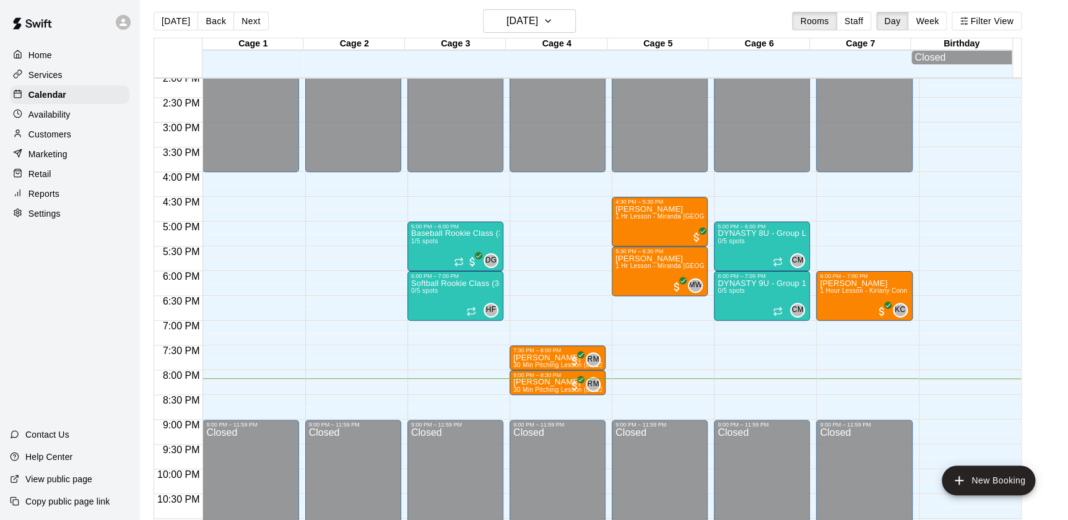
drag, startPoint x: 67, startPoint y: 146, endPoint x: 30, endPoint y: 334, distance: 191.9
click at [30, 334] on div "Home Services Calendar Availability Customers Marketing Retail Reports Settings…" at bounding box center [69, 260] width 139 height 520
click at [73, 172] on div "Retail" at bounding box center [70, 174] width 120 height 19
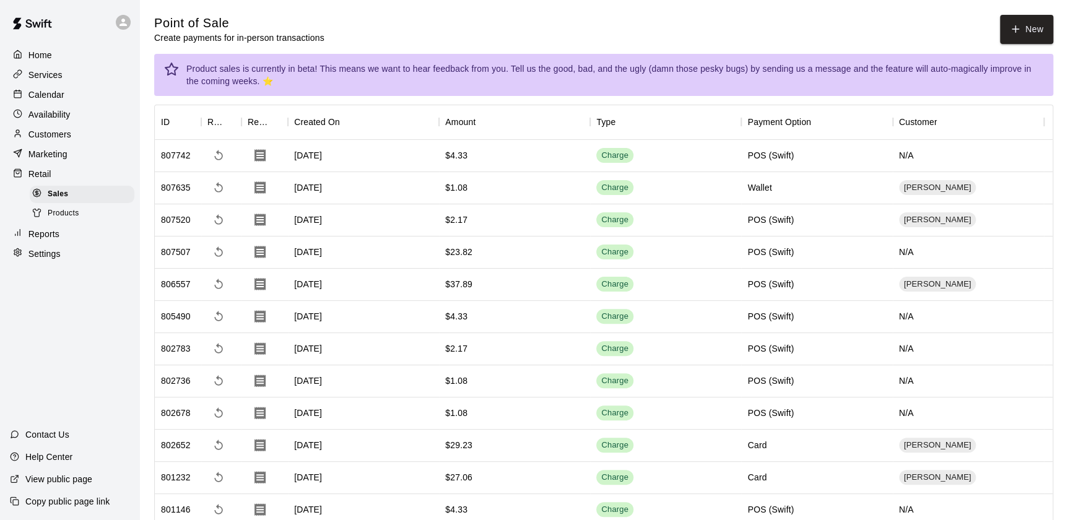
click at [68, 126] on div "Home Services Calendar Availability Customers Marketing Retail Sales Products R…" at bounding box center [69, 155] width 139 height 220
click at [74, 134] on div "Customers" at bounding box center [70, 134] width 120 height 19
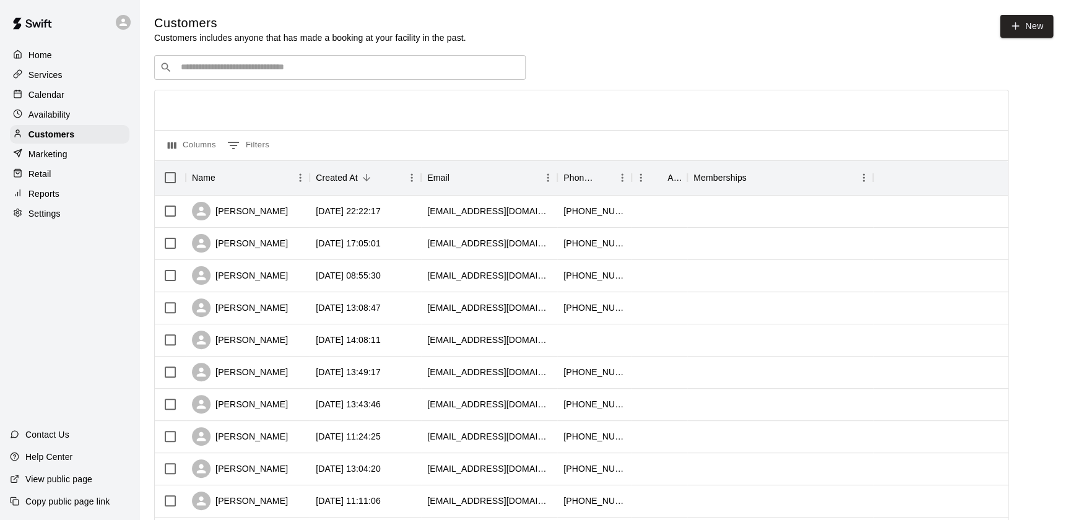
click at [1018, 40] on span "New" at bounding box center [1026, 29] width 53 height 29
click at [1012, 20] on icon at bounding box center [1015, 25] width 11 height 11
select select "**"
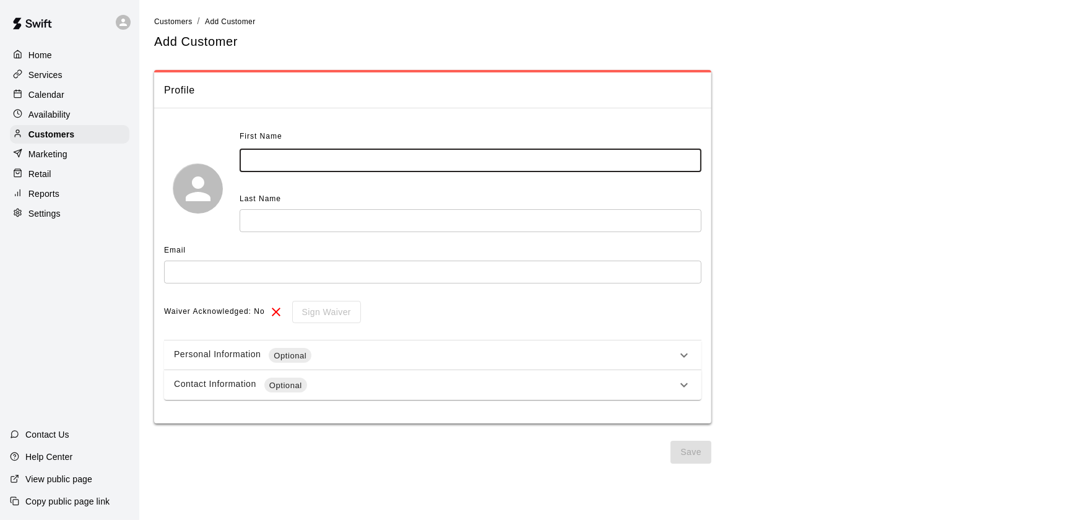
click at [275, 151] on input "text" at bounding box center [471, 160] width 462 height 23
type input "******"
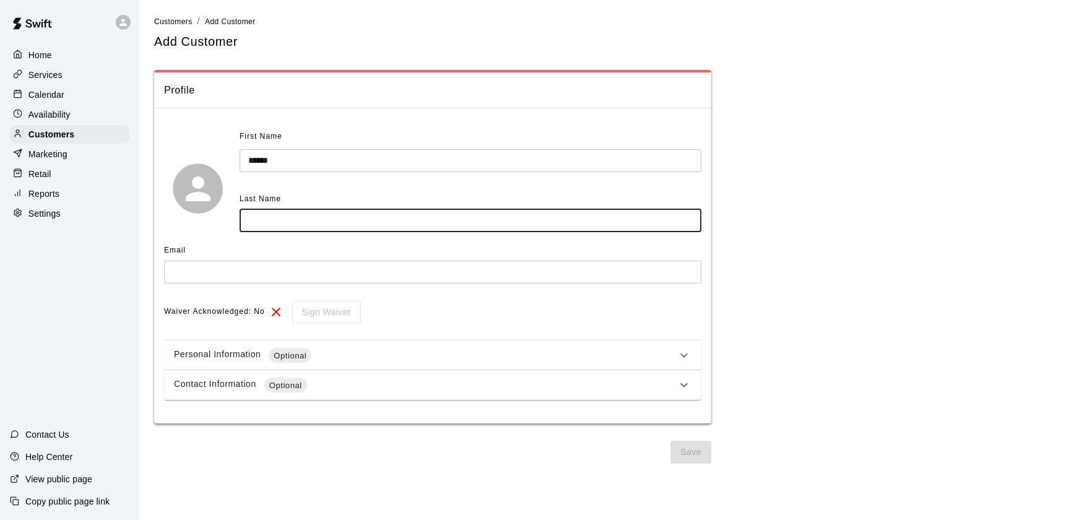
click at [291, 223] on input "text" at bounding box center [471, 220] width 462 height 23
type input "******"
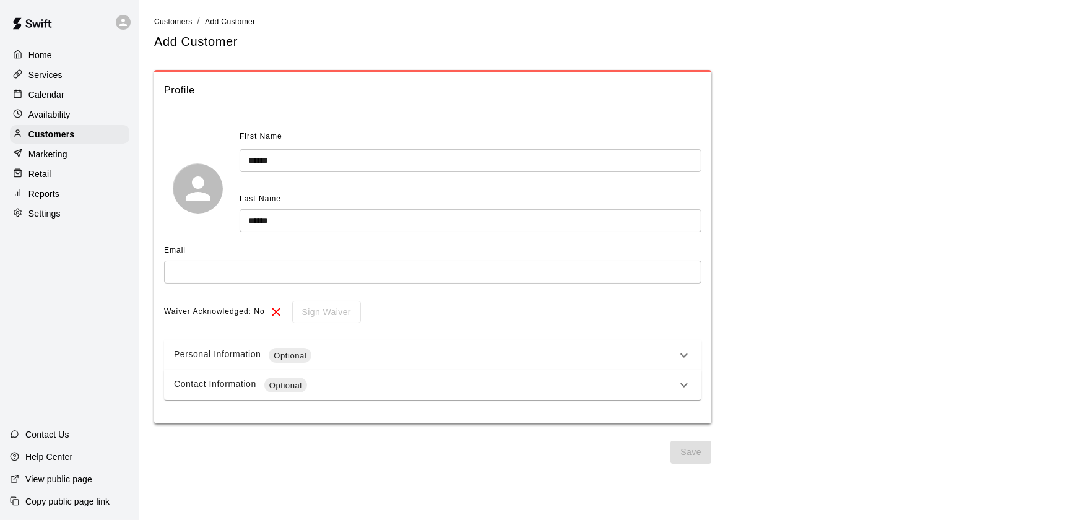
click at [266, 289] on div "Email ​" at bounding box center [433, 266] width 538 height 51
click at [269, 280] on input "text" at bounding box center [433, 272] width 538 height 23
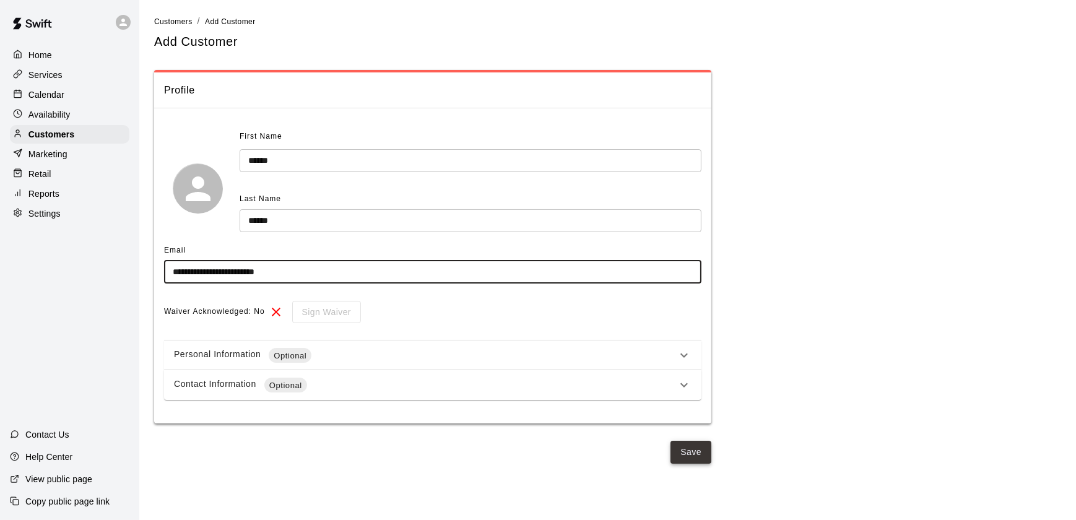
type input "**********"
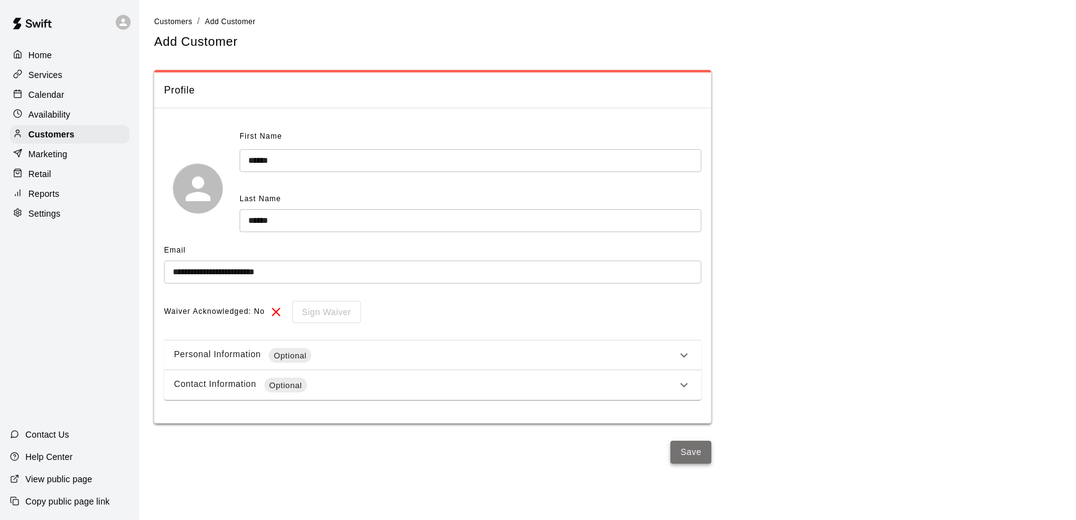
click at [688, 446] on button "Save" at bounding box center [691, 452] width 41 height 23
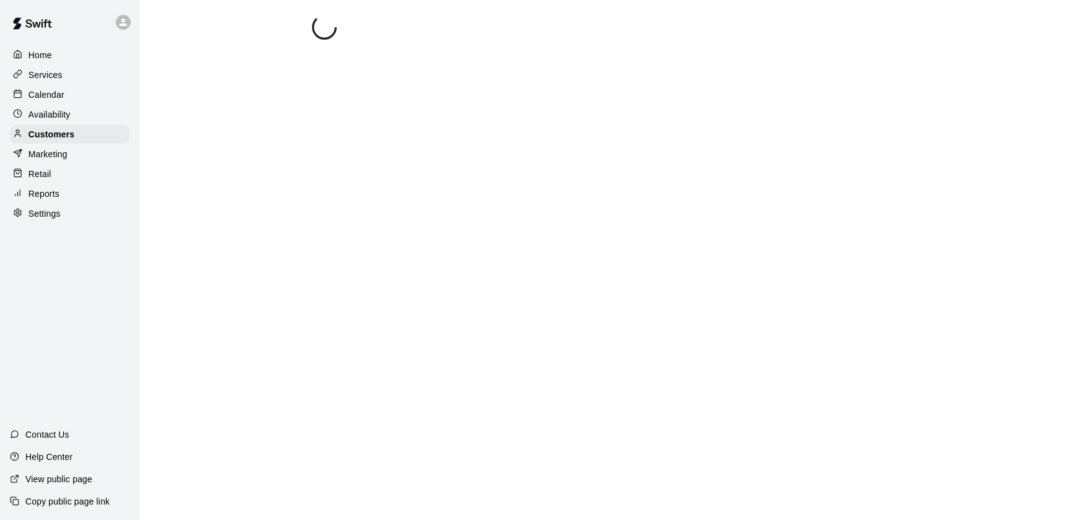
select select "**"
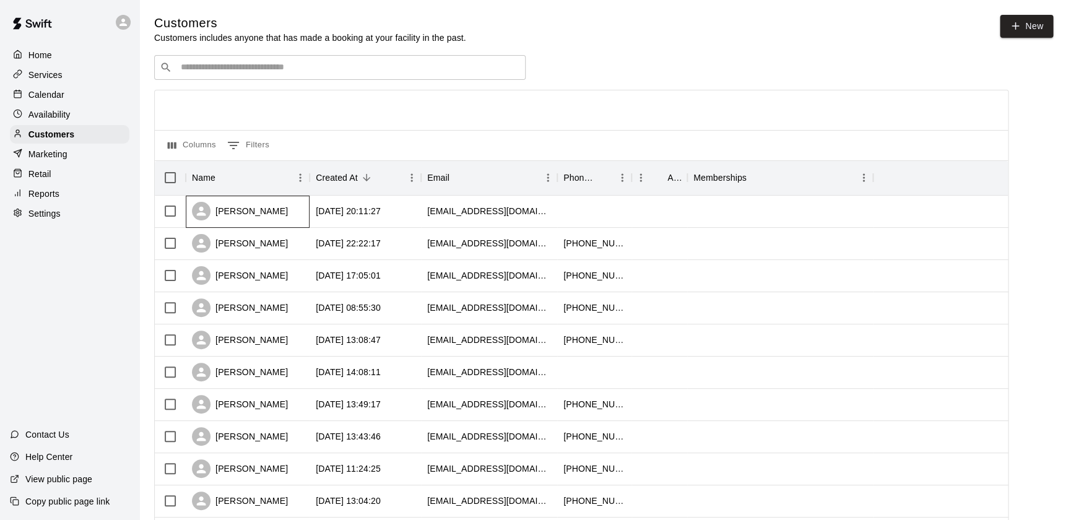
click at [282, 204] on div "Sergio Cuevas" at bounding box center [248, 212] width 124 height 32
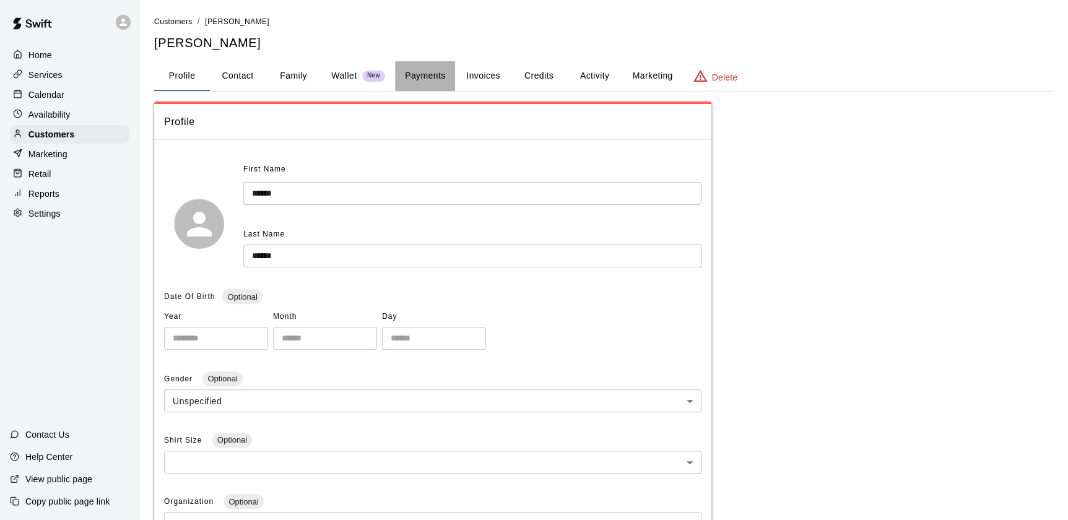
click at [446, 81] on button "Payments" at bounding box center [425, 76] width 60 height 30
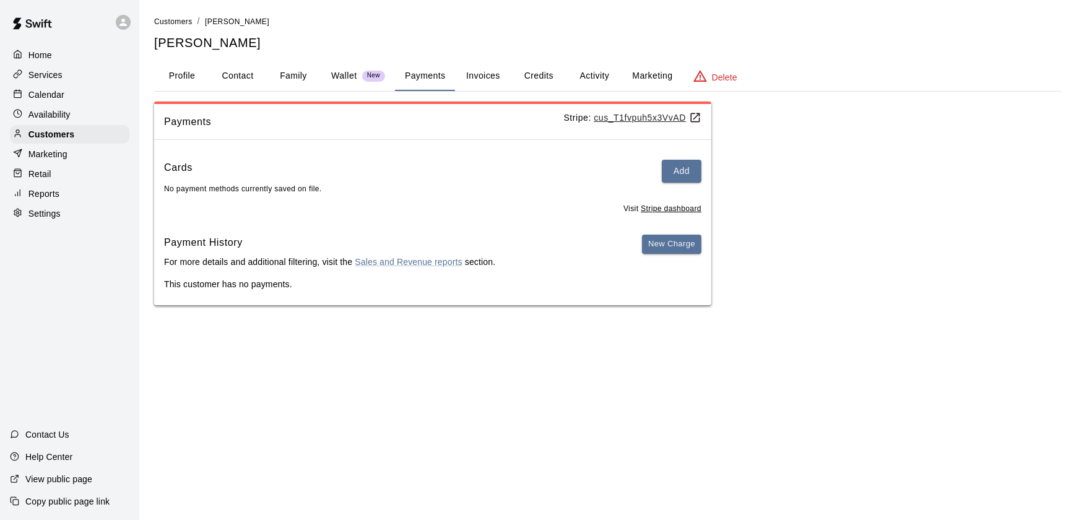
click at [479, 81] on button "Invoices" at bounding box center [483, 76] width 56 height 30
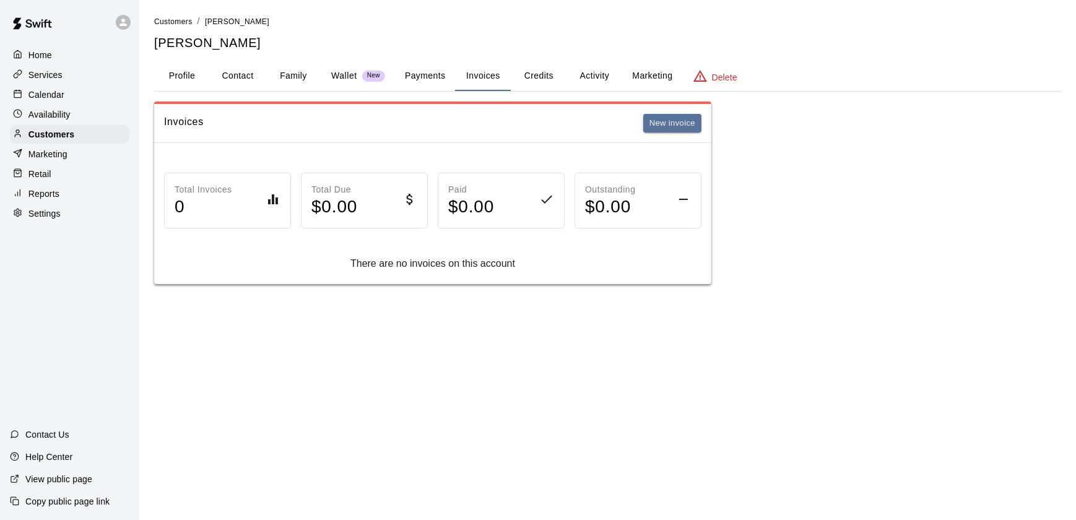
click at [333, 73] on p "Wallet" at bounding box center [344, 75] width 26 height 13
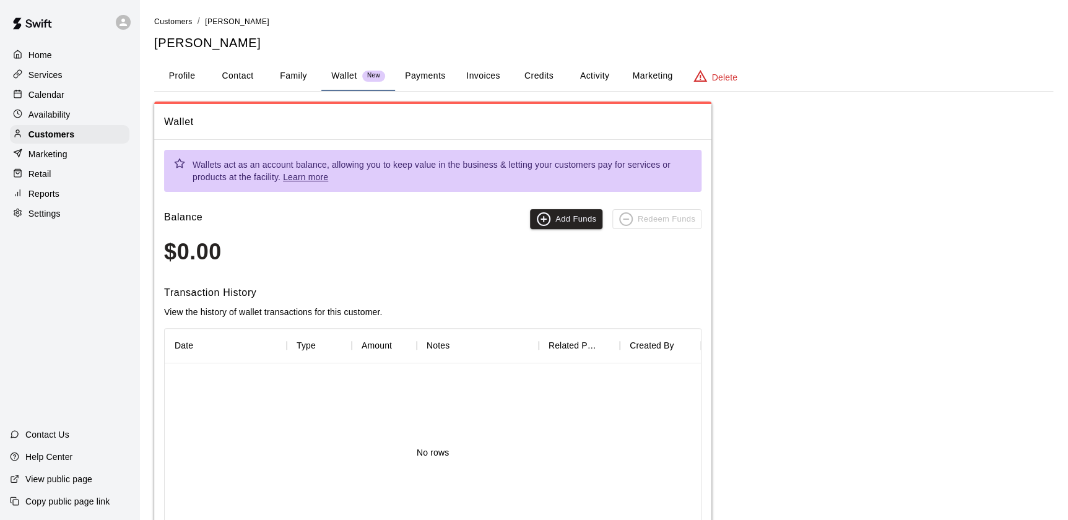
click at [416, 72] on button "Payments" at bounding box center [425, 76] width 60 height 30
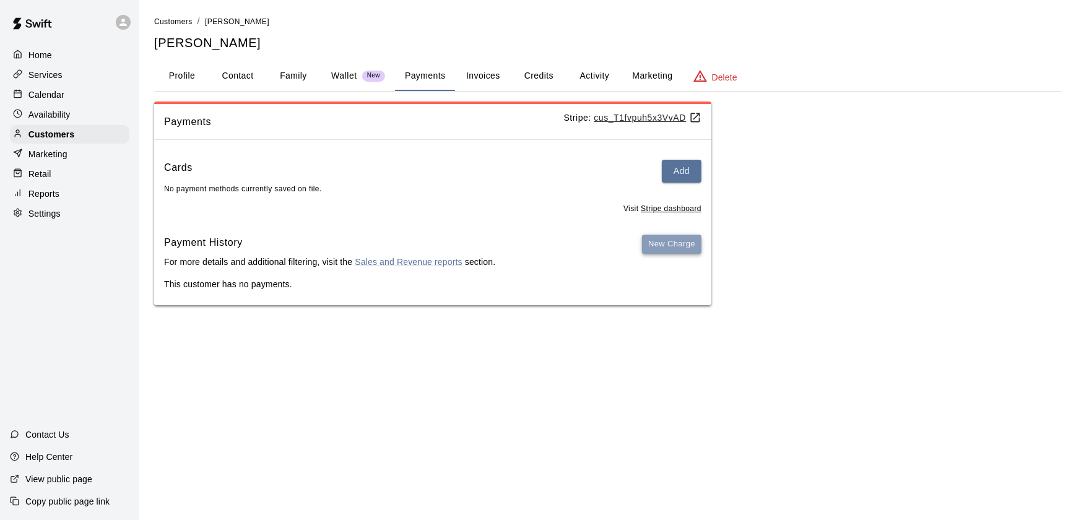
click at [671, 251] on button "New Charge" at bounding box center [671, 244] width 59 height 19
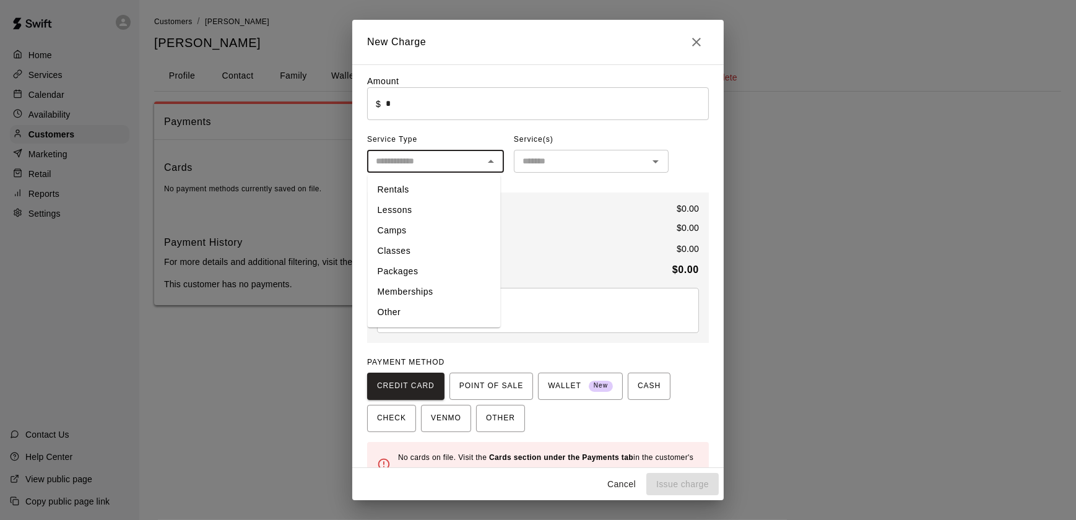
click at [404, 158] on input "text" at bounding box center [425, 161] width 109 height 15
click at [389, 312] on li "Other" at bounding box center [434, 312] width 133 height 20
type input "*****"
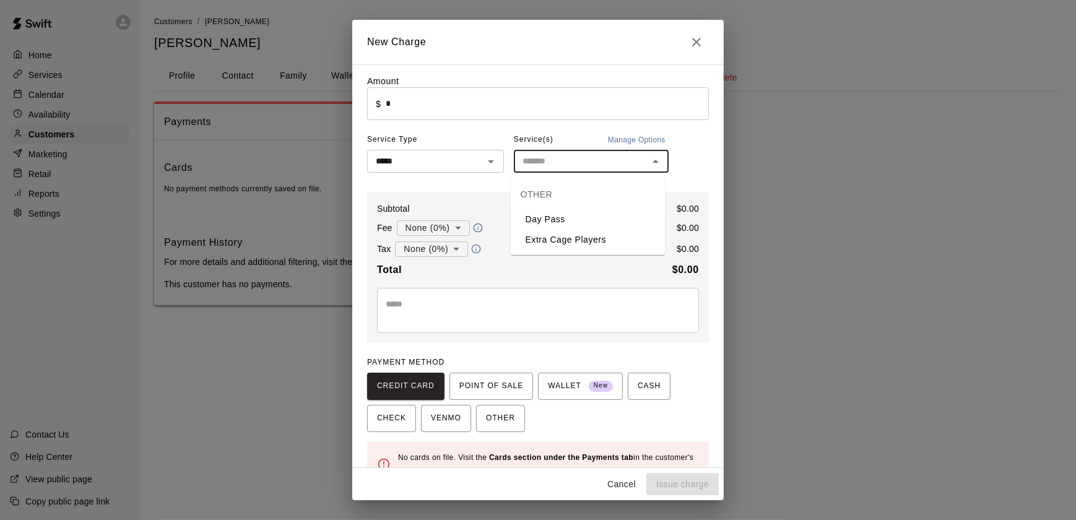
click at [555, 162] on input "text" at bounding box center [581, 161] width 127 height 15
click at [547, 218] on li "Day Pass" at bounding box center [588, 219] width 155 height 20
type input "********"
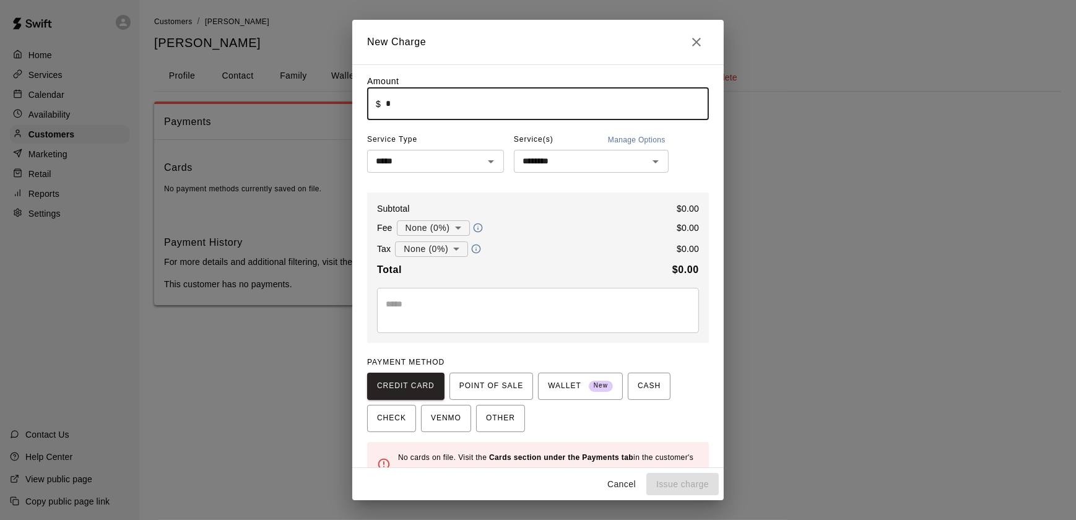
click at [443, 120] on input "*" at bounding box center [547, 103] width 323 height 33
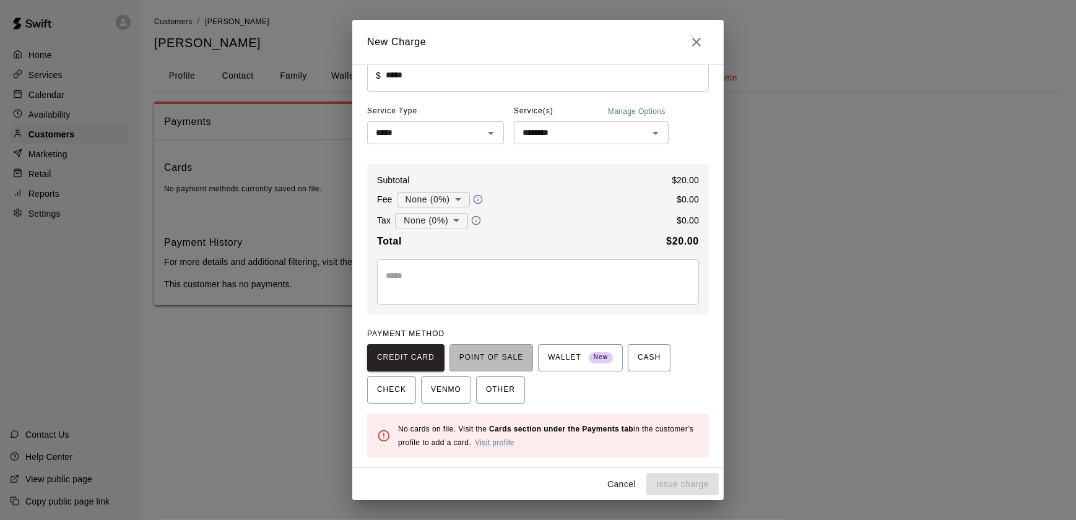
click at [506, 354] on span "POINT OF SALE" at bounding box center [492, 358] width 64 height 20
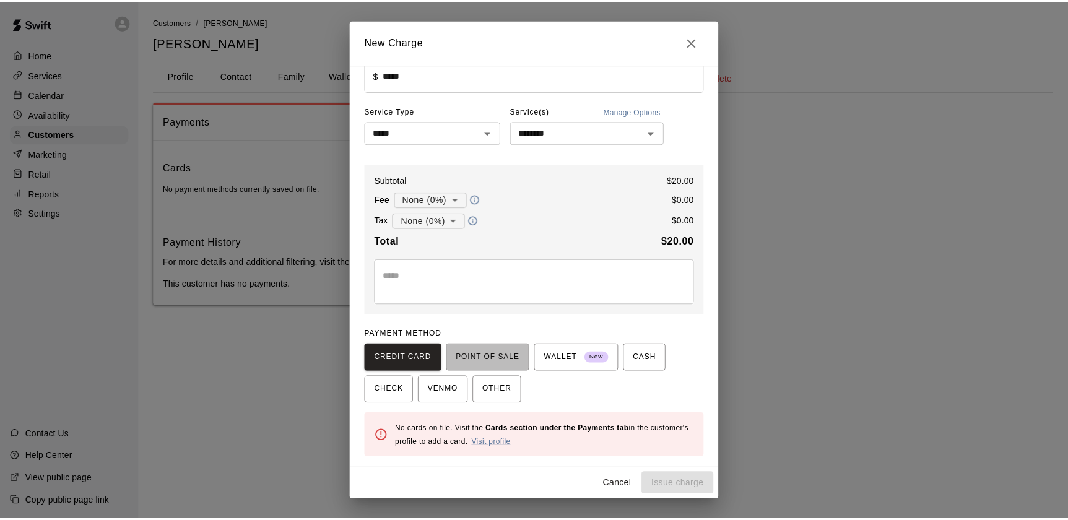
scroll to position [22, 0]
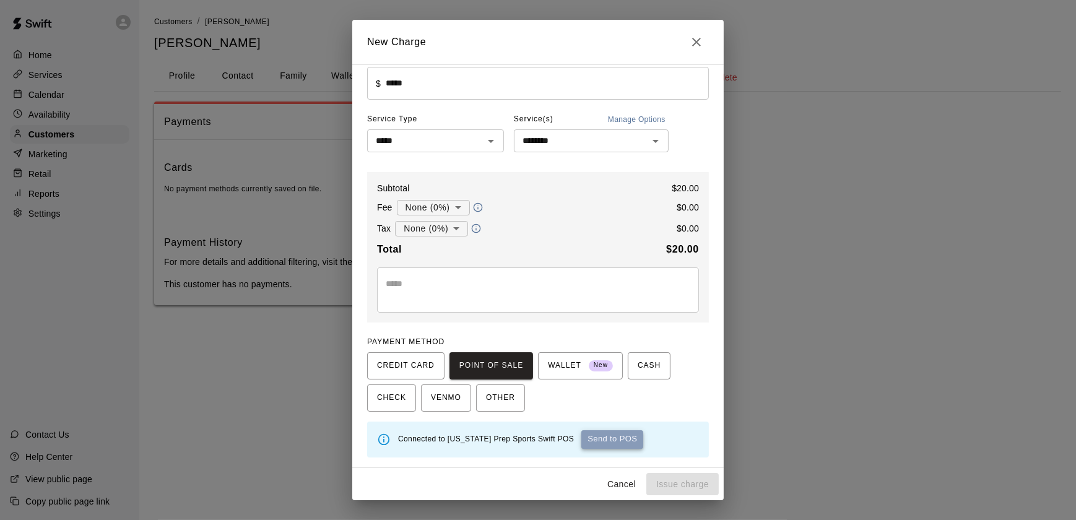
click at [590, 447] on button "Send to POS" at bounding box center [613, 439] width 62 height 19
type input "*"
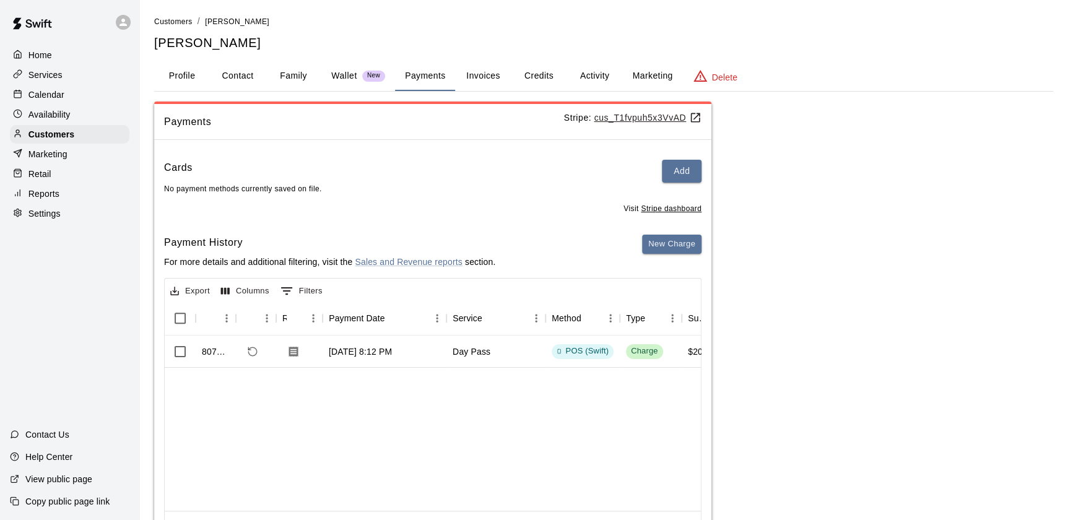
click at [51, 46] on div "Home" at bounding box center [70, 55] width 120 height 19
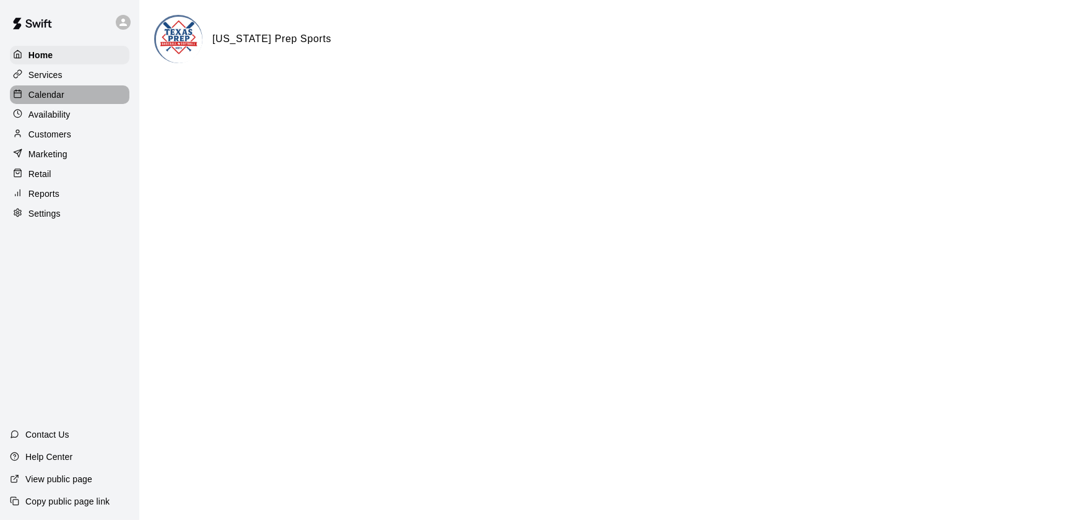
click at [47, 97] on p "Calendar" at bounding box center [46, 95] width 36 height 12
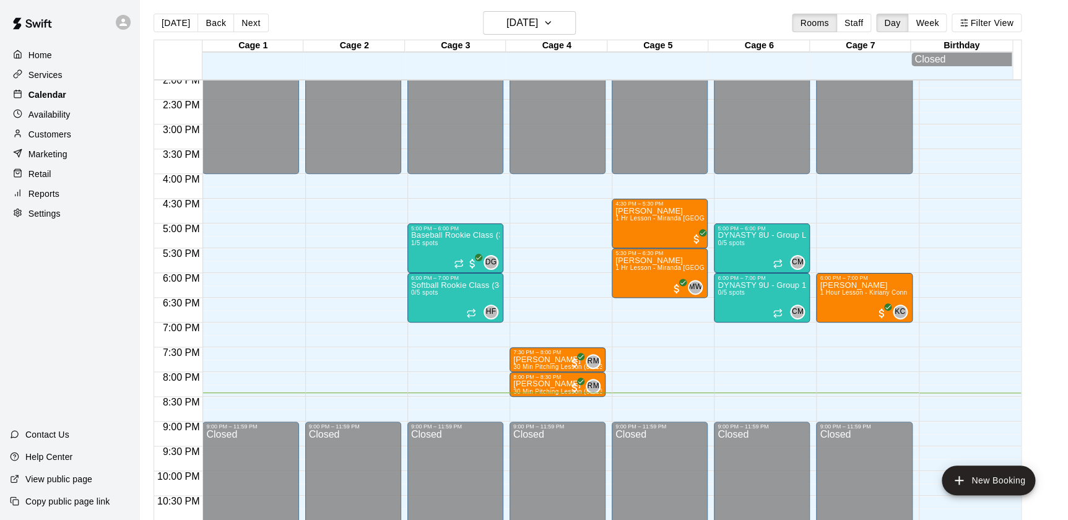
scroll to position [4, 0]
